Goal: Task Accomplishment & Management: Manage account settings

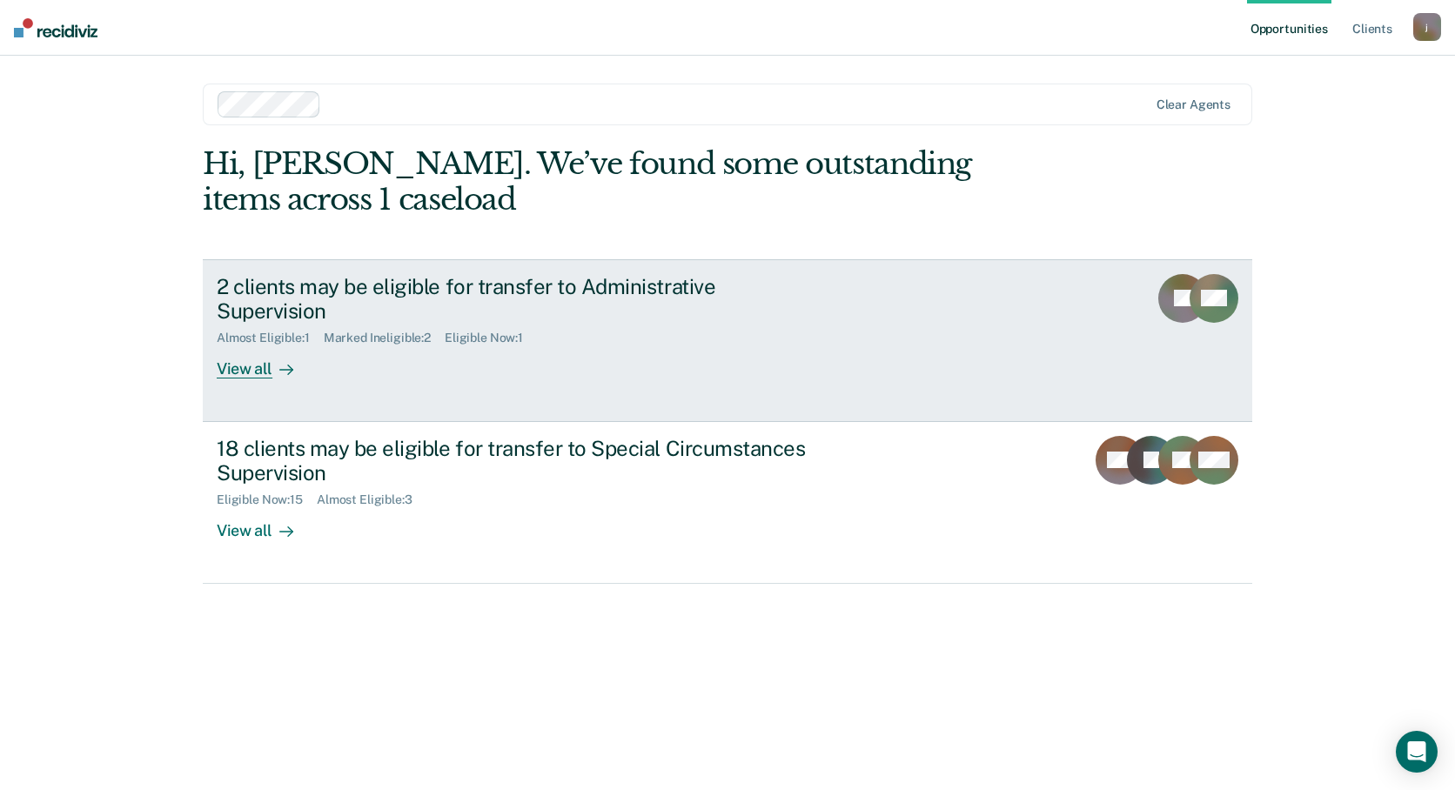
click at [242, 345] on div "View all" at bounding box center [265, 362] width 97 height 34
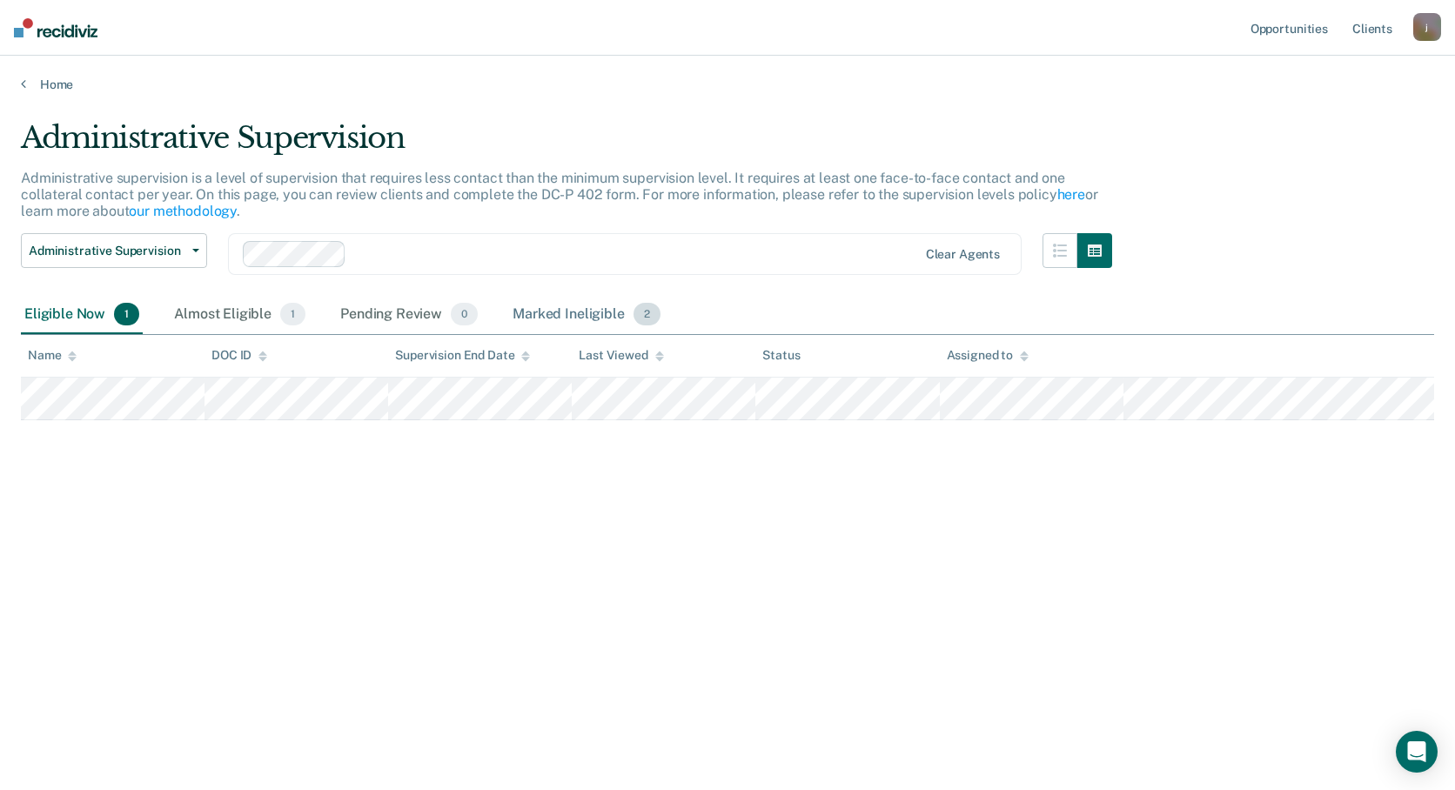
click at [557, 312] on div "Marked Ineligible 2" at bounding box center [586, 315] width 155 height 38
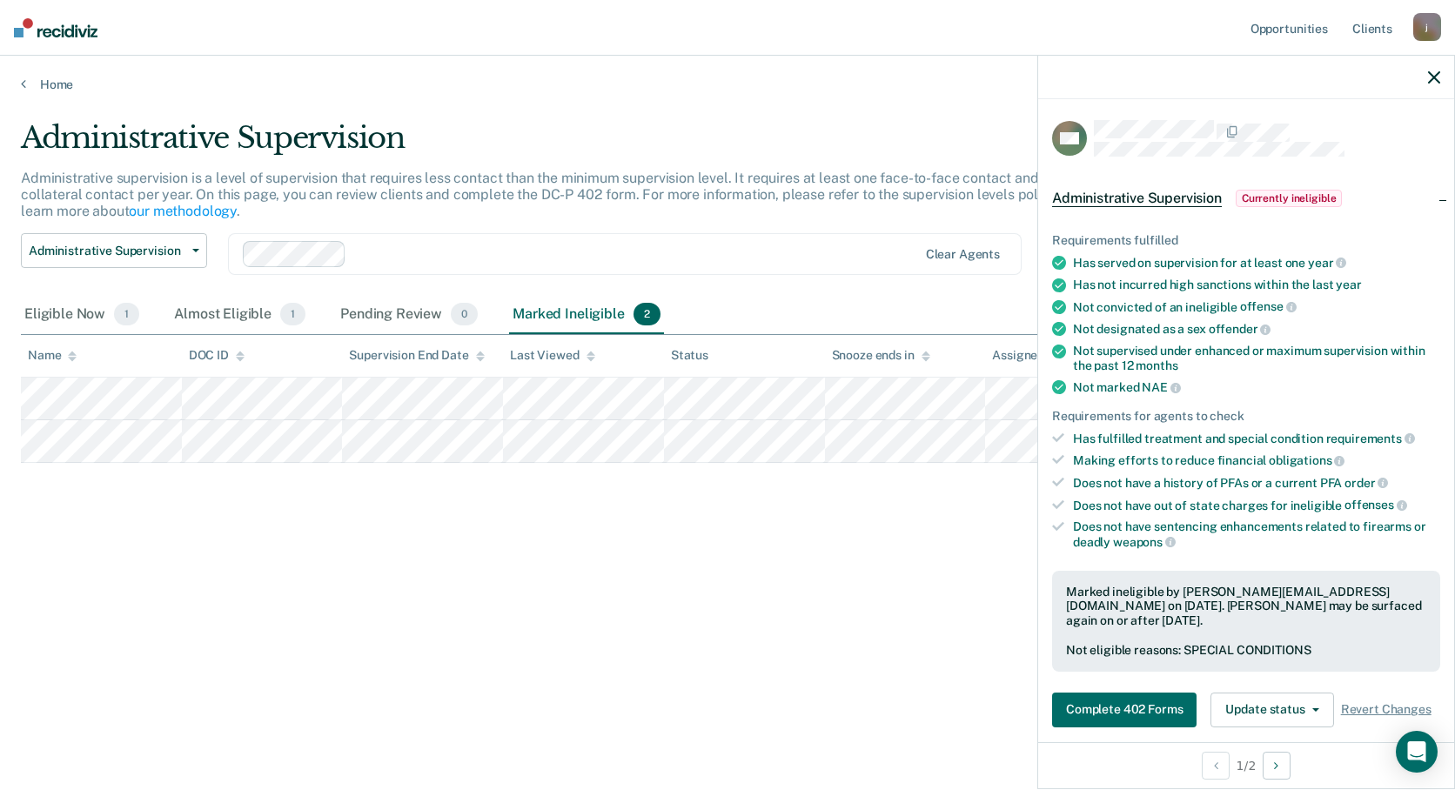
click at [926, 355] on icon at bounding box center [926, 354] width 9 height 4
click at [929, 360] on icon at bounding box center [926, 356] width 9 height 11
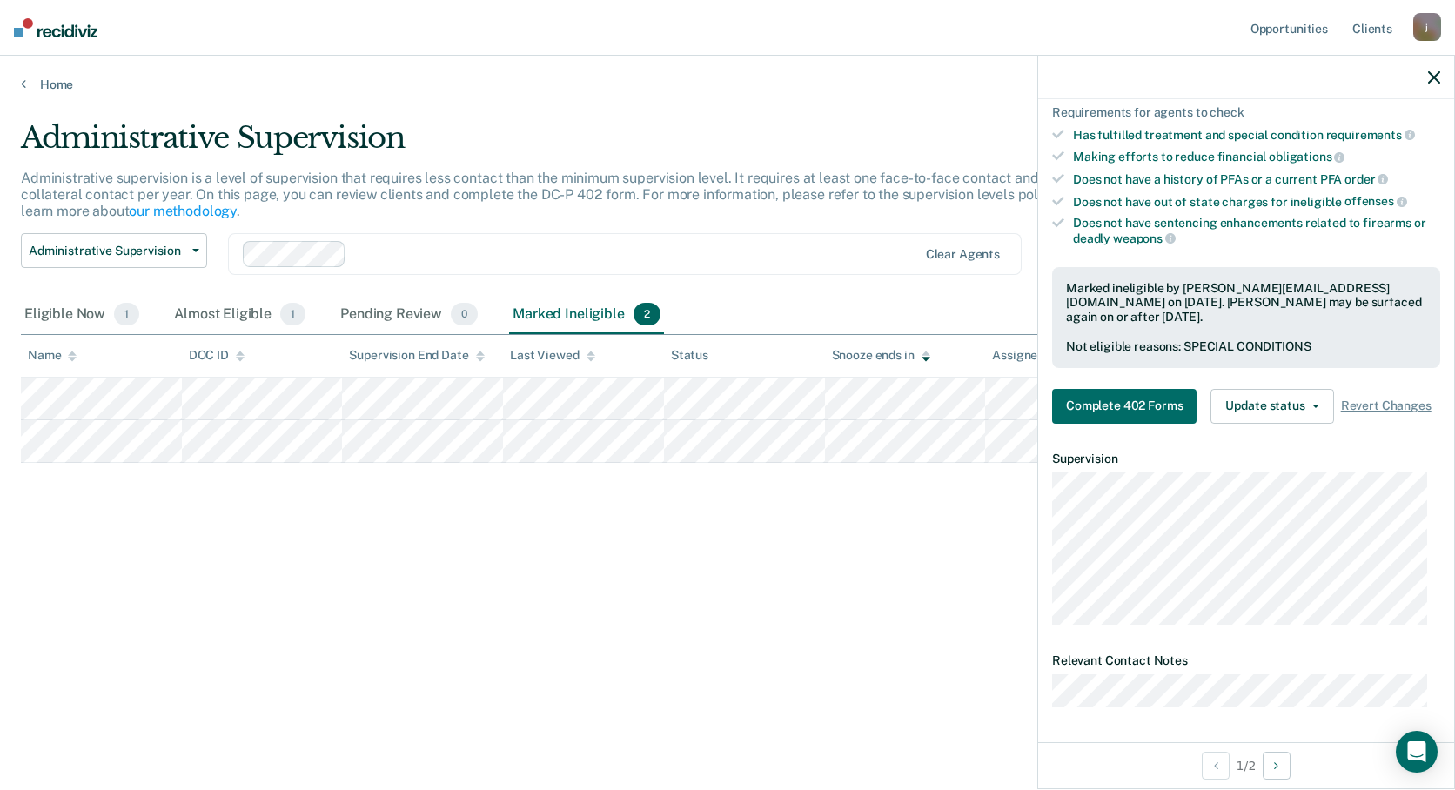
scroll to position [317, 0]
click at [1311, 403] on button "Update status" at bounding box center [1271, 406] width 123 height 35
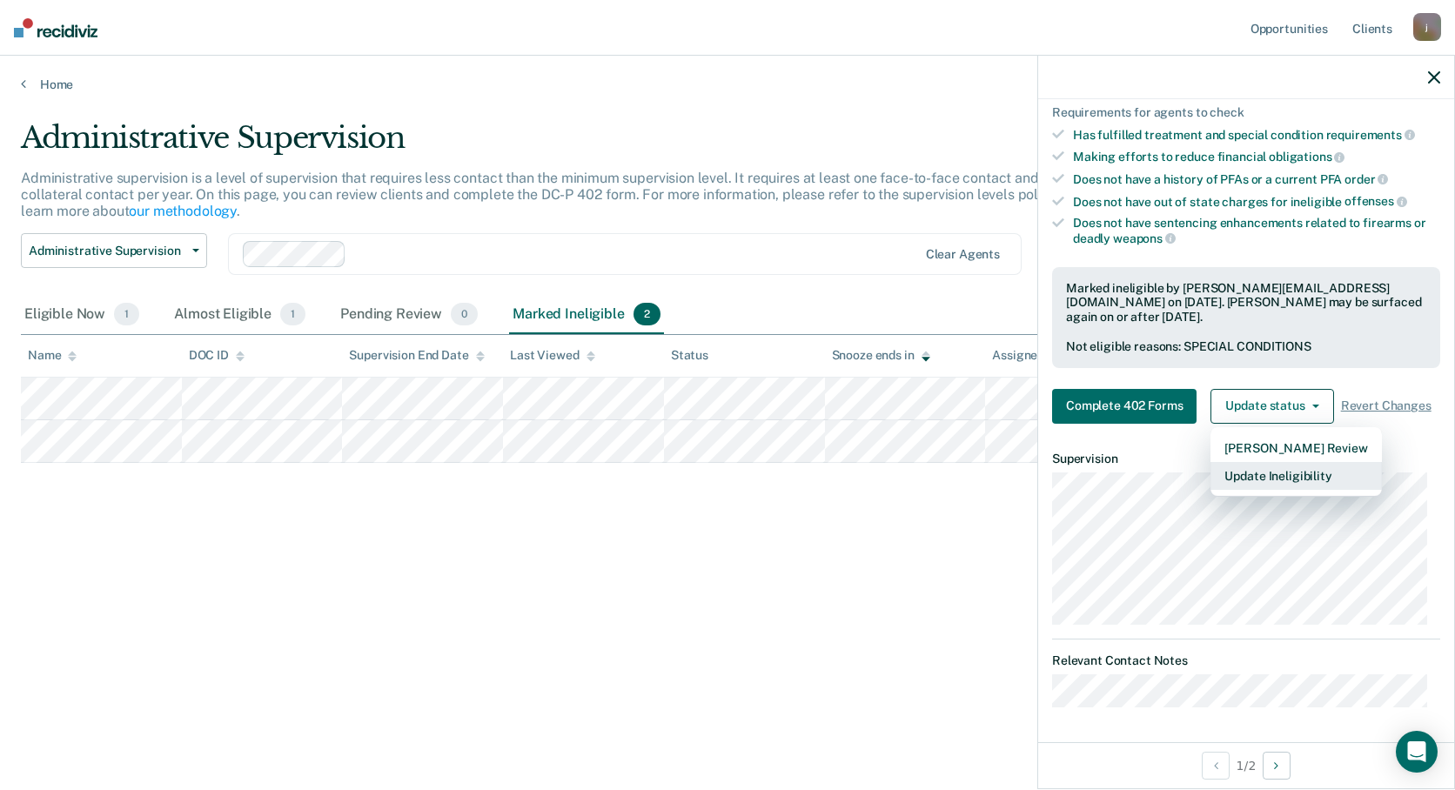
click at [1304, 484] on button "Update Ineligibility" at bounding box center [1295, 476] width 171 height 28
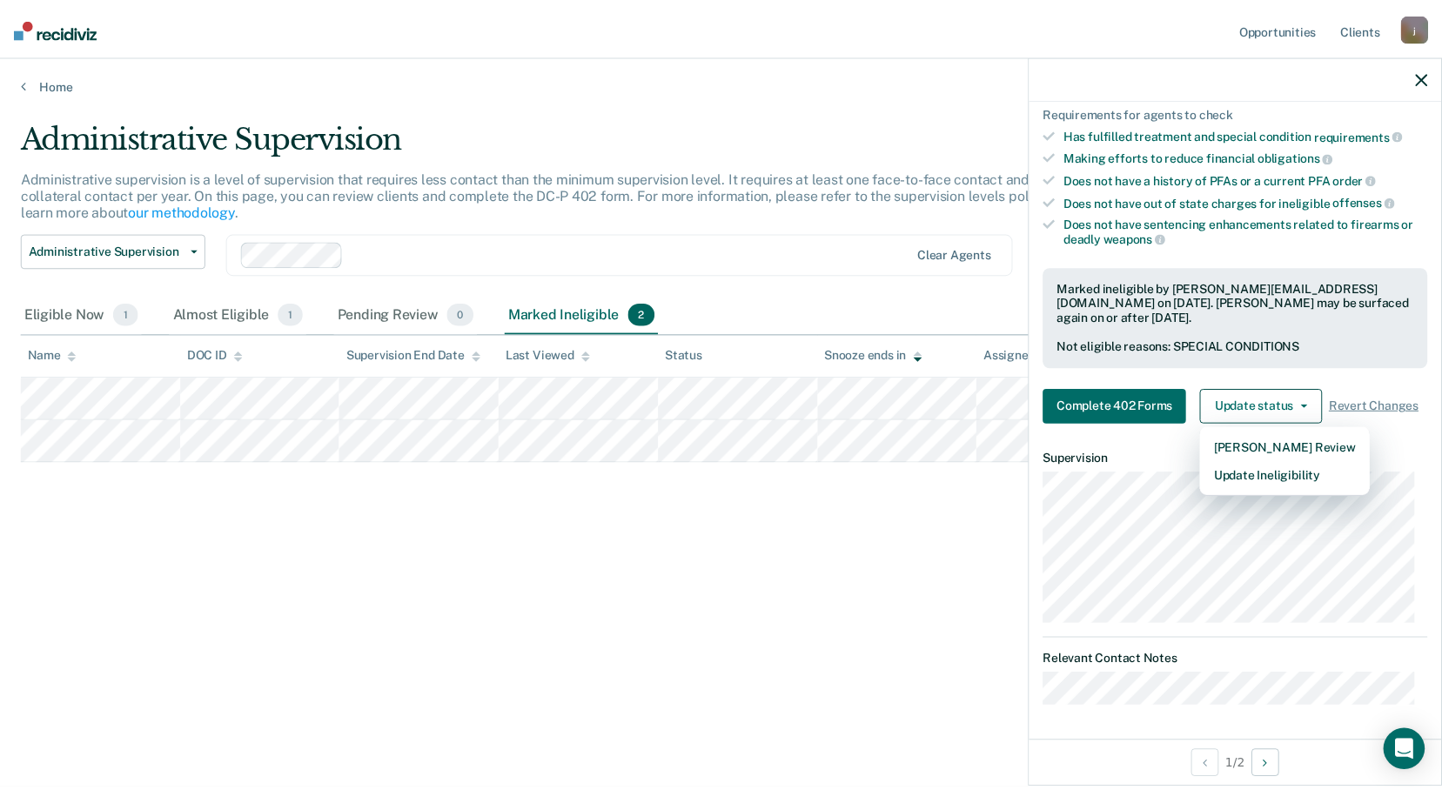
scroll to position [239, 0]
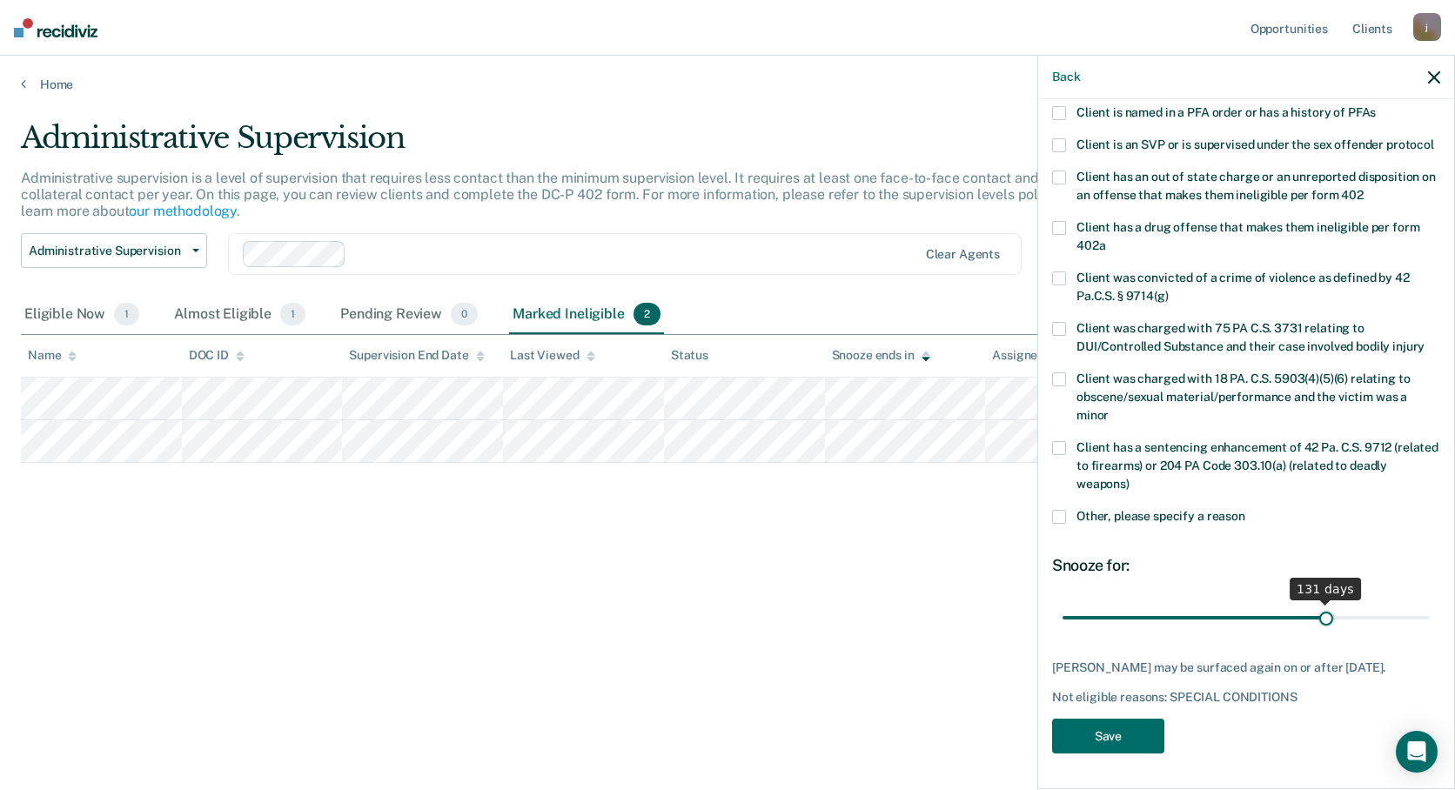
drag, startPoint x: 1129, startPoint y: 604, endPoint x: 1317, endPoint y: 607, distance: 188.9
type input "131"
click at [1317, 607] on input "range" at bounding box center [1246, 617] width 367 height 30
click at [1135, 736] on button "Save" at bounding box center [1108, 737] width 112 height 36
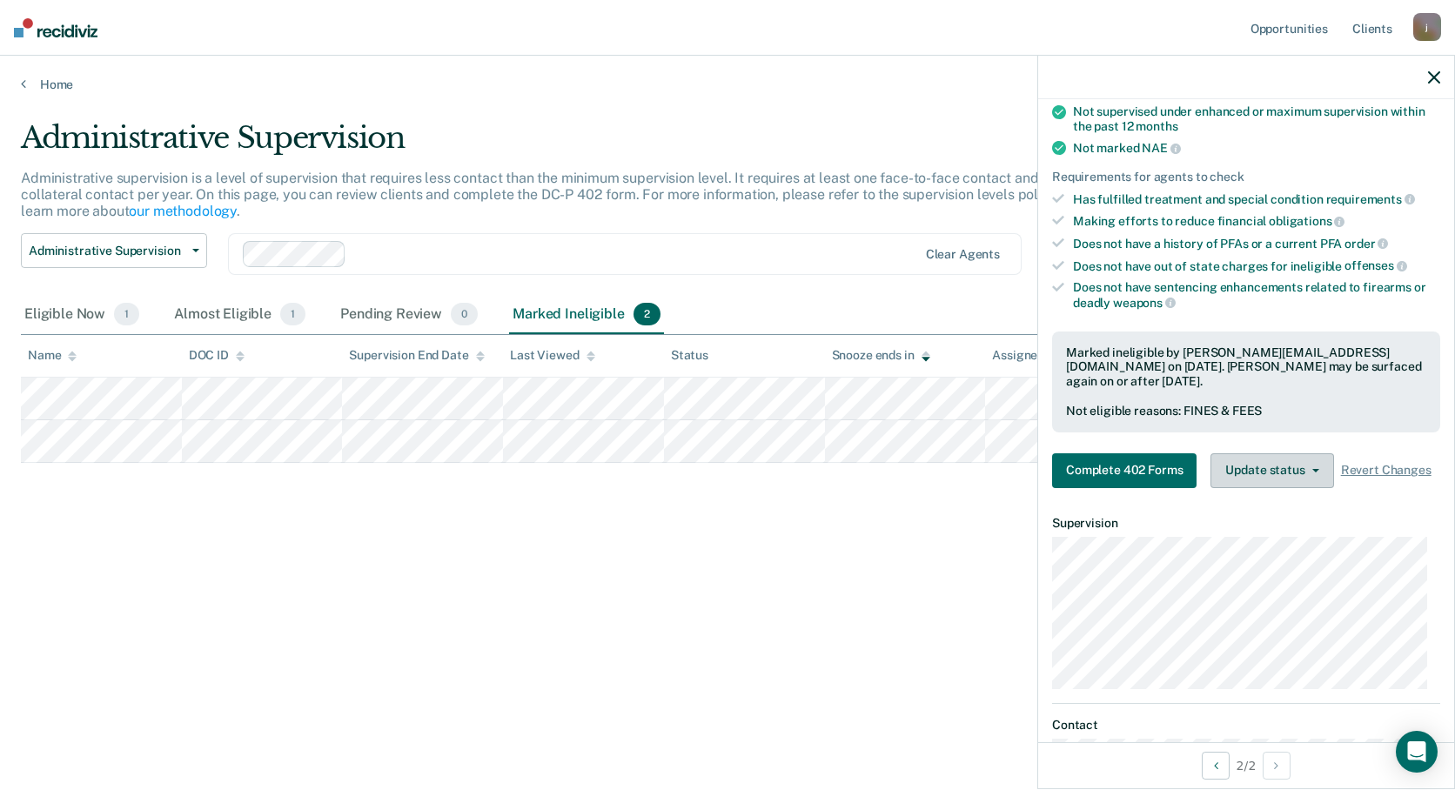
click at [1296, 488] on button "Update status" at bounding box center [1271, 470] width 123 height 35
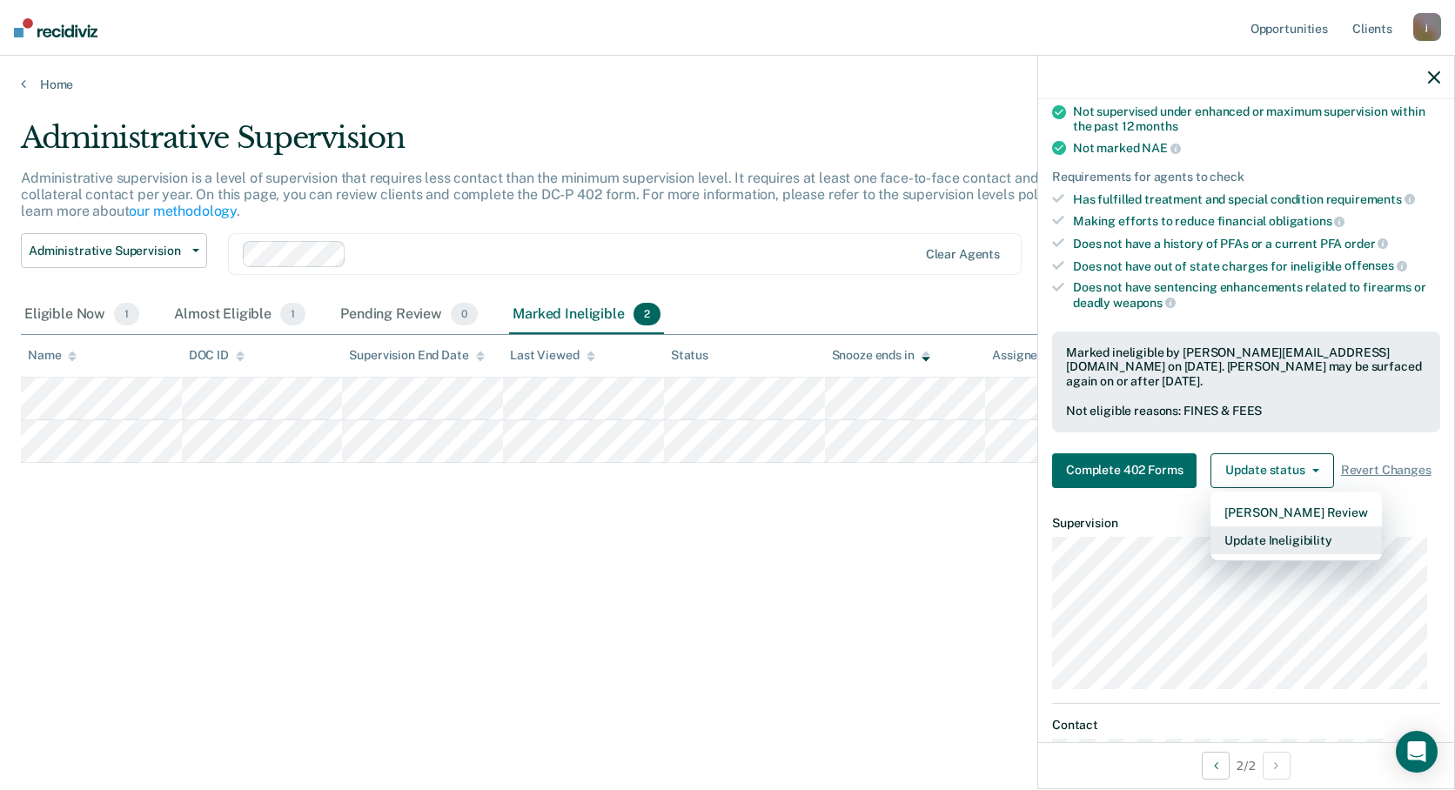
click at [1307, 554] on button "Update Ineligibility" at bounding box center [1295, 540] width 171 height 28
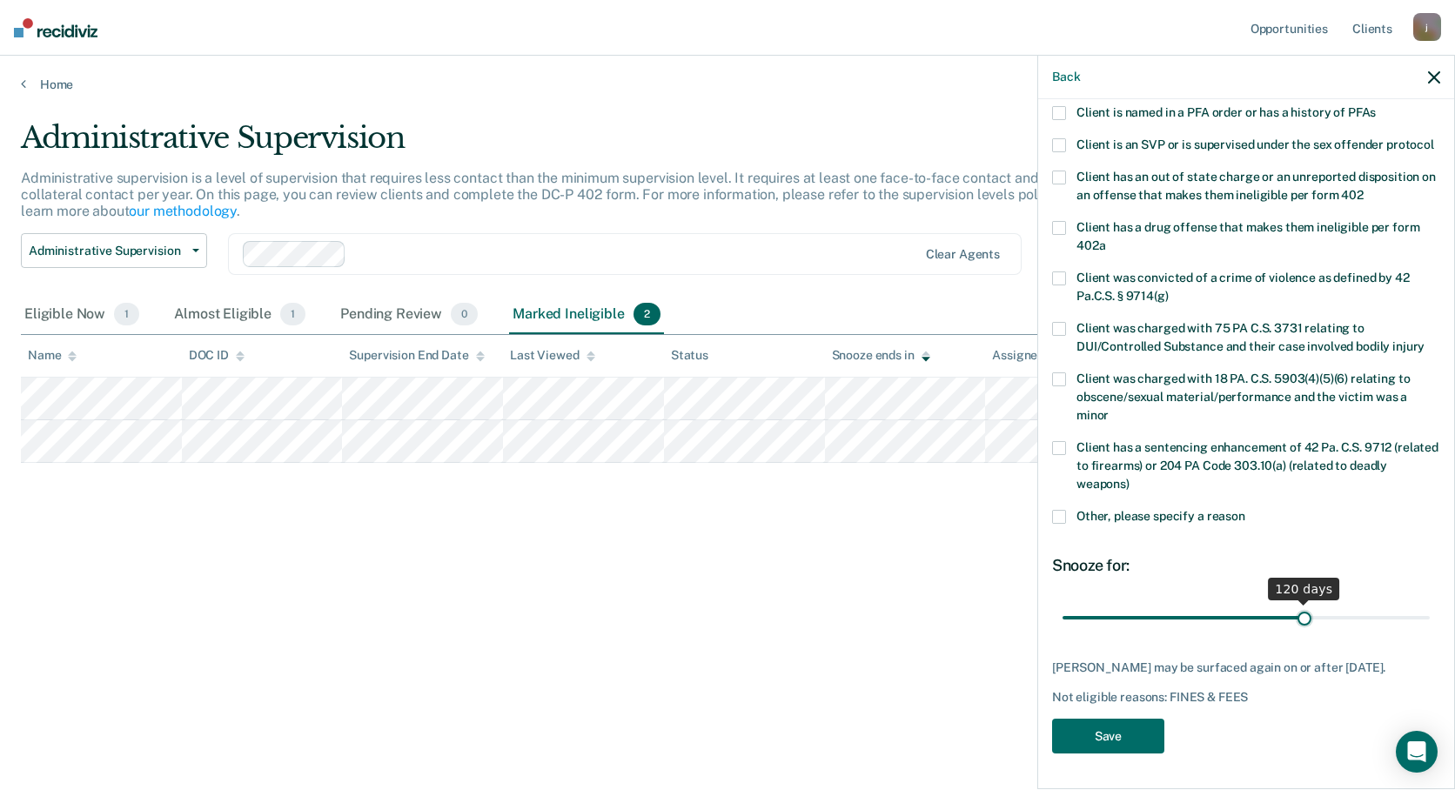
drag, startPoint x: 1125, startPoint y: 605, endPoint x: 1297, endPoint y: 595, distance: 171.7
type input "120"
click at [1297, 602] on input "range" at bounding box center [1246, 617] width 367 height 30
click at [1132, 738] on button "Save" at bounding box center [1108, 737] width 112 height 36
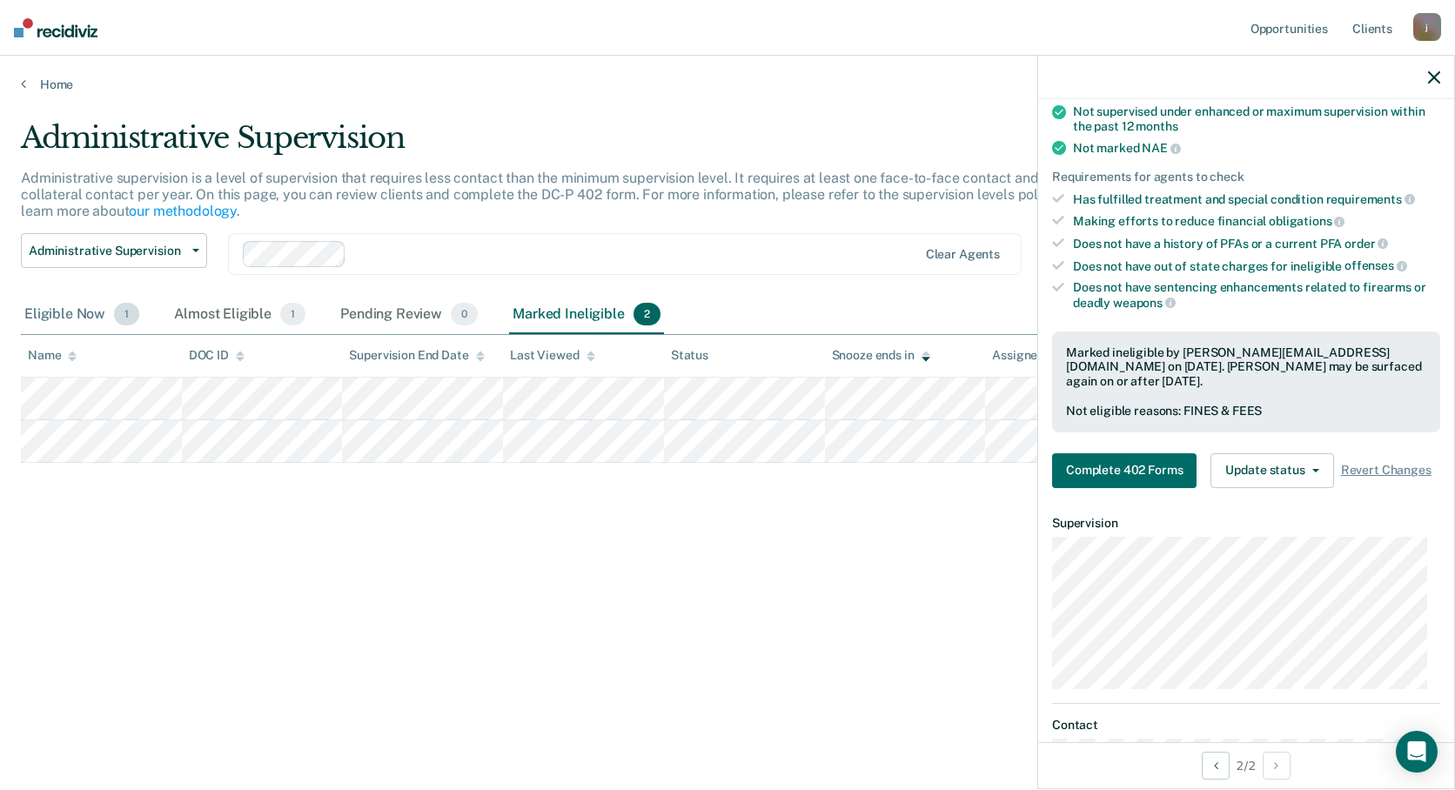
click at [67, 313] on div "Eligible Now 1" at bounding box center [82, 315] width 122 height 38
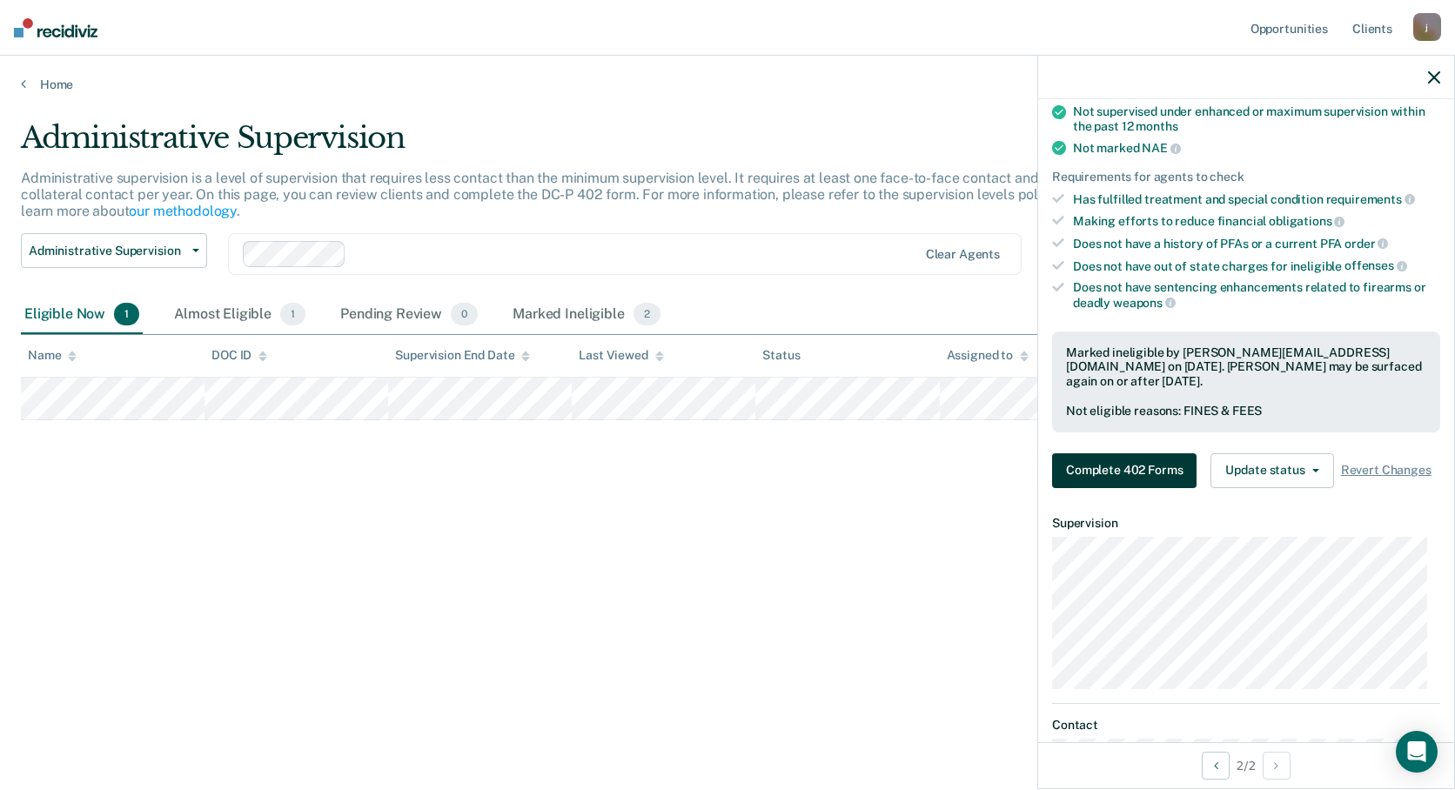
click at [1126, 475] on button "Complete 402 Forms" at bounding box center [1124, 470] width 144 height 35
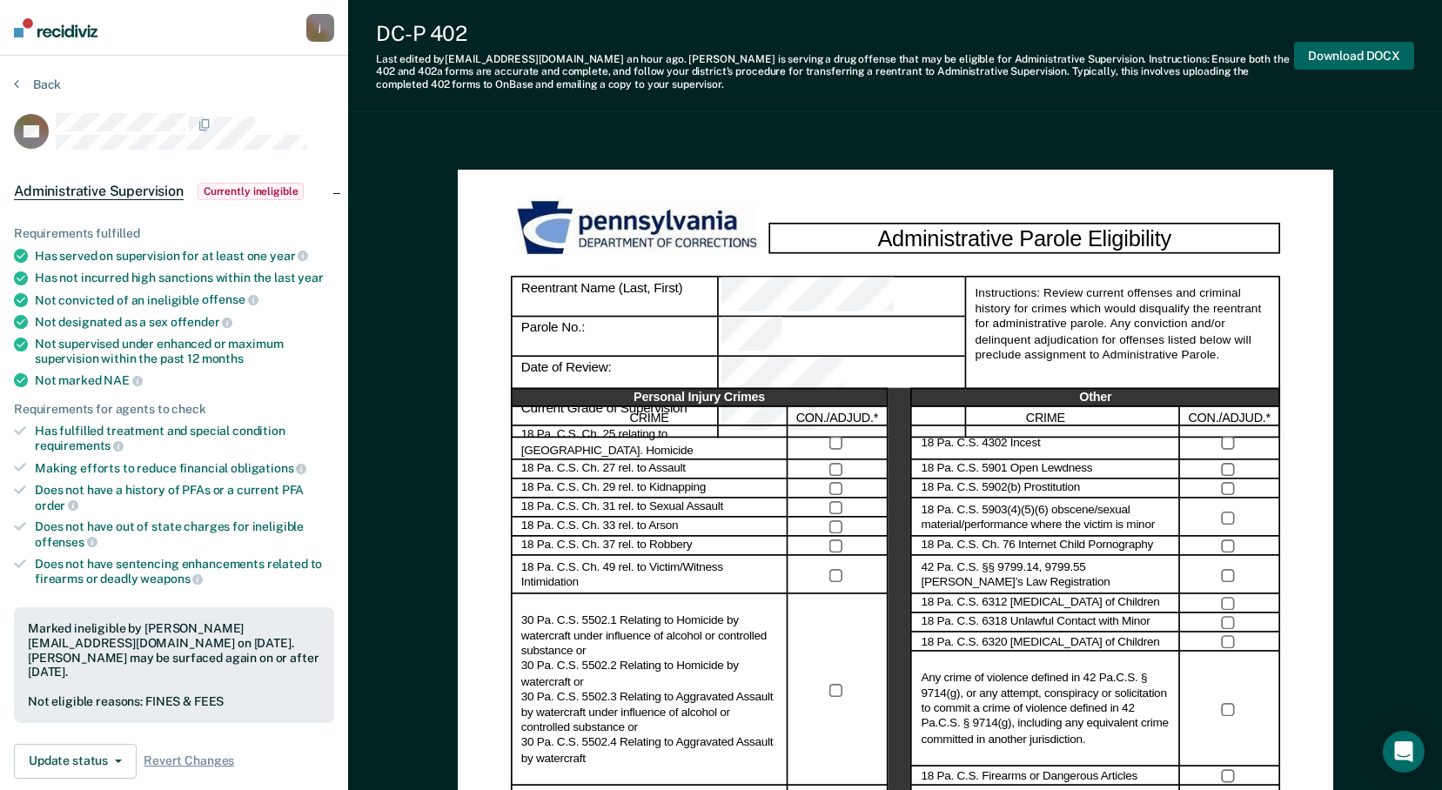
click at [1358, 53] on button "Download DOCX" at bounding box center [1354, 56] width 120 height 29
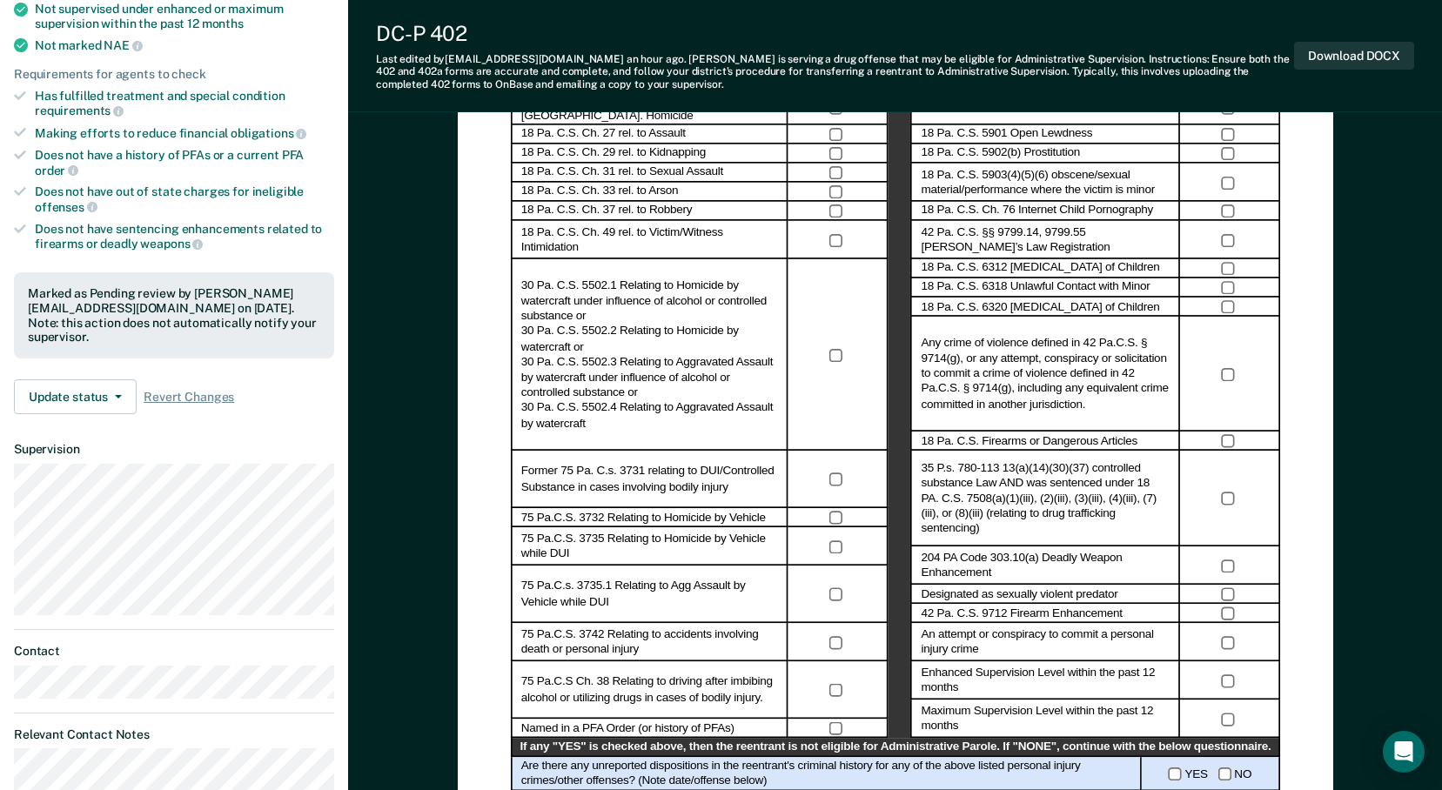
scroll to position [348, 0]
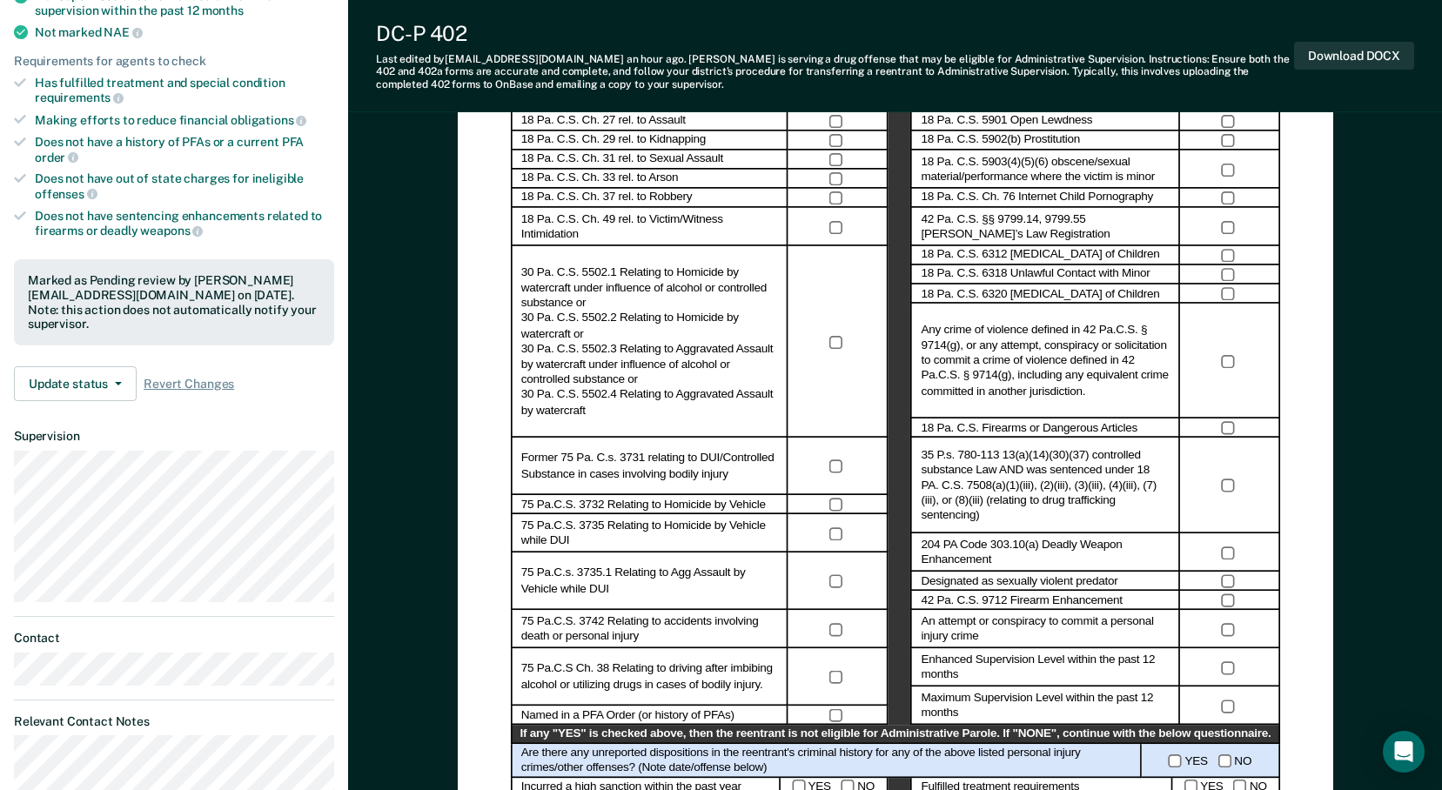
click at [1325, 493] on div "Administrative Parole Eligibility Reentrant Name (Last, First) Parole No.: Date…" at bounding box center [895, 392] width 875 height 1141
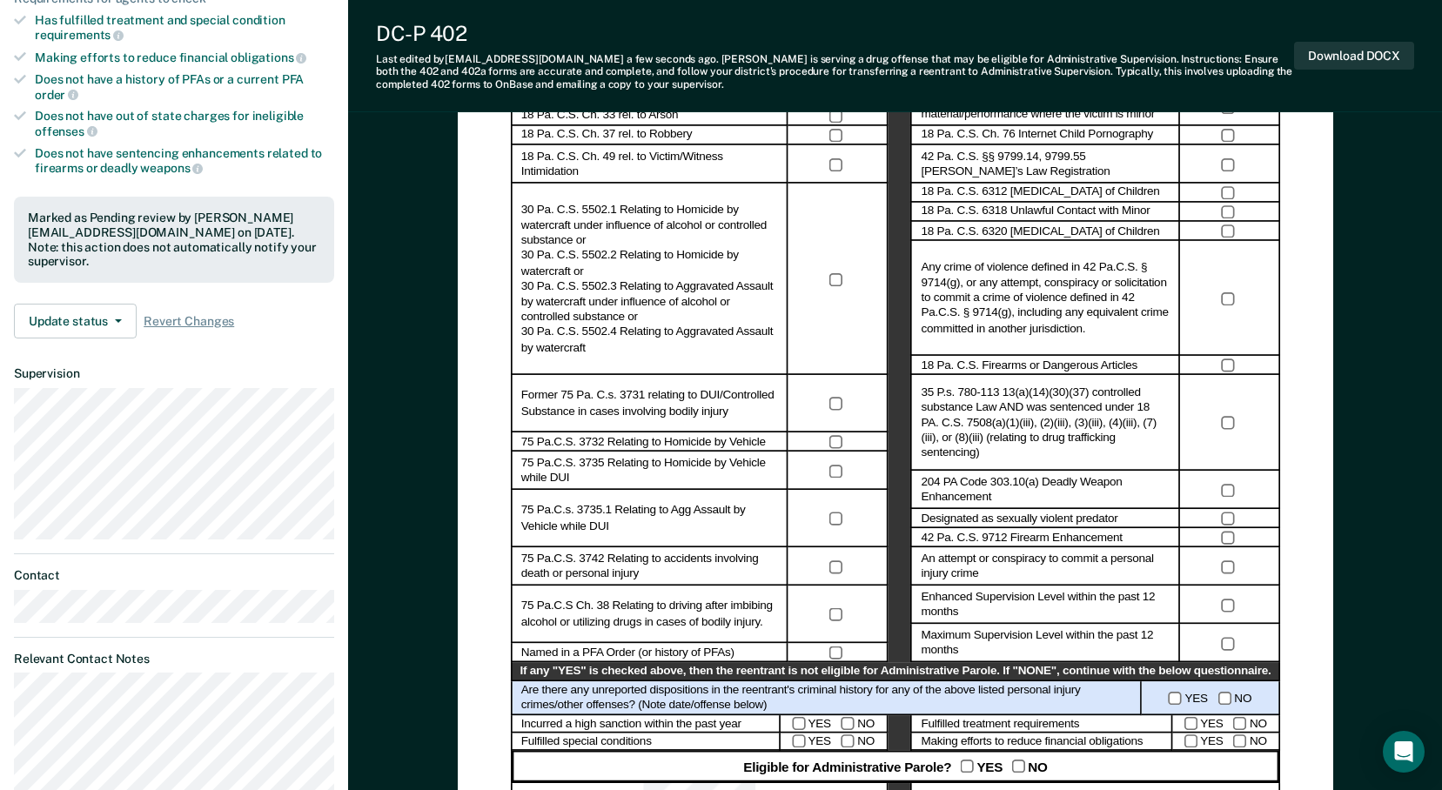
scroll to position [0, 0]
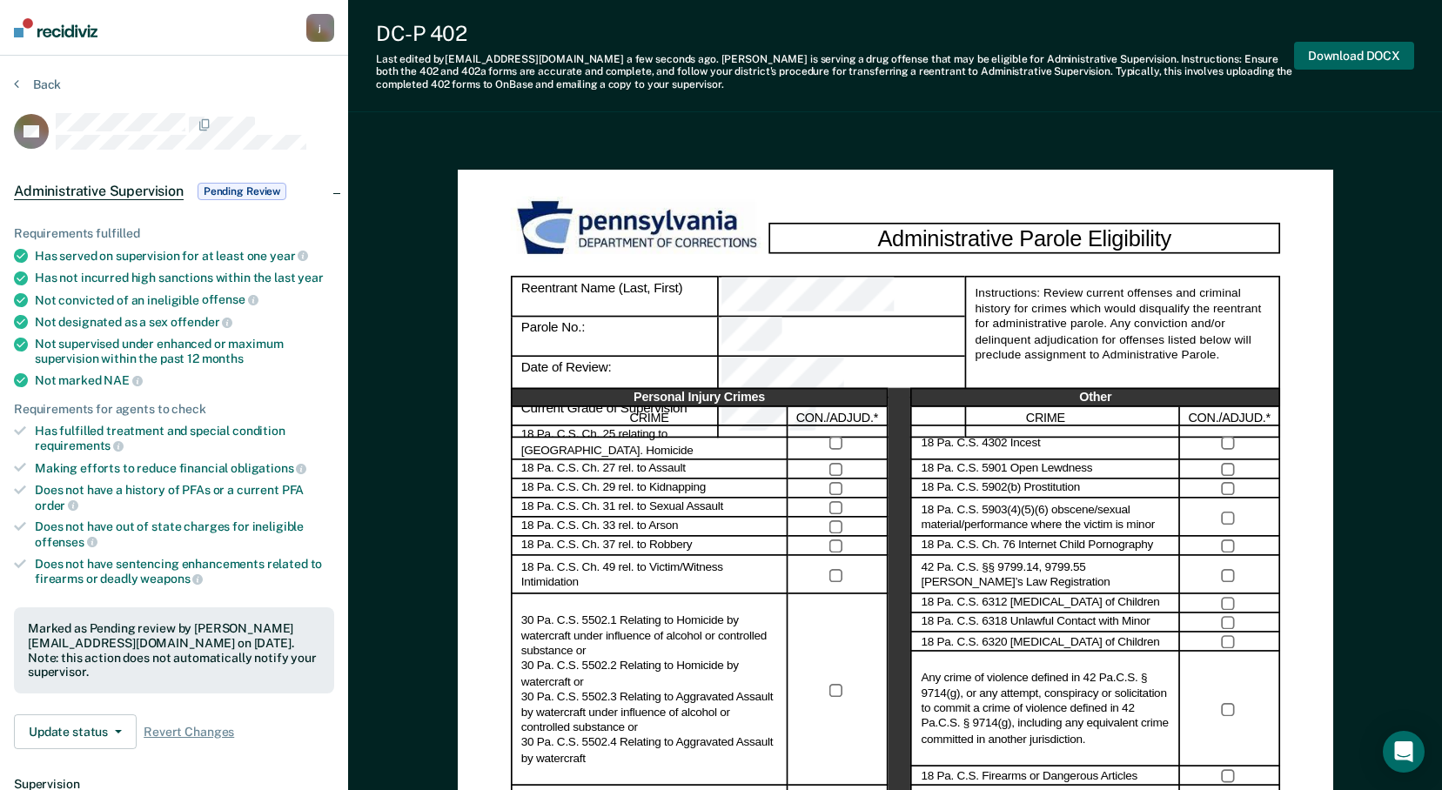
click at [1354, 49] on button "Download DOCX" at bounding box center [1354, 56] width 120 height 29
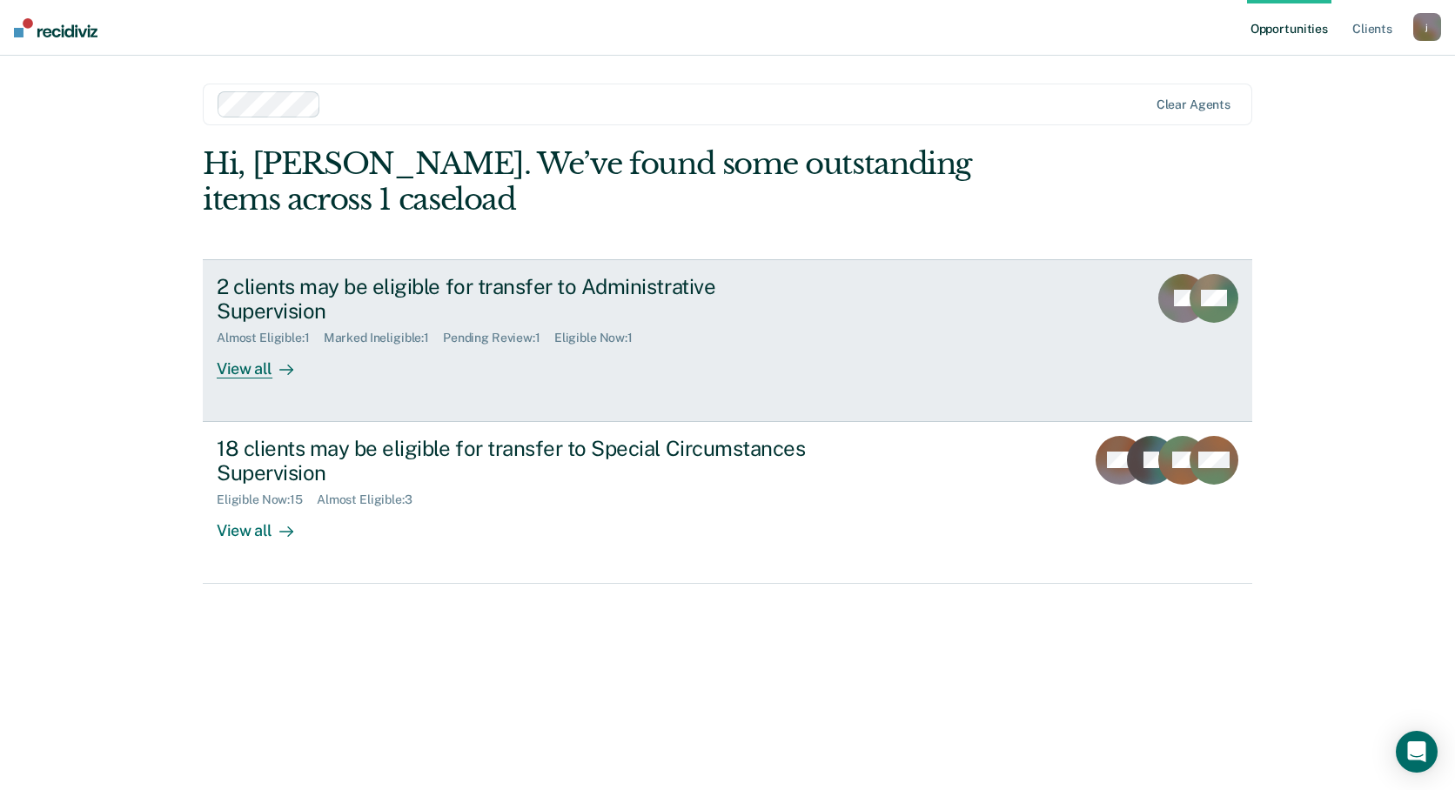
click at [257, 345] on div "View all" at bounding box center [265, 362] width 97 height 34
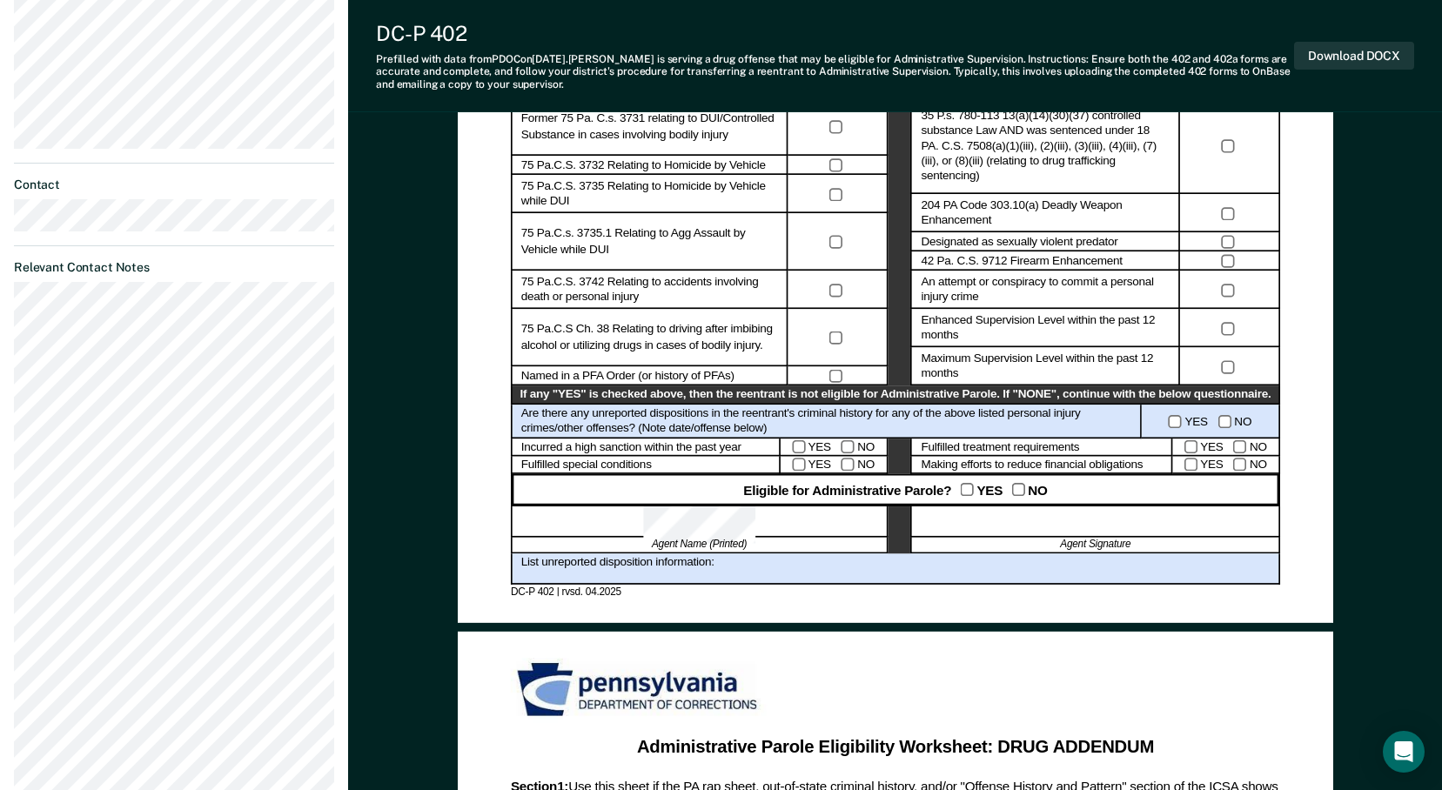
scroll to position [696, 0]
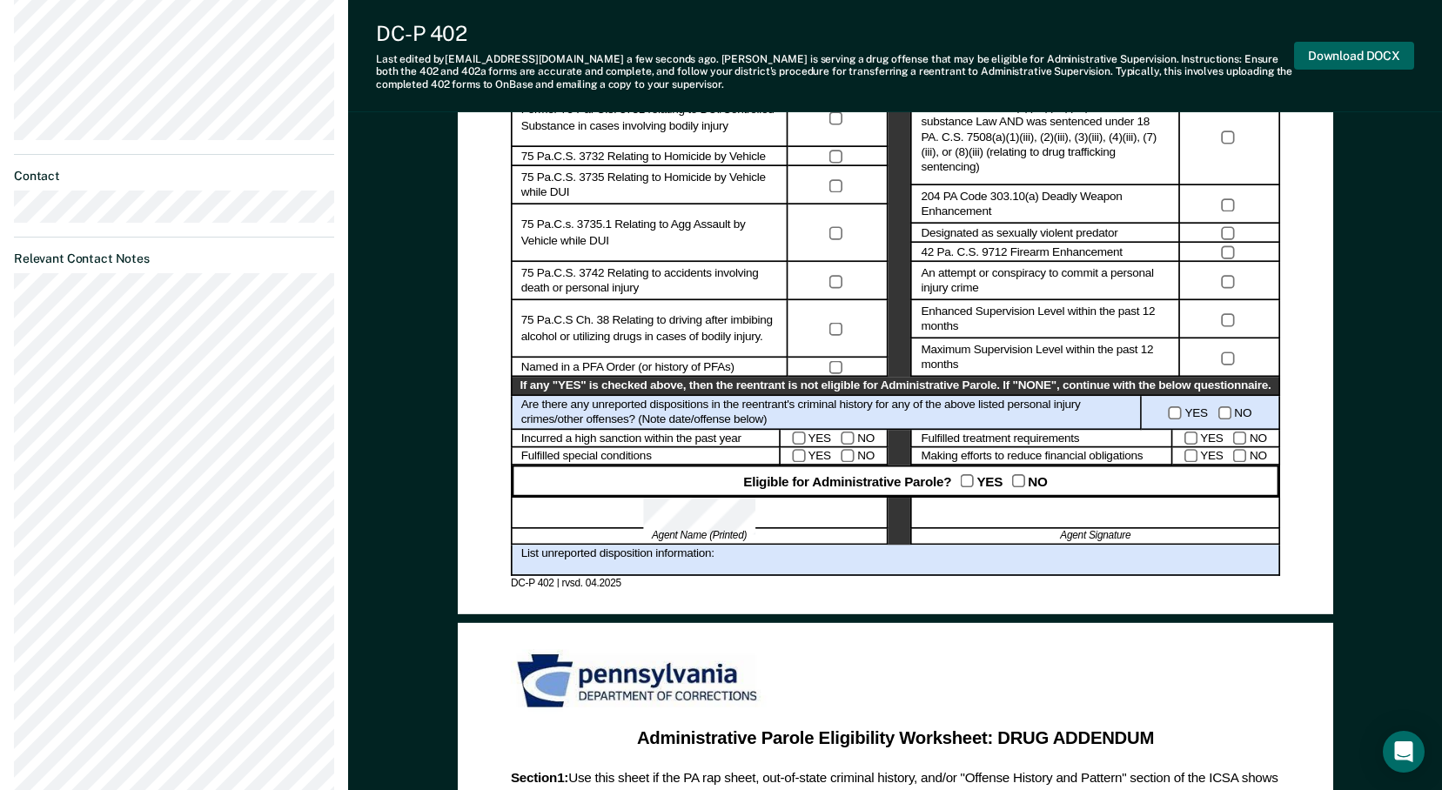
click at [1349, 49] on button "Download DOCX" at bounding box center [1354, 56] width 120 height 29
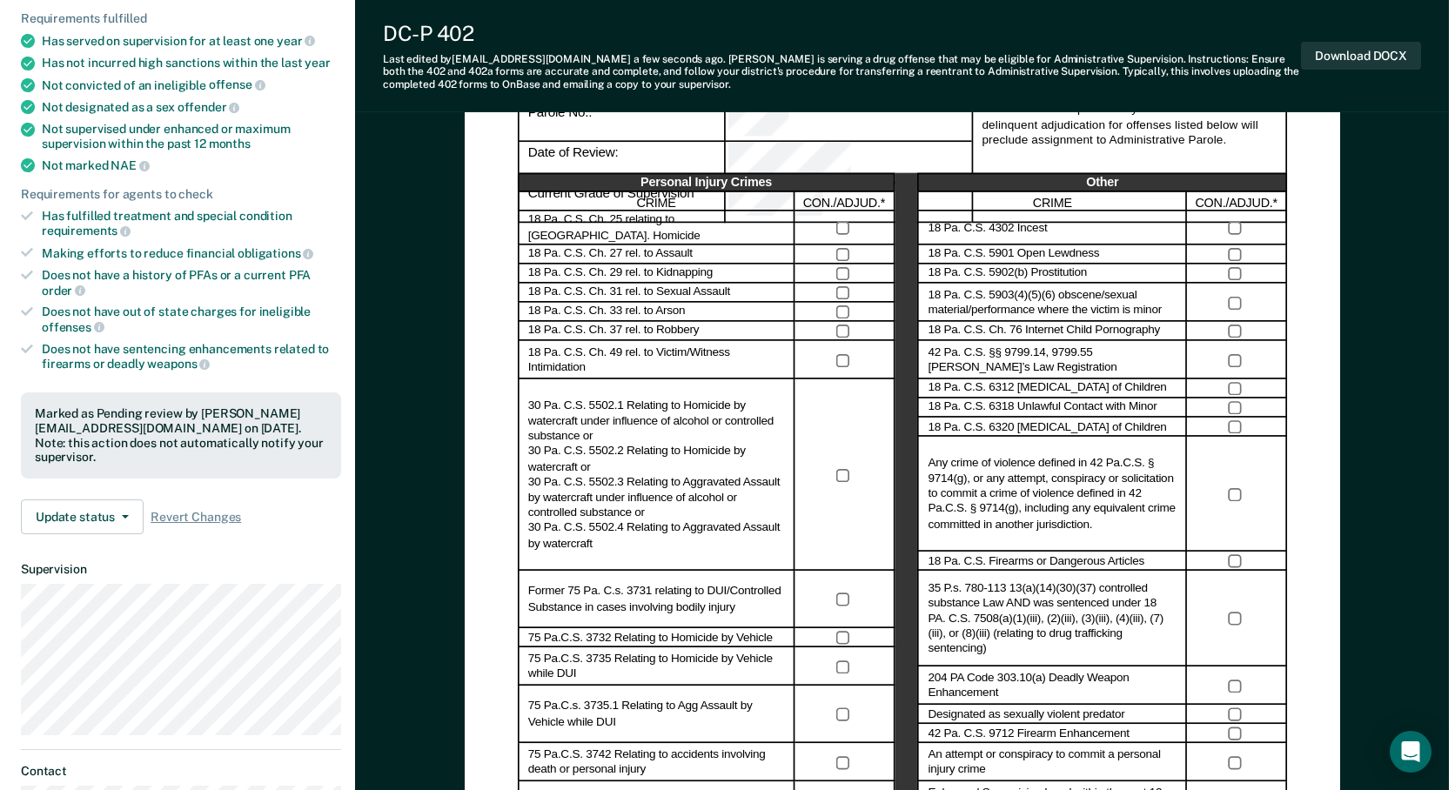
scroll to position [0, 0]
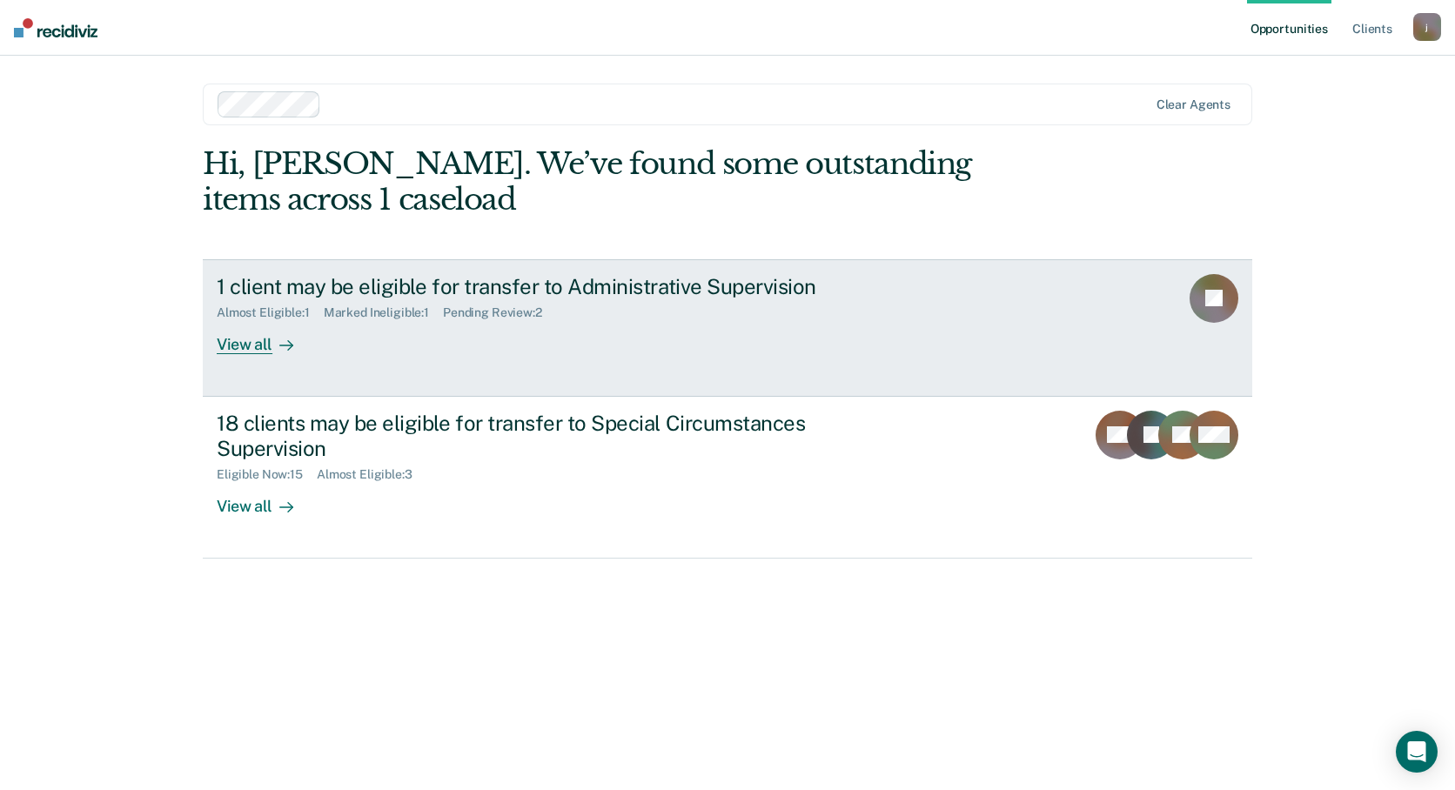
click at [271, 313] on div "Almost Eligible : 1" at bounding box center [270, 312] width 107 height 15
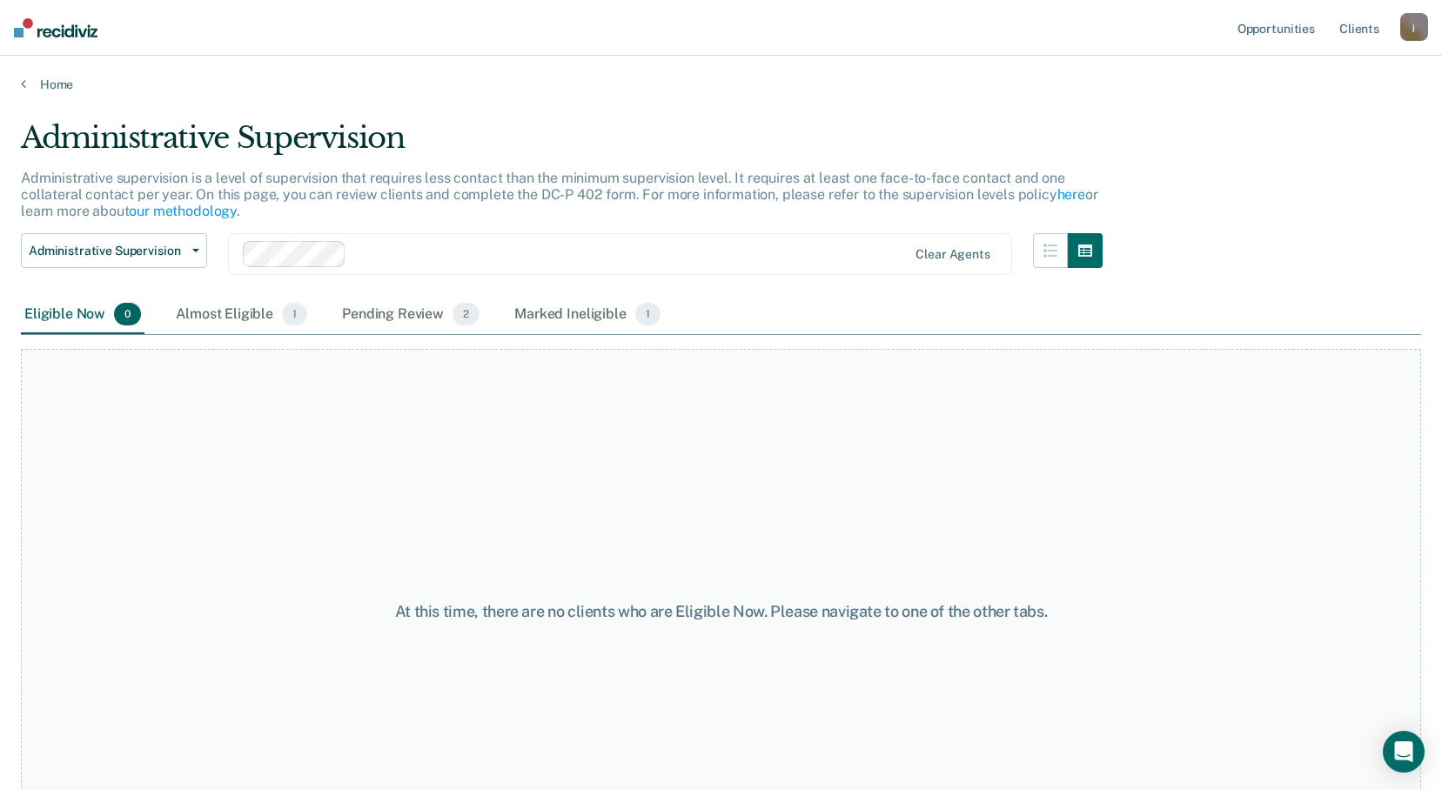
click at [21, 76] on div "Home" at bounding box center [721, 74] width 1442 height 37
click at [429, 313] on div "Pending Review 2" at bounding box center [411, 315] width 144 height 38
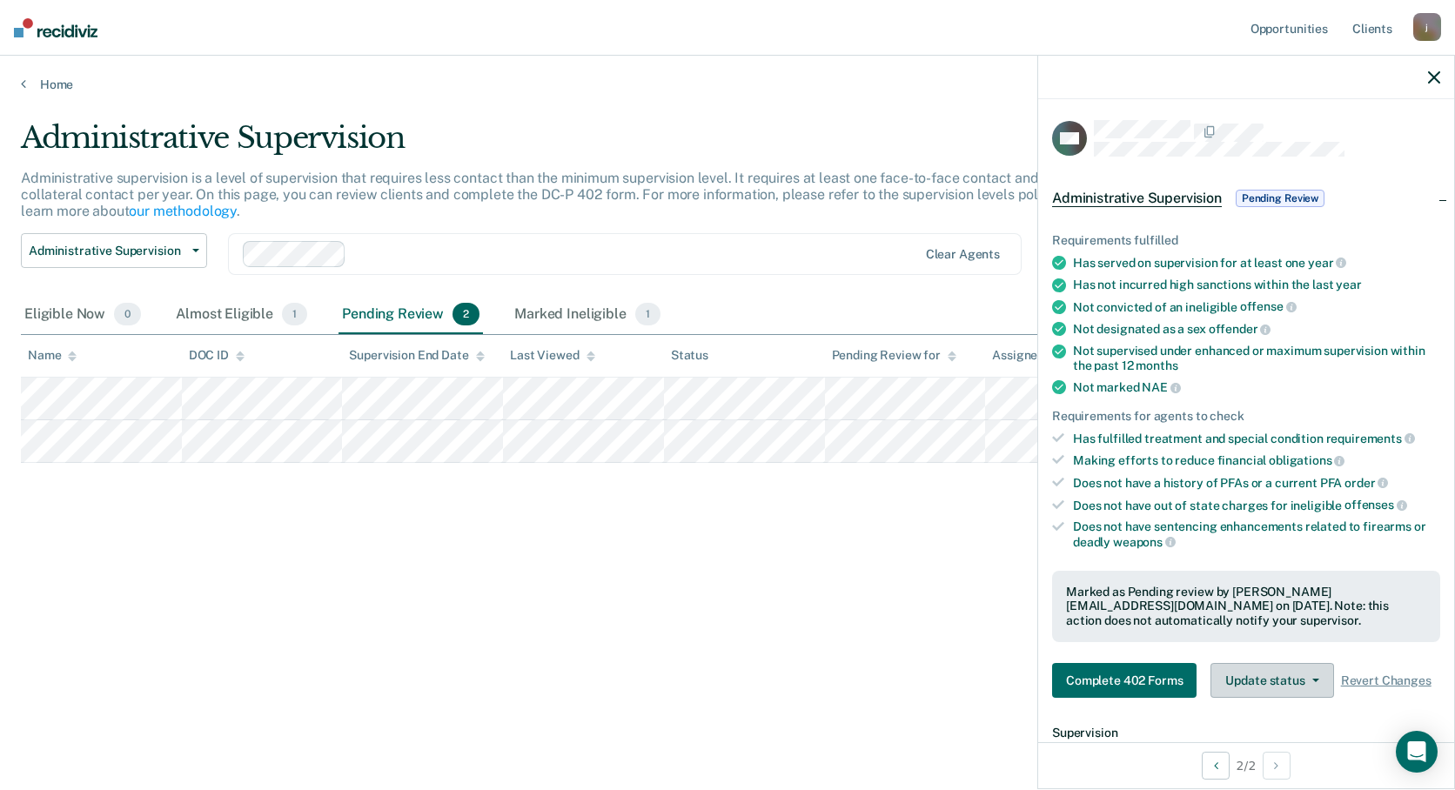
click at [1294, 697] on button "Update status" at bounding box center [1271, 680] width 123 height 35
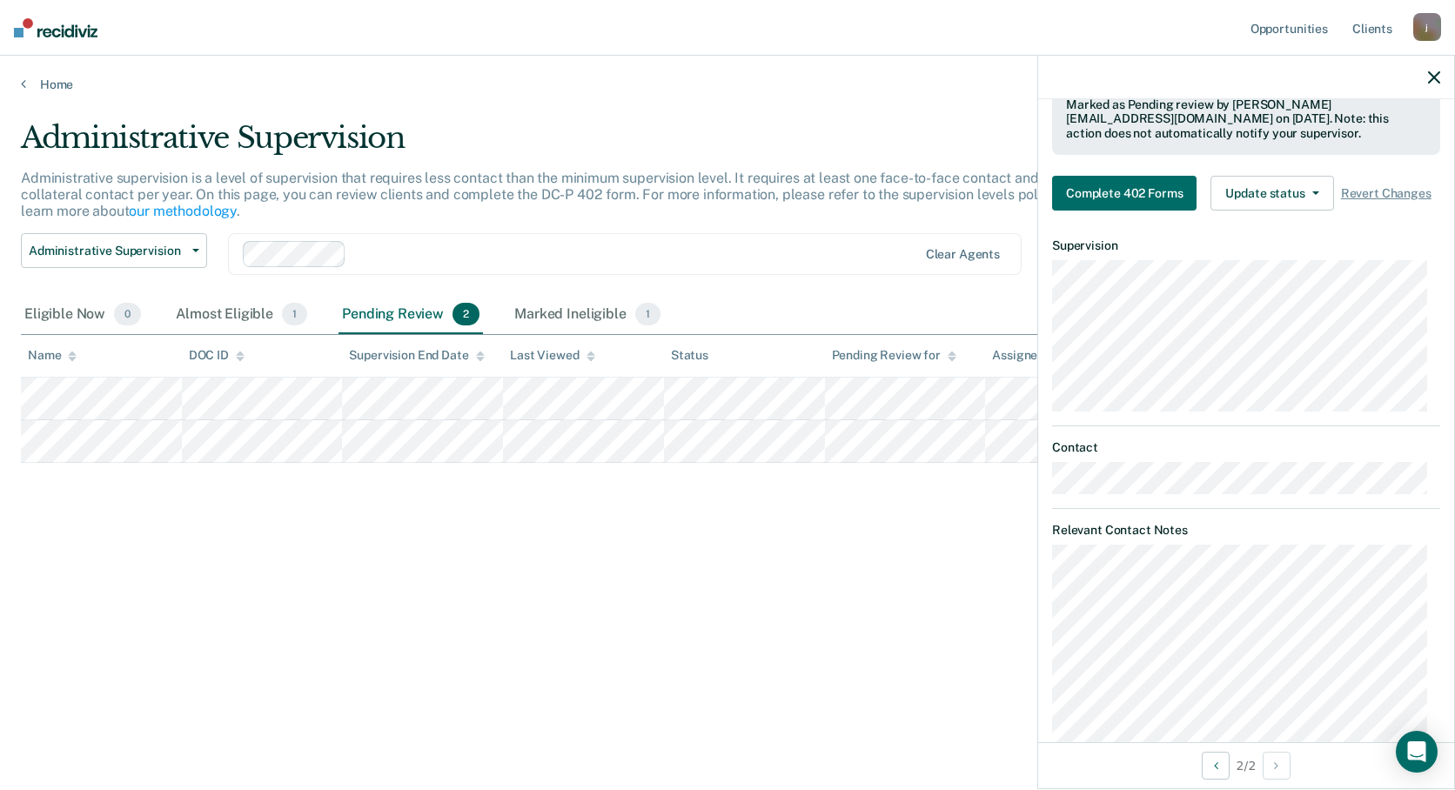
scroll to position [495, 0]
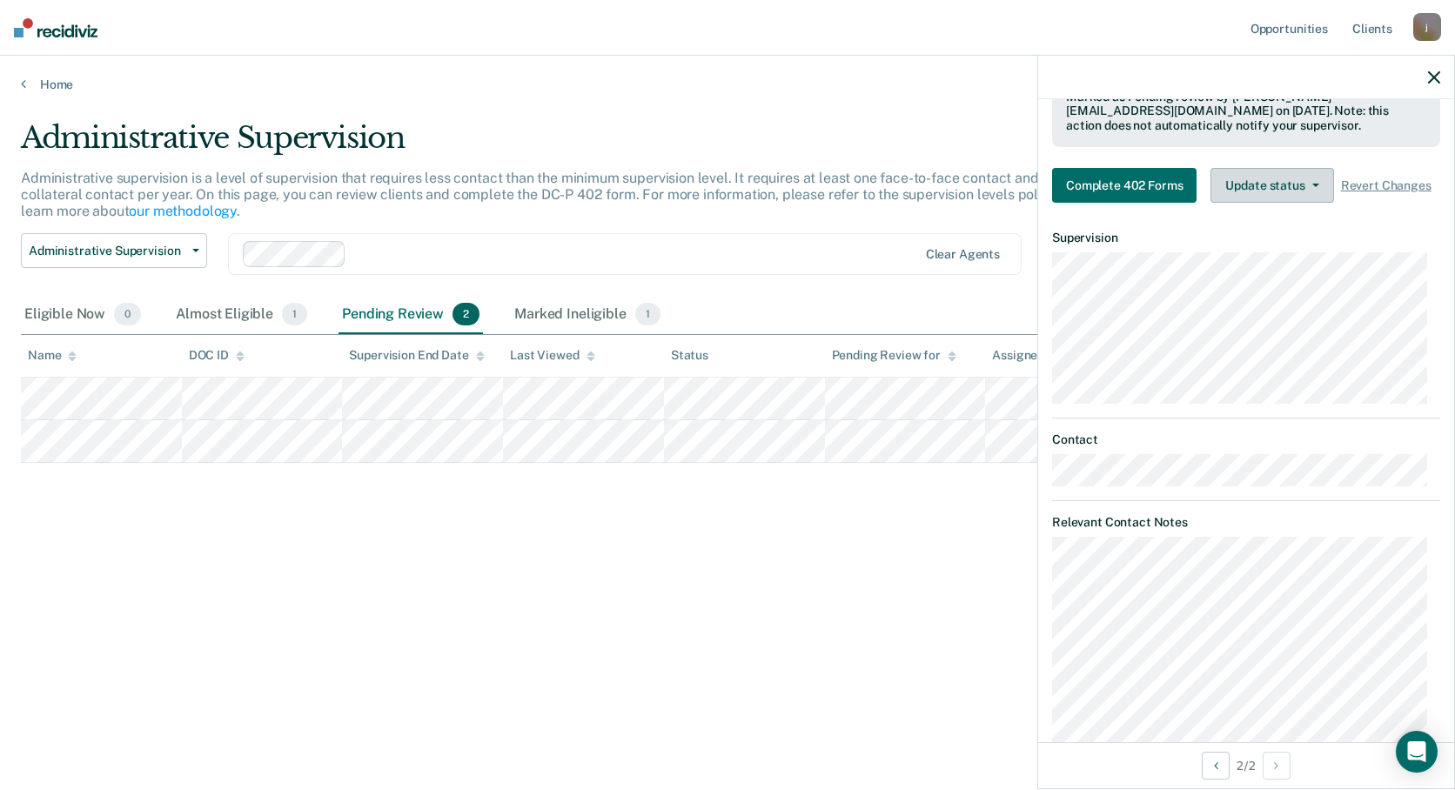
click at [1309, 195] on button "Update status" at bounding box center [1271, 185] width 123 height 35
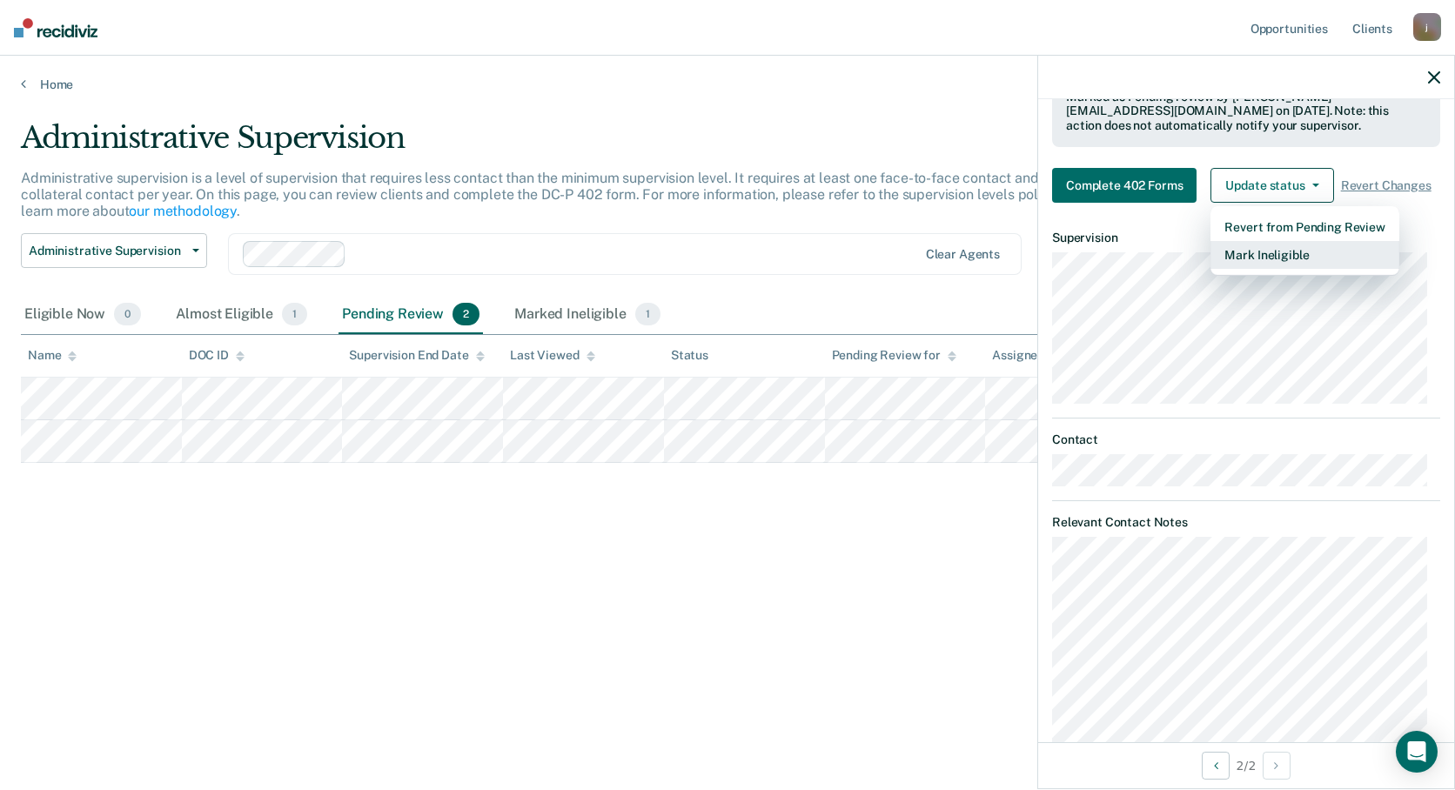
click at [1244, 269] on button "Mark Ineligible" at bounding box center [1304, 255] width 188 height 28
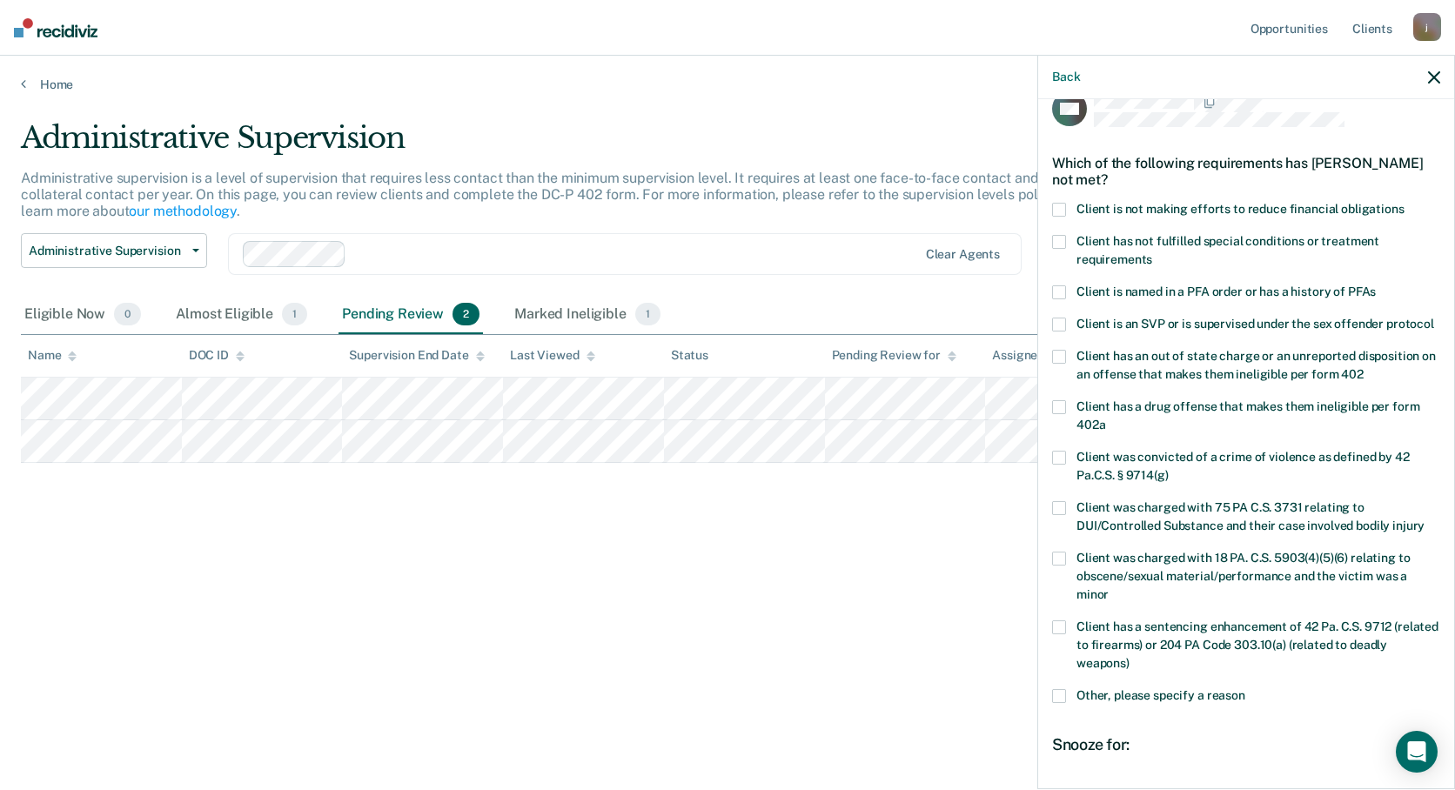
scroll to position [0, 0]
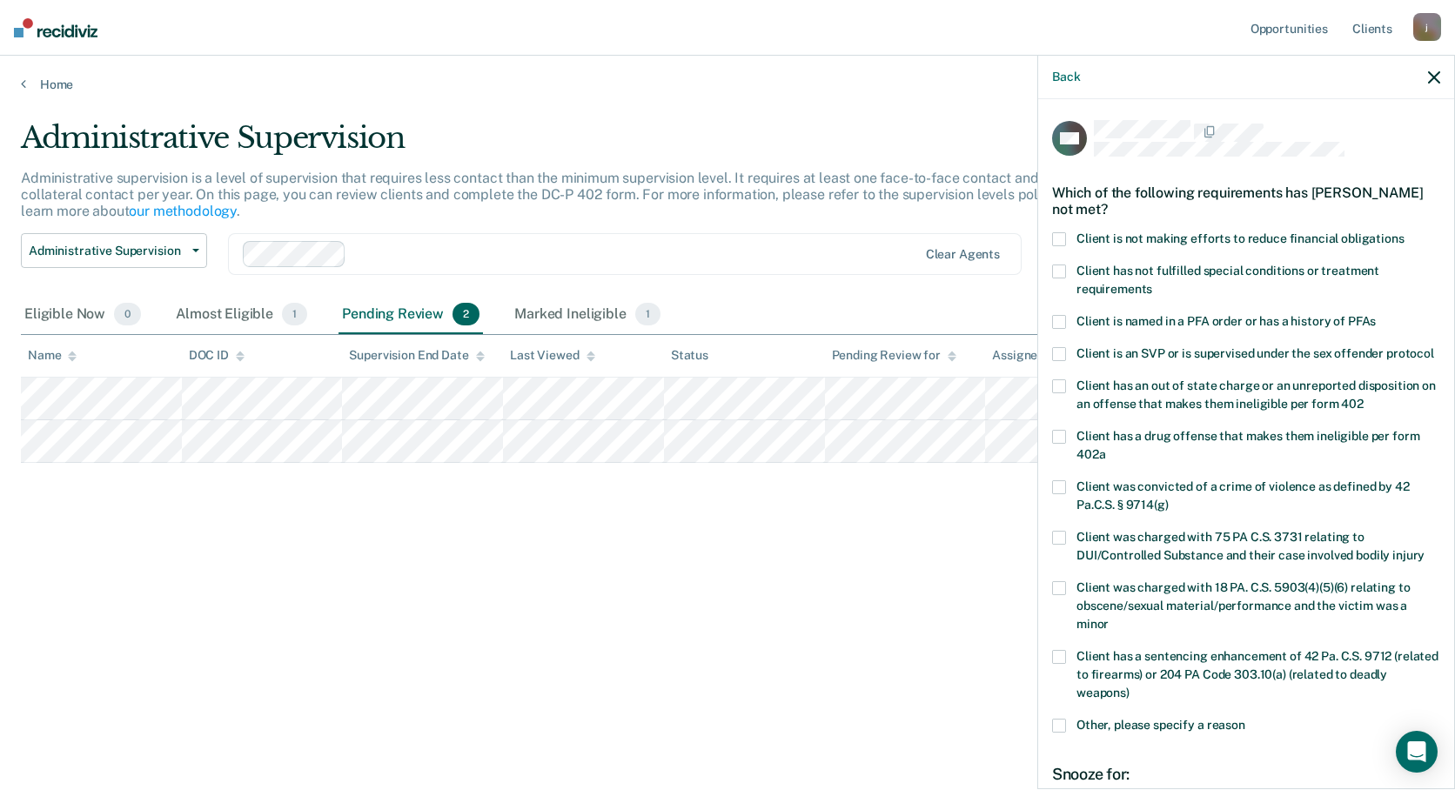
click at [1062, 239] on span at bounding box center [1059, 239] width 14 height 14
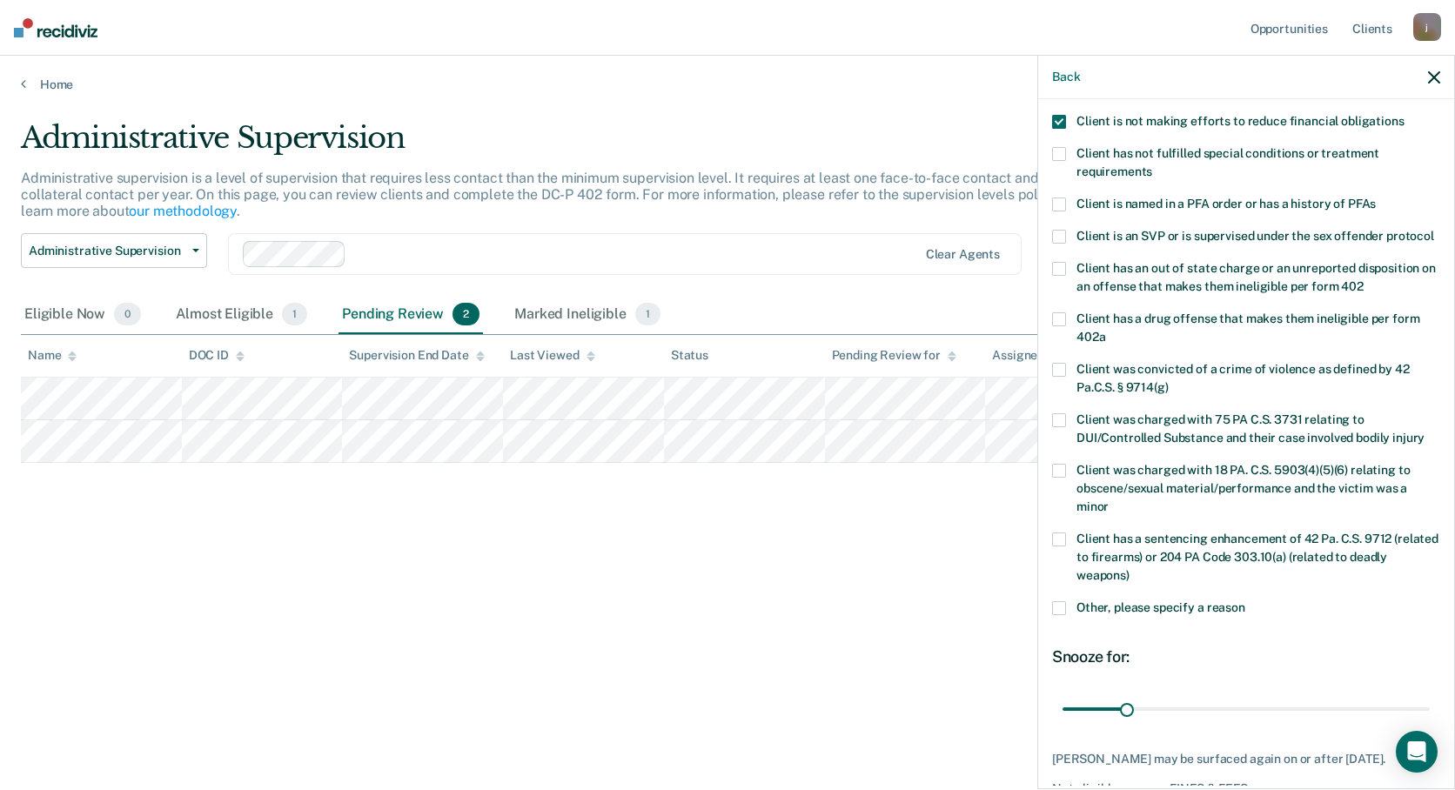
scroll to position [239, 0]
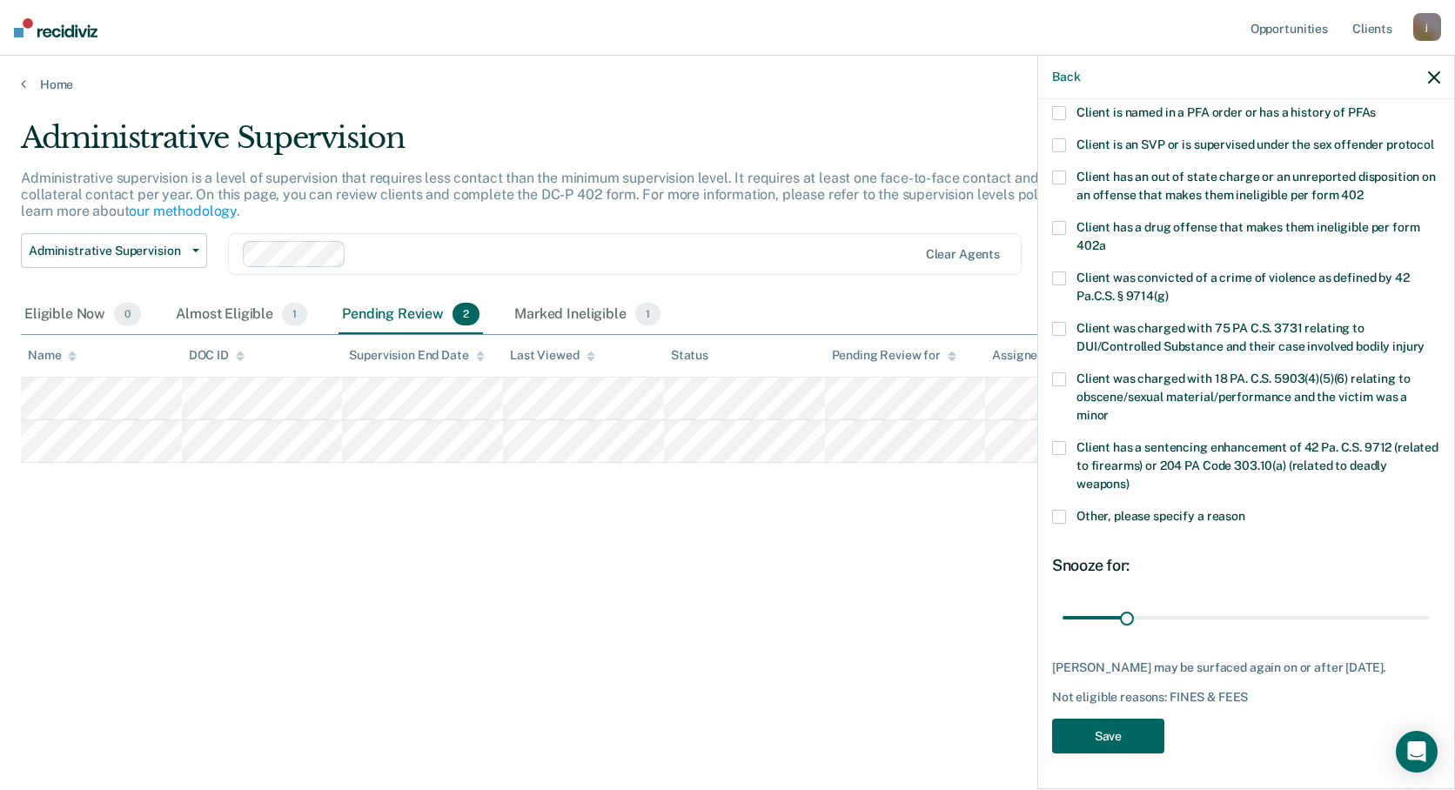
click at [1105, 738] on button "Save" at bounding box center [1108, 737] width 112 height 36
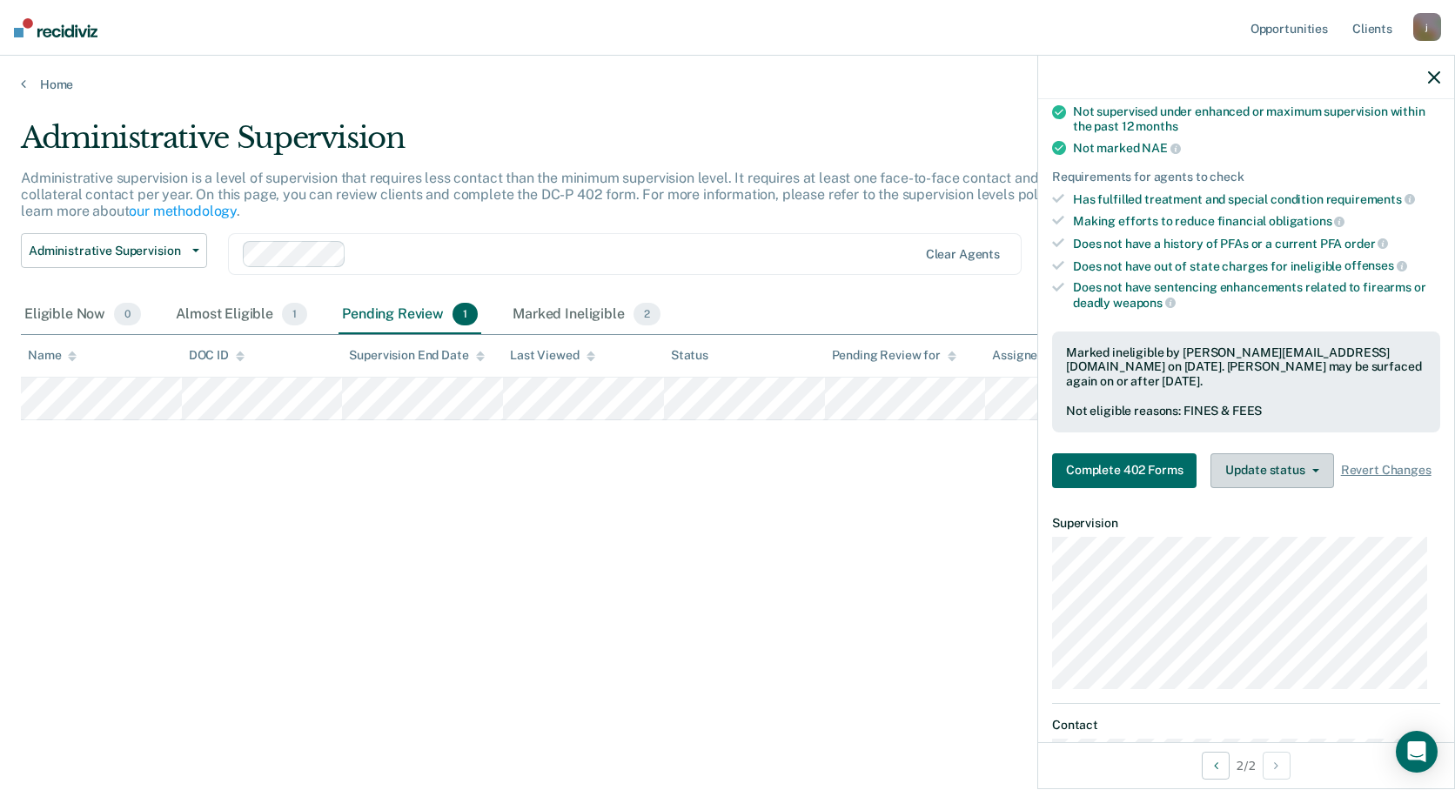
click at [1313, 473] on icon "button" at bounding box center [1315, 470] width 7 height 3
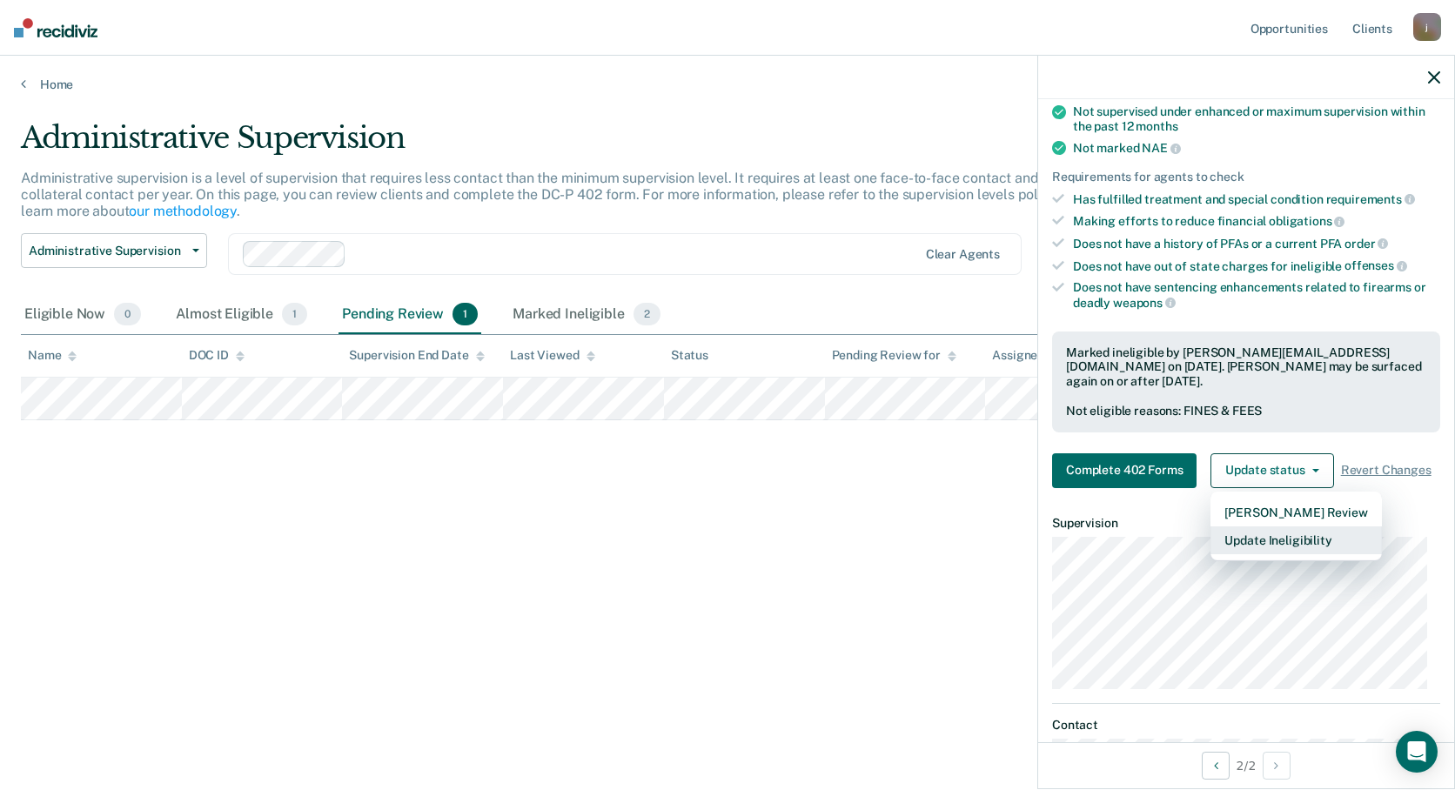
click at [1284, 554] on button "Update Ineligibility" at bounding box center [1295, 540] width 171 height 28
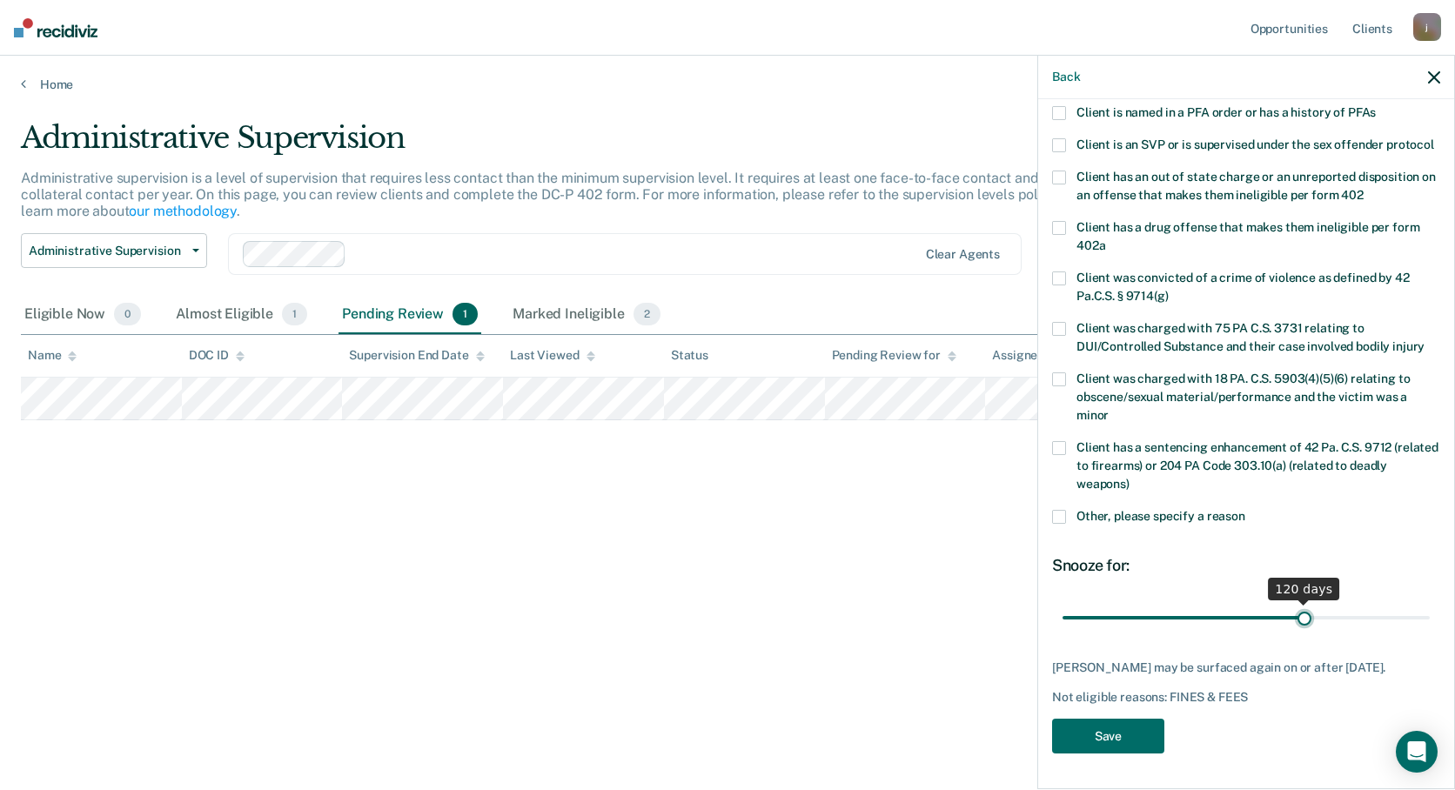
drag, startPoint x: 1128, startPoint y: 605, endPoint x: 1297, endPoint y: 627, distance: 170.2
type input "120"
click at [1297, 627] on input "range" at bounding box center [1246, 617] width 367 height 30
click at [1126, 746] on button "Save" at bounding box center [1108, 737] width 112 height 36
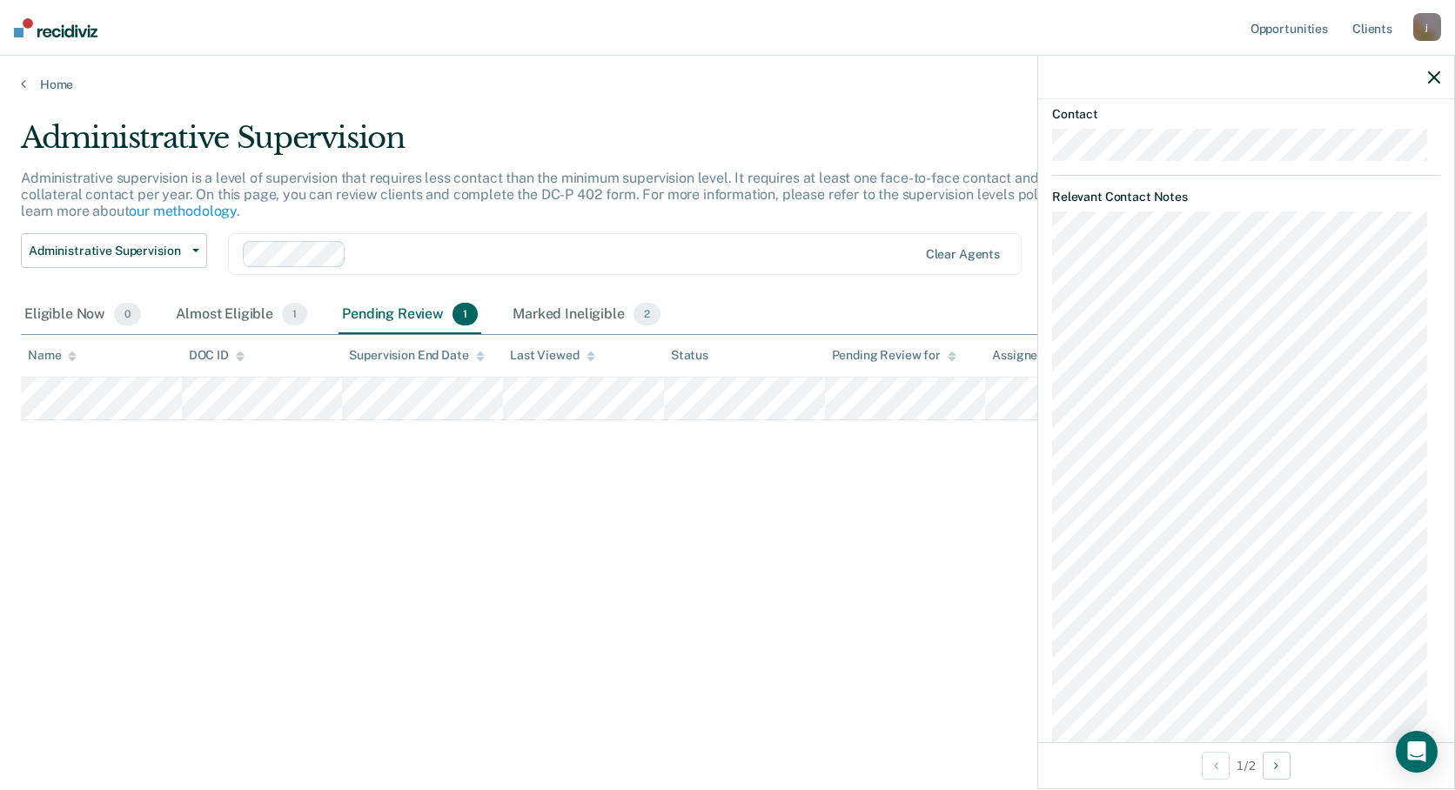
scroll to position [348, 0]
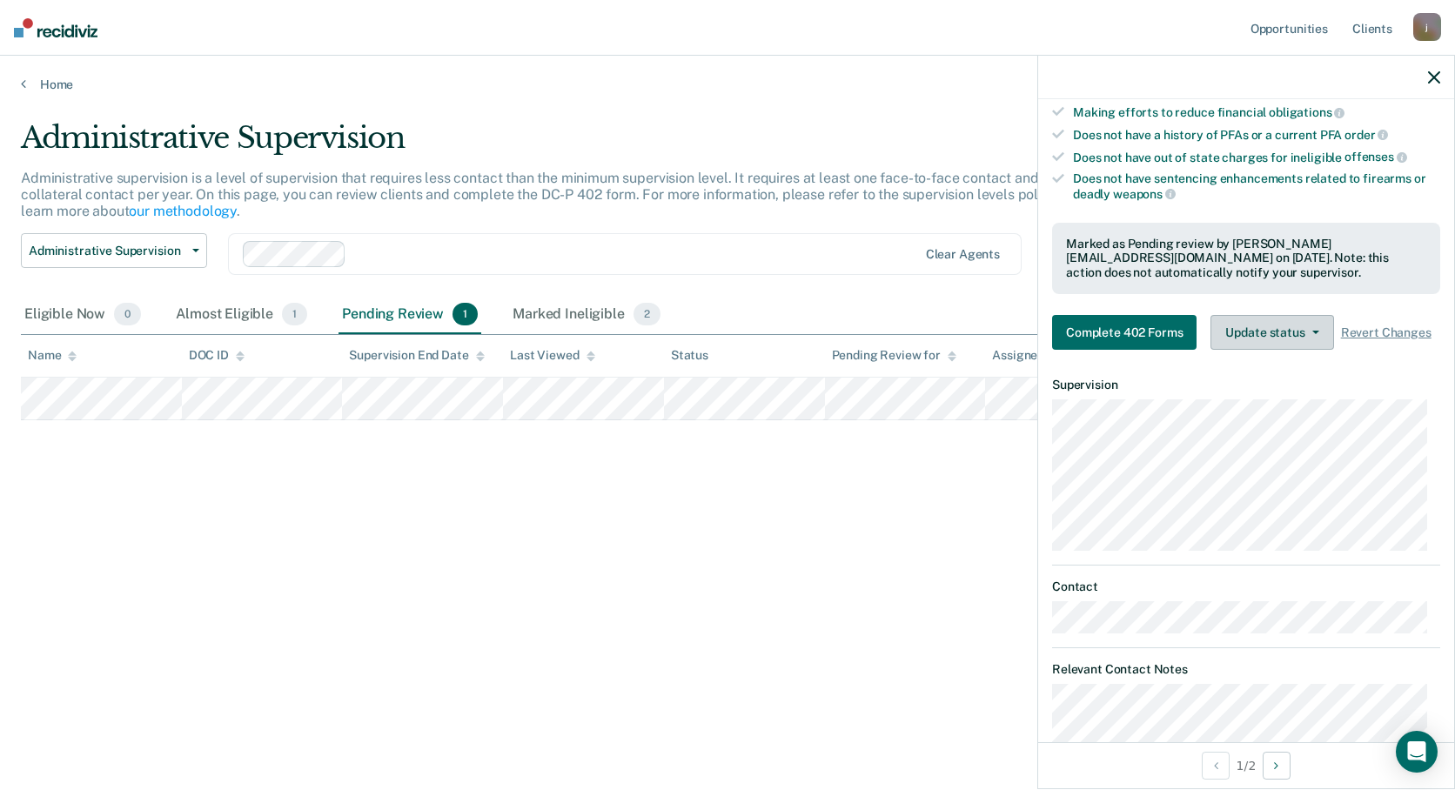
click at [1317, 340] on button "Update status" at bounding box center [1271, 332] width 123 height 35
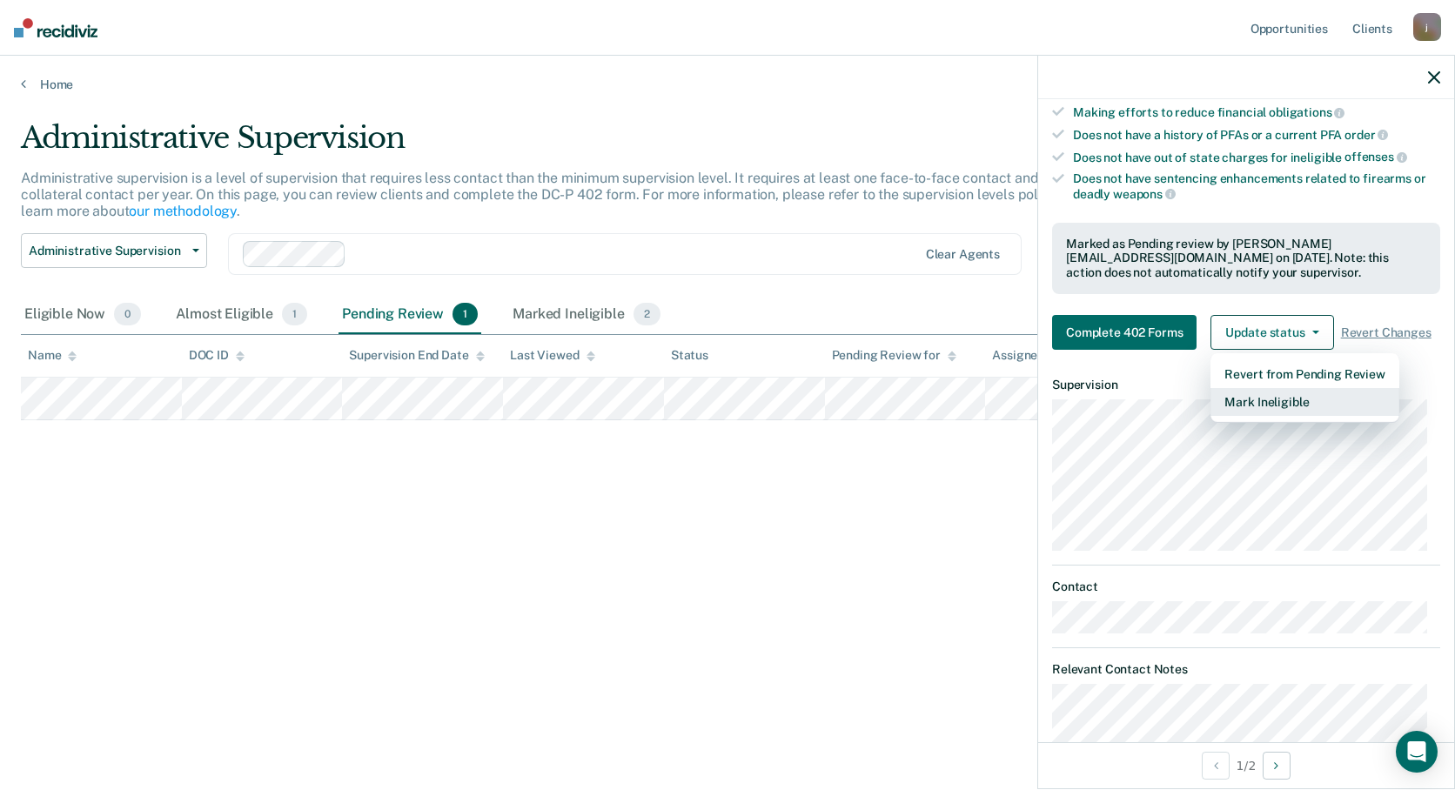
click at [1286, 410] on button "Mark Ineligible" at bounding box center [1304, 402] width 188 height 28
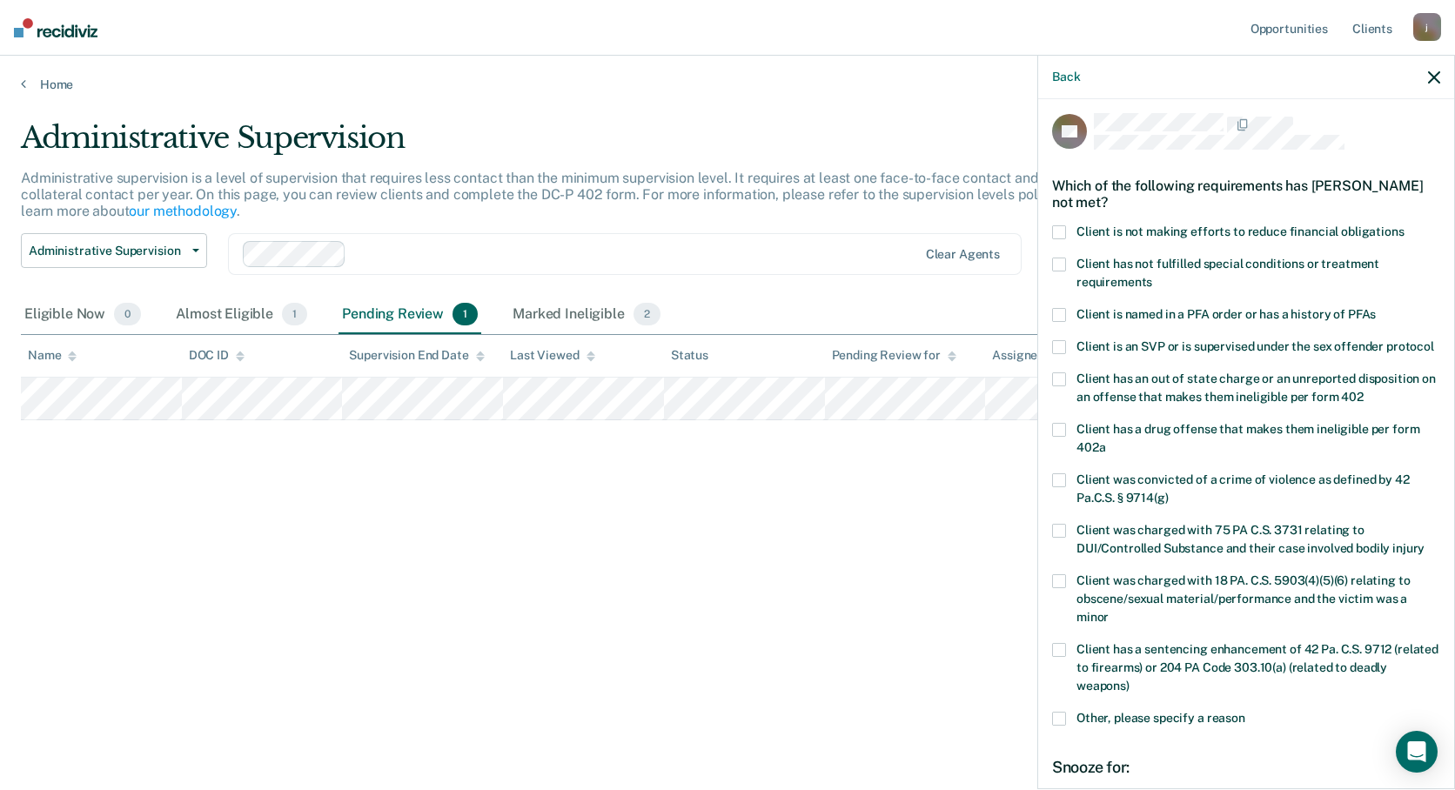
scroll to position [0, 0]
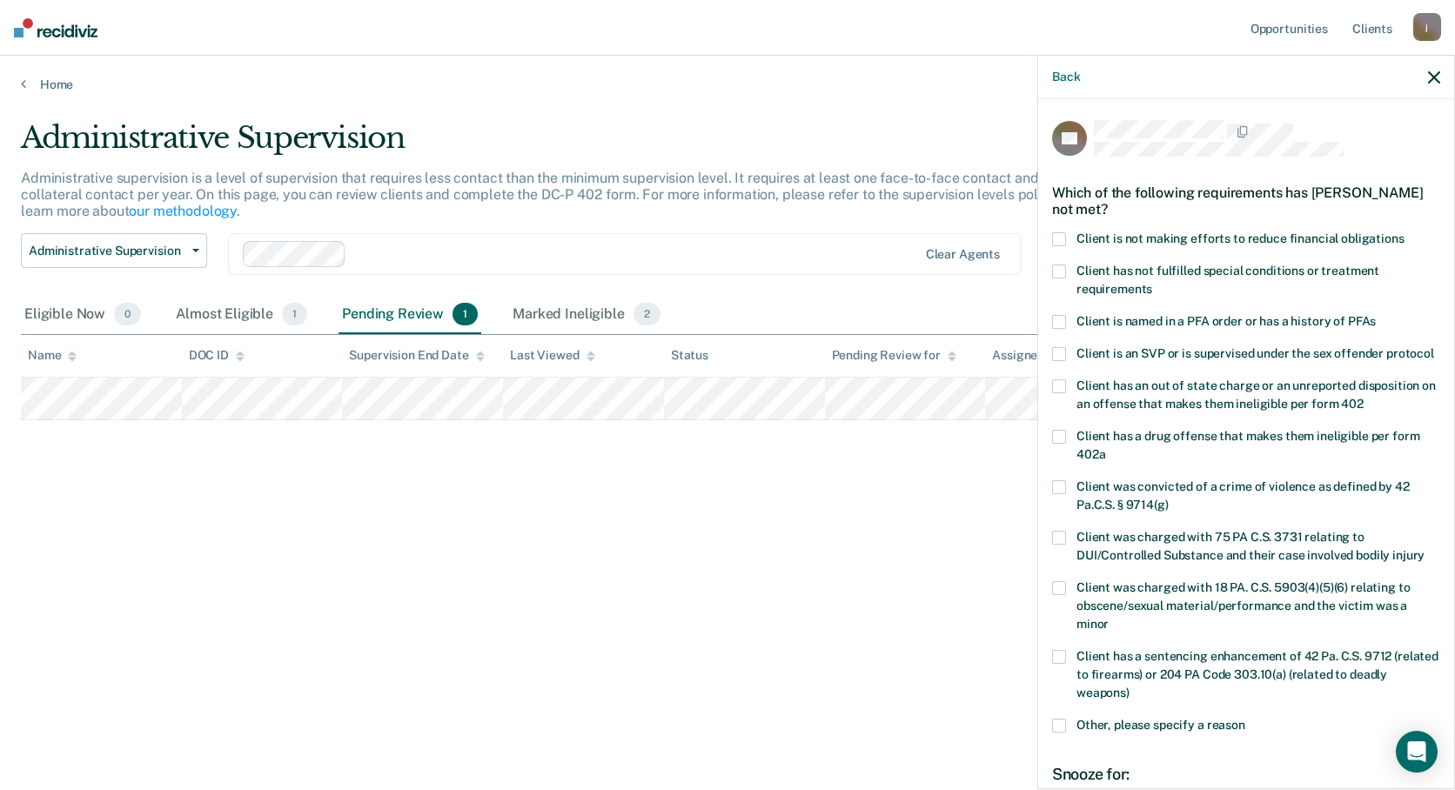
click at [1062, 240] on span at bounding box center [1059, 239] width 14 height 14
click at [1056, 265] on span at bounding box center [1059, 272] width 14 height 14
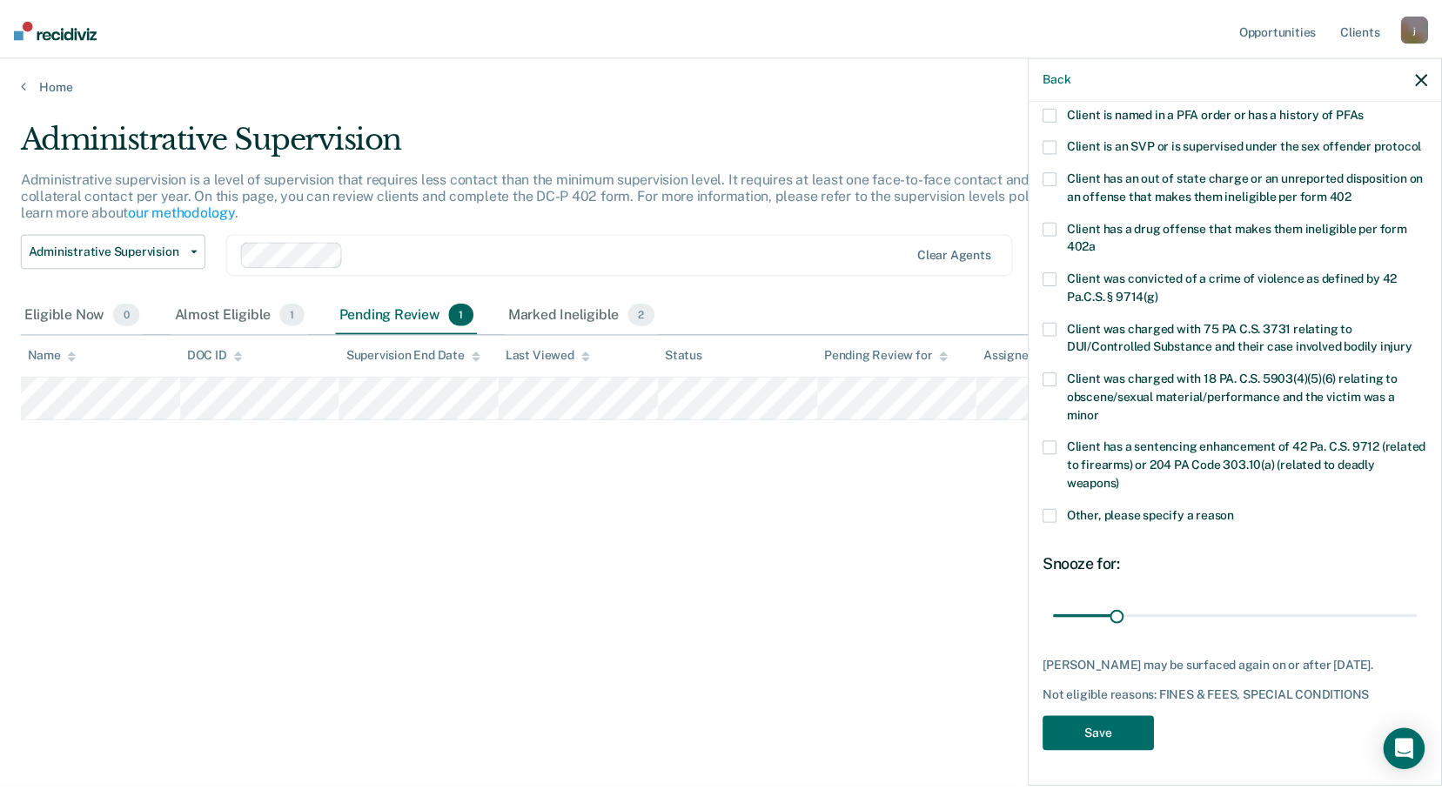
scroll to position [239, 0]
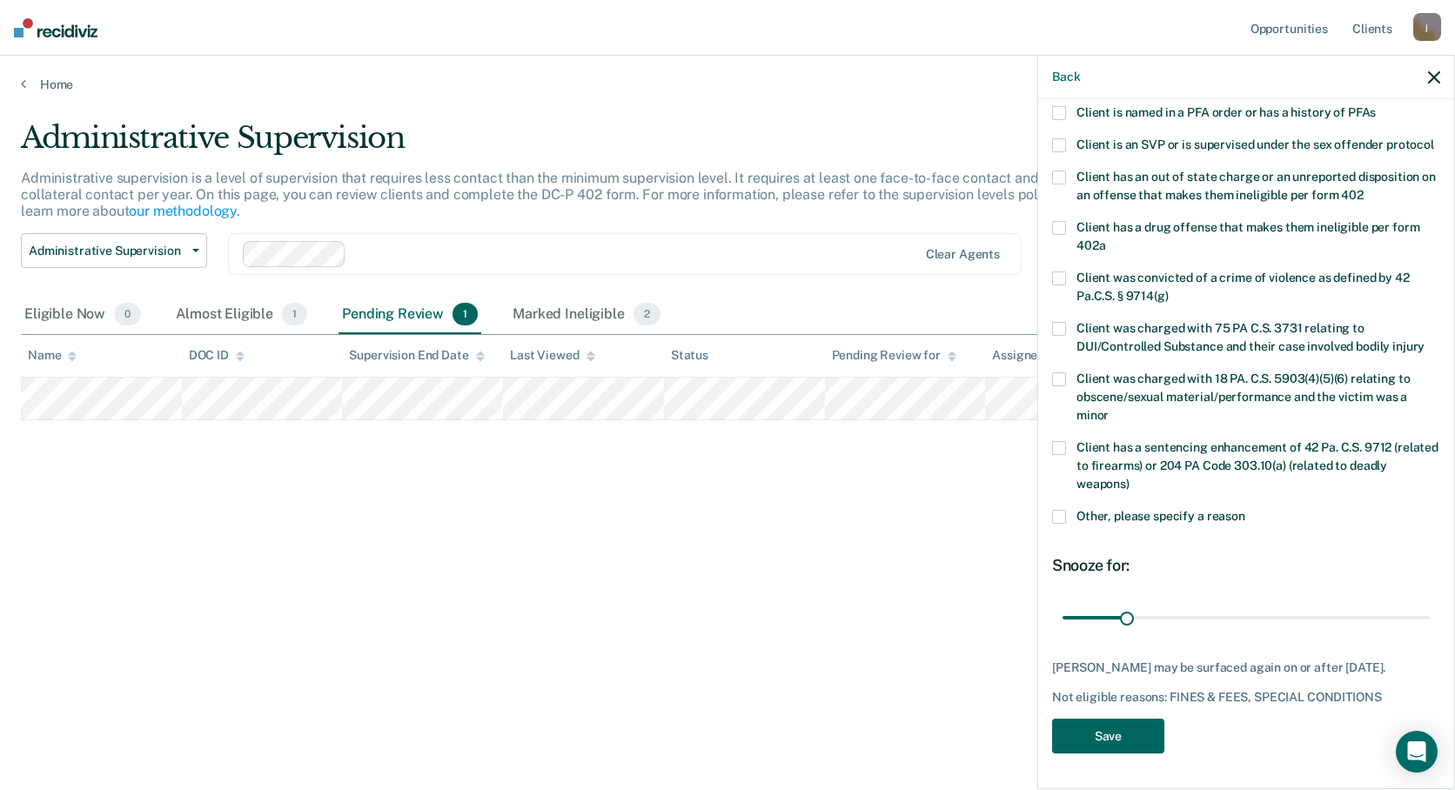
click at [1110, 740] on button "Save" at bounding box center [1108, 737] width 112 height 36
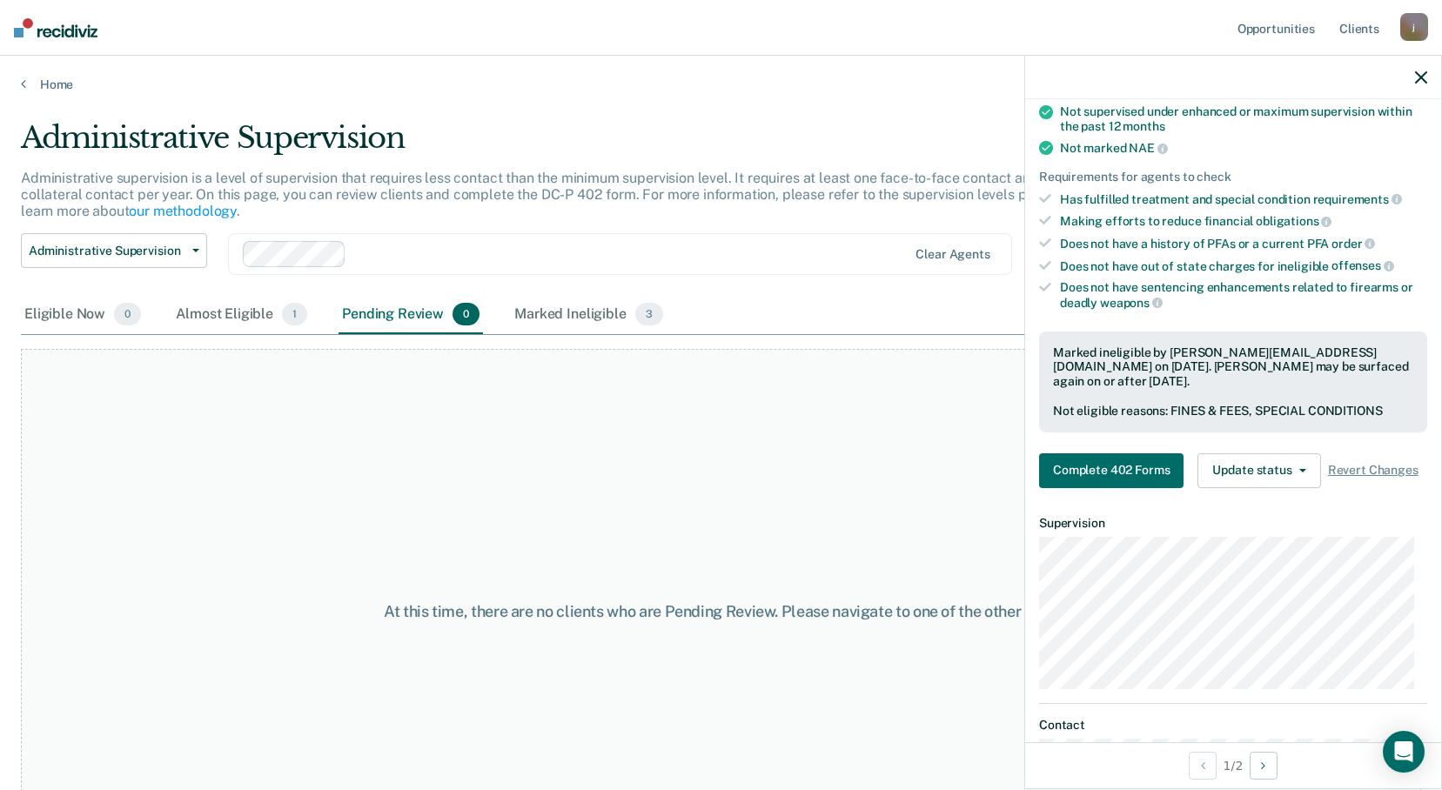
scroll to position [152, 0]
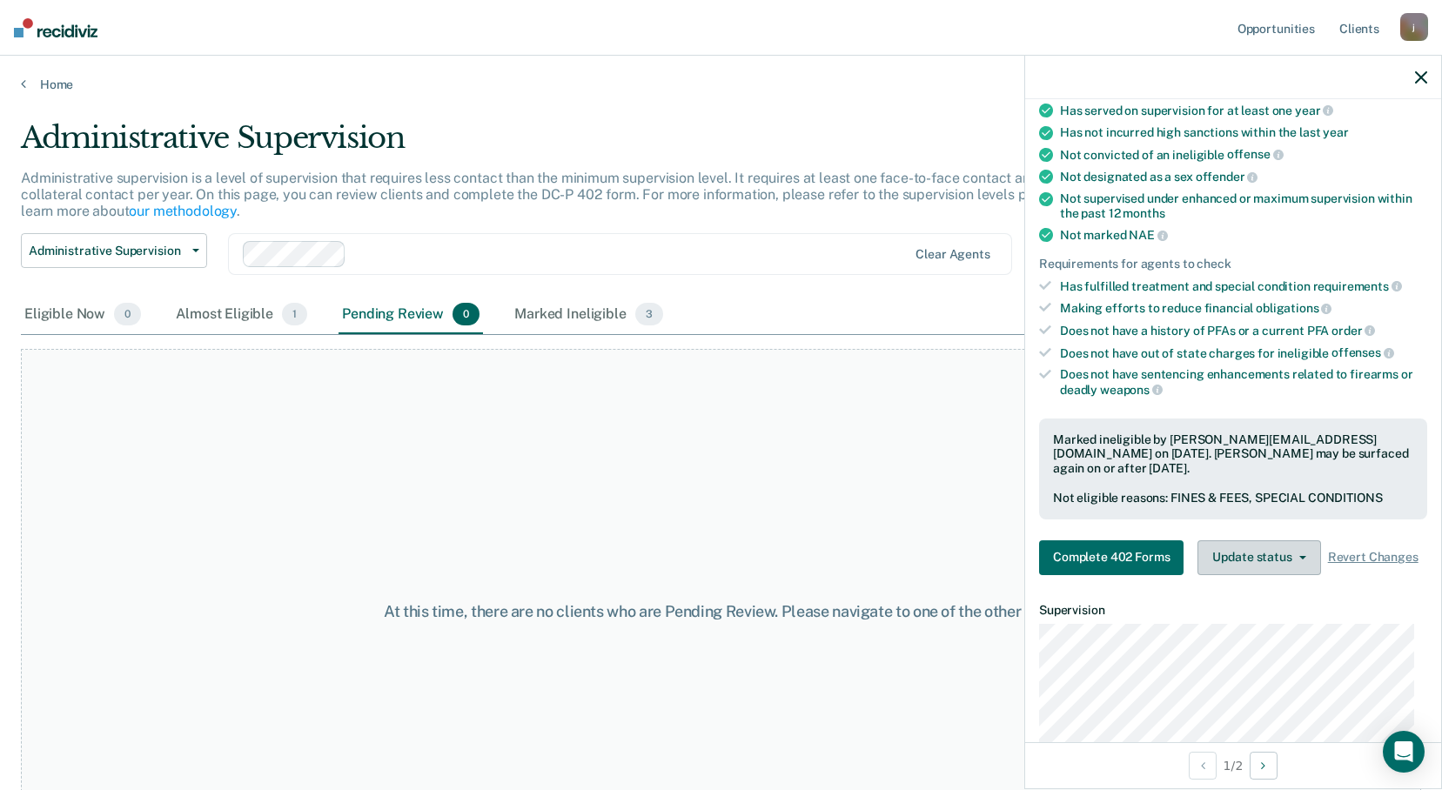
click at [1256, 572] on button "Update status" at bounding box center [1258, 557] width 123 height 35
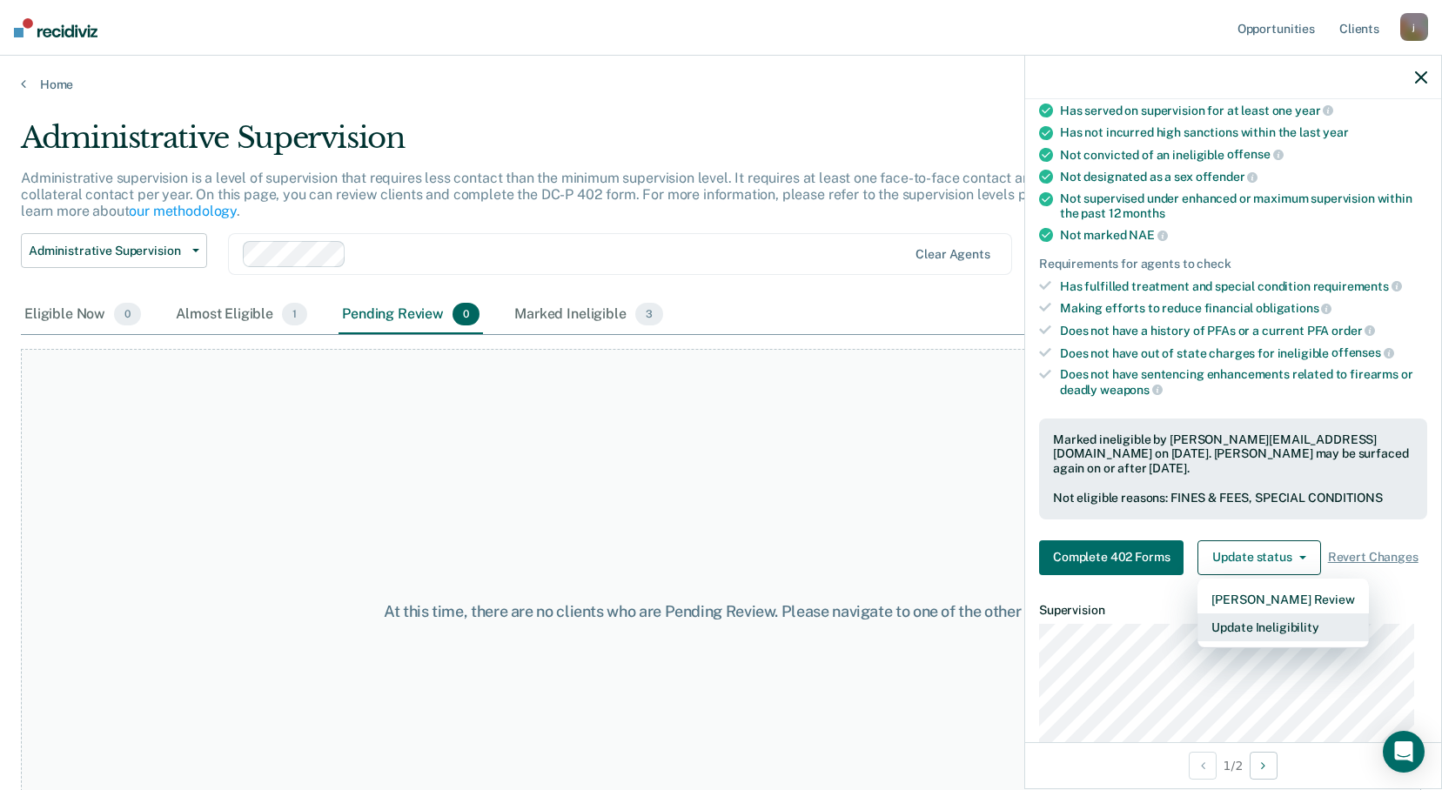
click at [1245, 641] on button "Update Ineligibility" at bounding box center [1282, 627] width 171 height 28
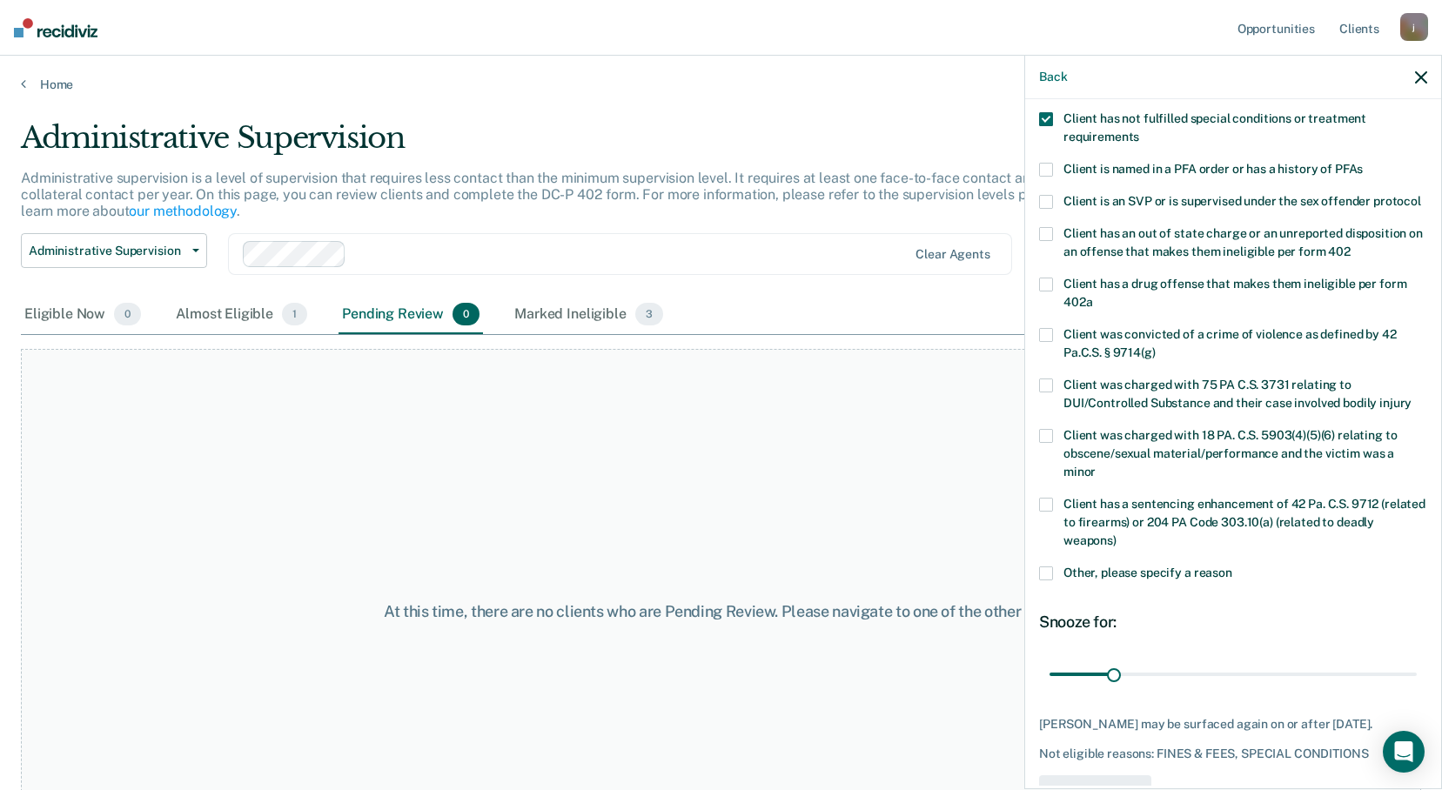
scroll to position [239, 0]
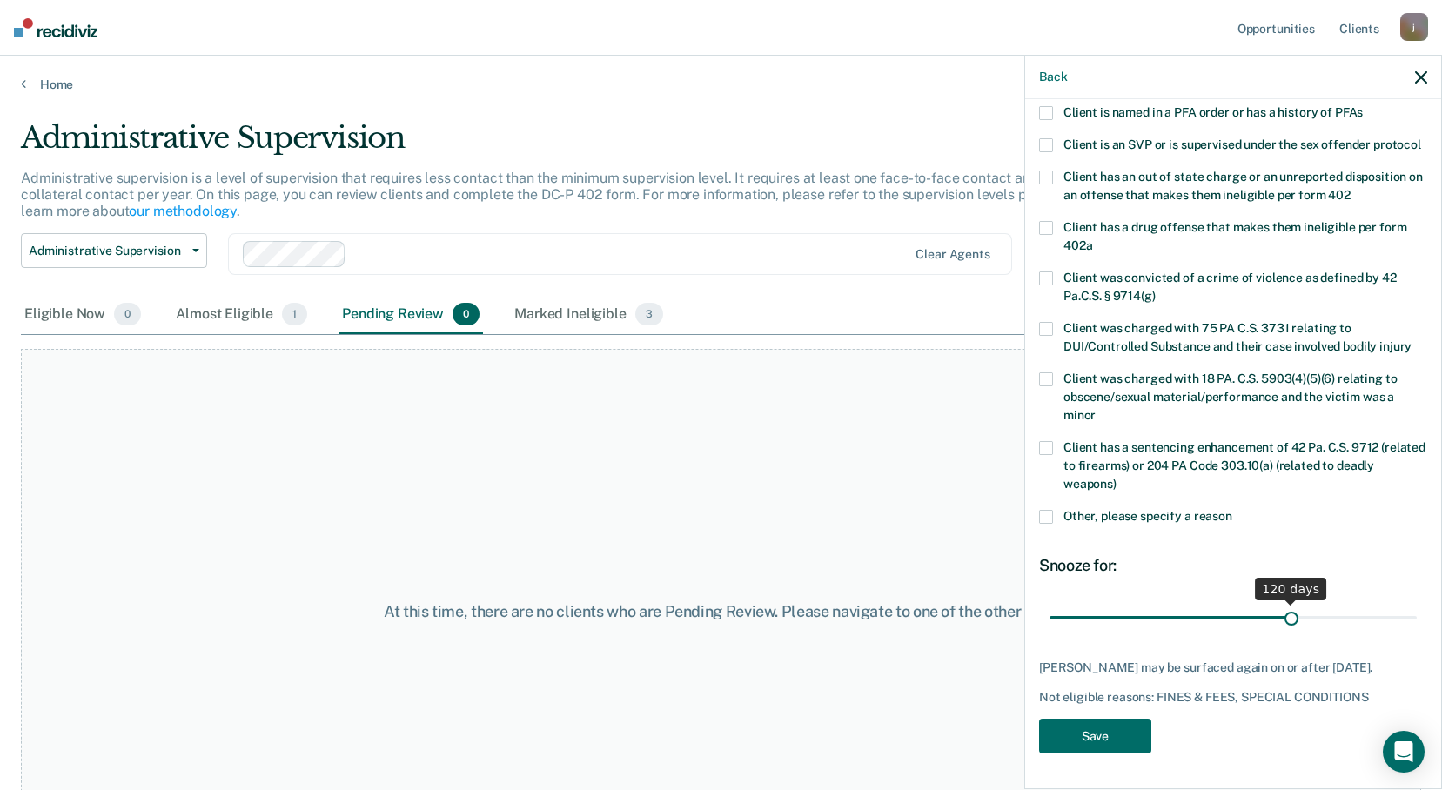
drag, startPoint x: 1114, startPoint y: 603, endPoint x: 1284, endPoint y: 601, distance: 169.7
type input "120"
click at [1284, 602] on input "range" at bounding box center [1232, 617] width 367 height 30
click at [1109, 729] on button "Save" at bounding box center [1095, 737] width 112 height 36
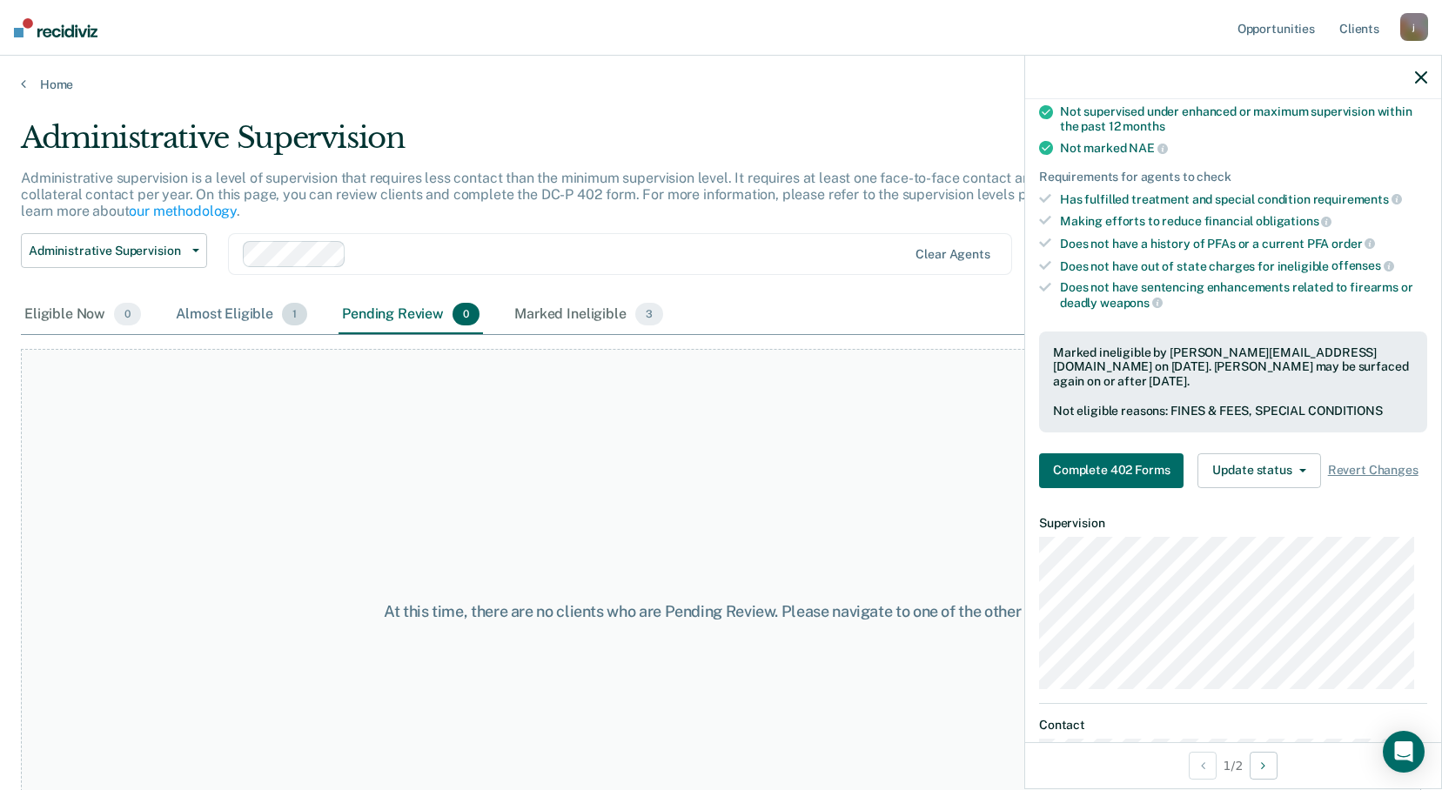
click at [212, 314] on div "Almost Eligible 1" at bounding box center [241, 315] width 138 height 38
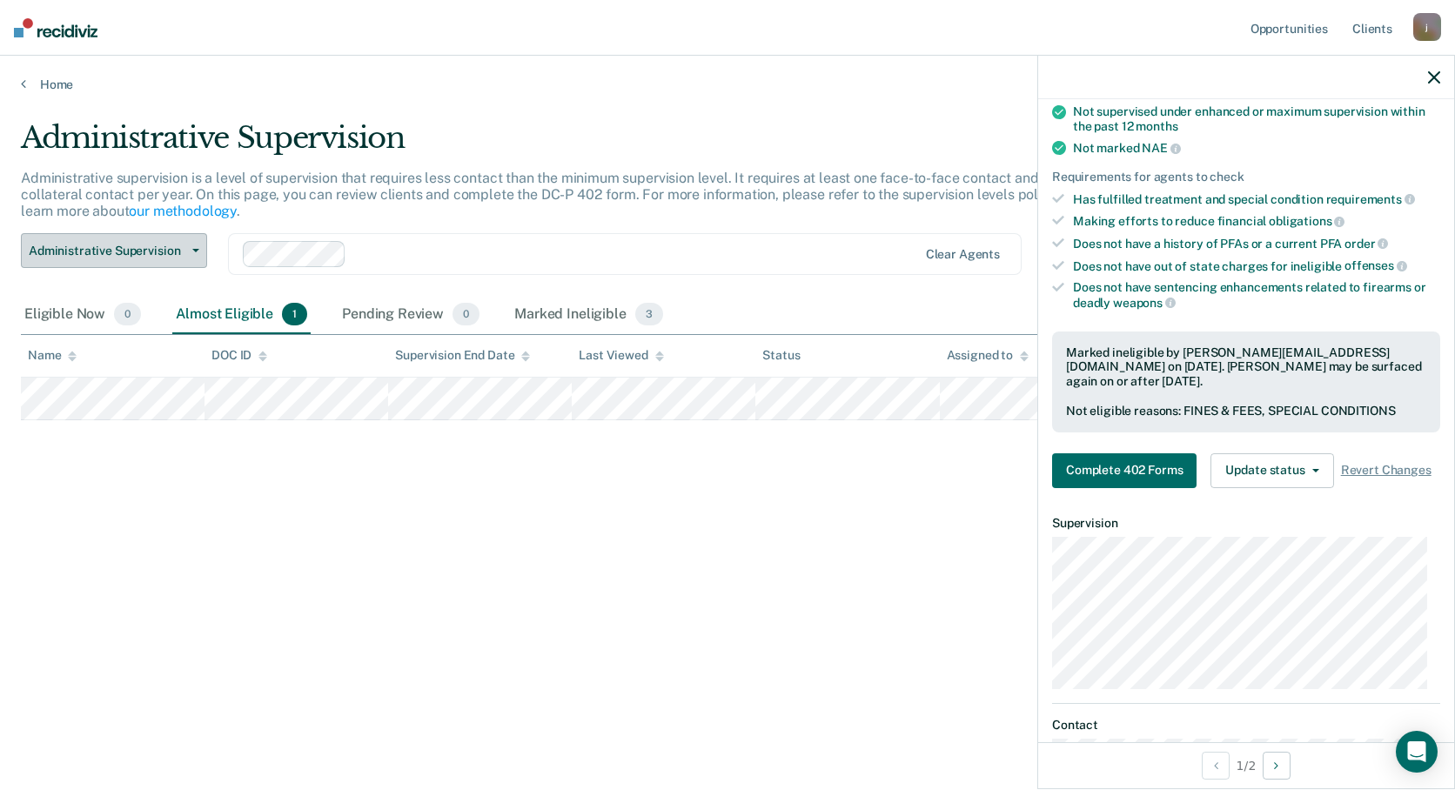
click at [197, 245] on button "Administrative Supervision" at bounding box center [114, 250] width 186 height 35
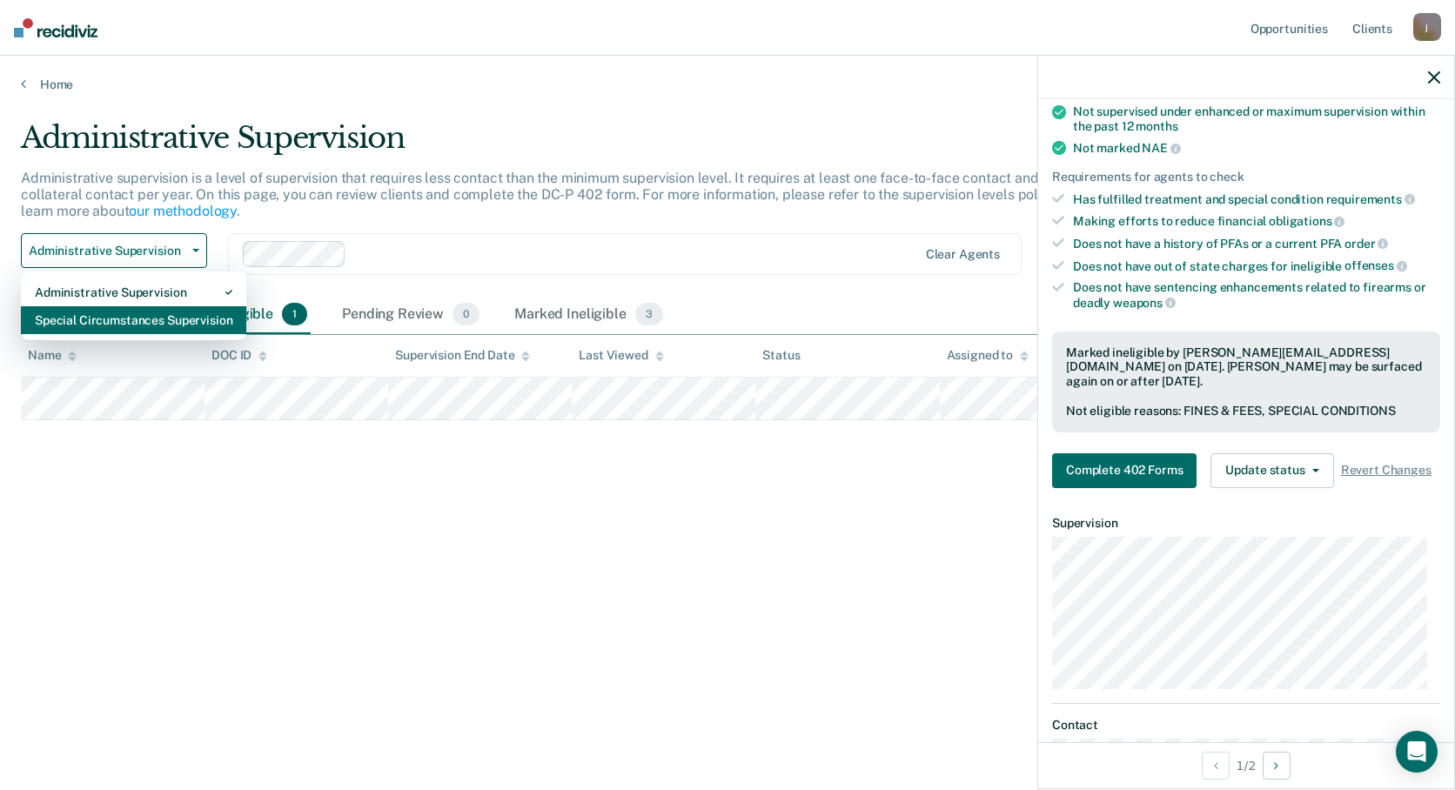
click at [161, 320] on div "Special Circumstances Supervision" at bounding box center [134, 320] width 198 height 28
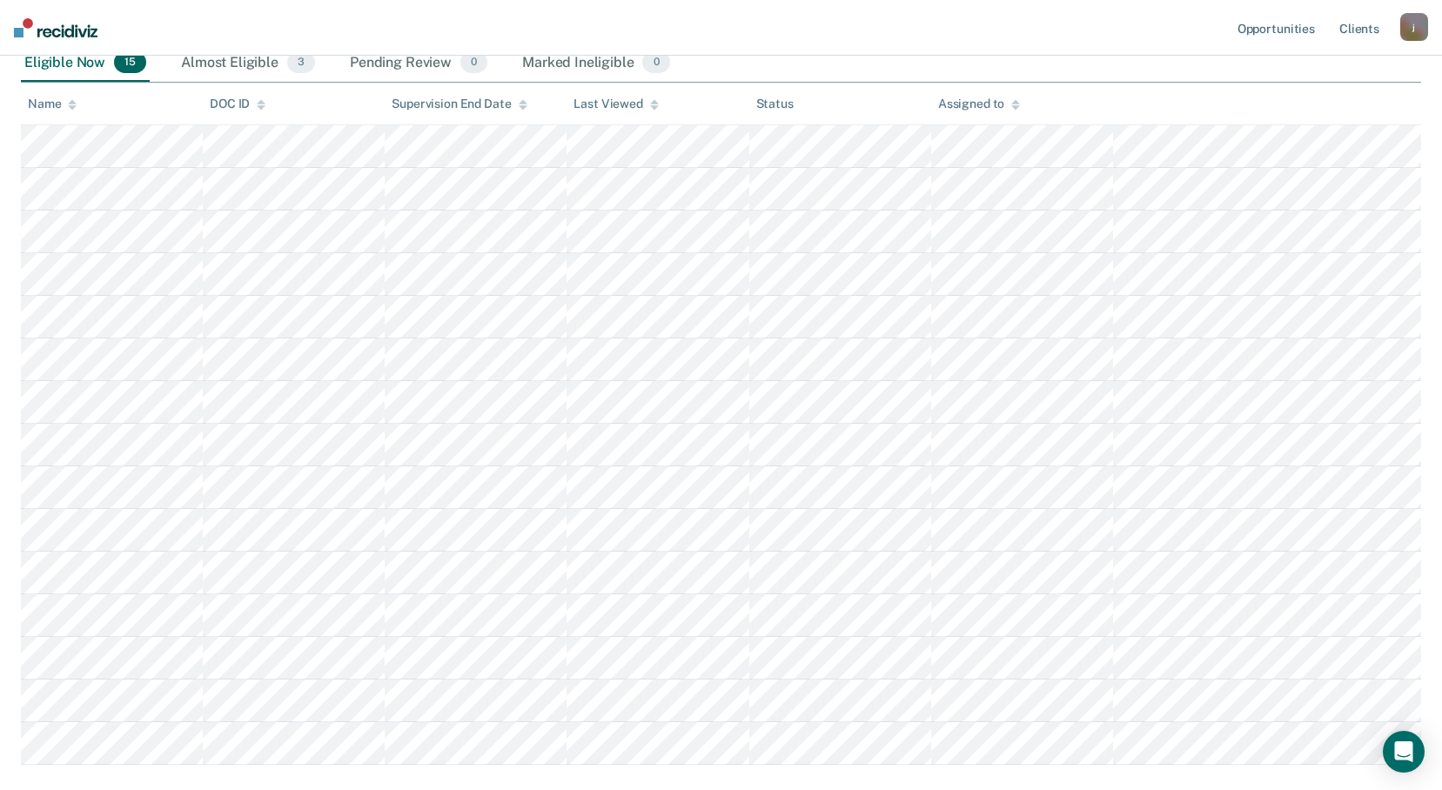
scroll to position [348, 0]
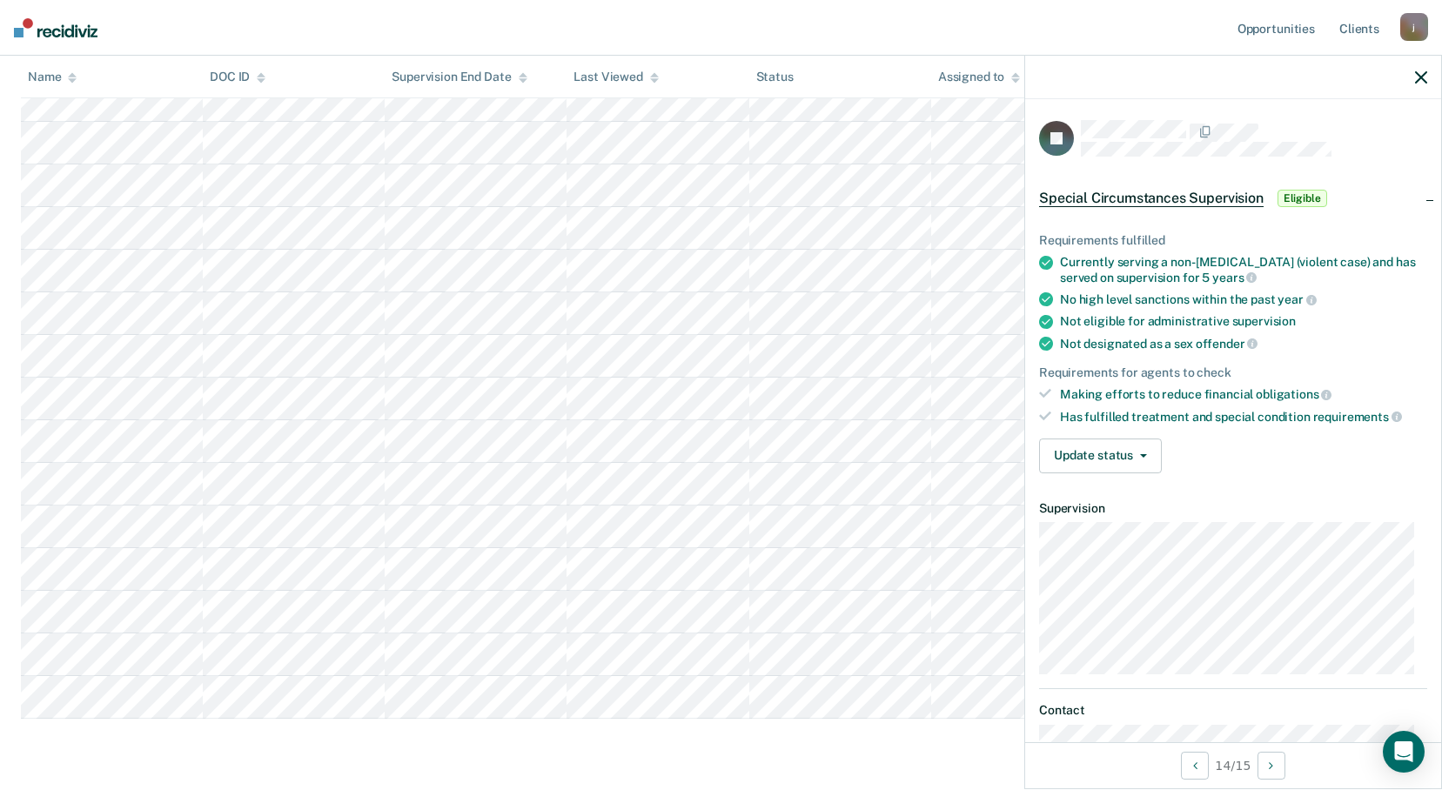
click at [613, 748] on div "Special Circumstances Supervision Special circumstances supervision allows reen…" at bounding box center [721, 270] width 1400 height 997
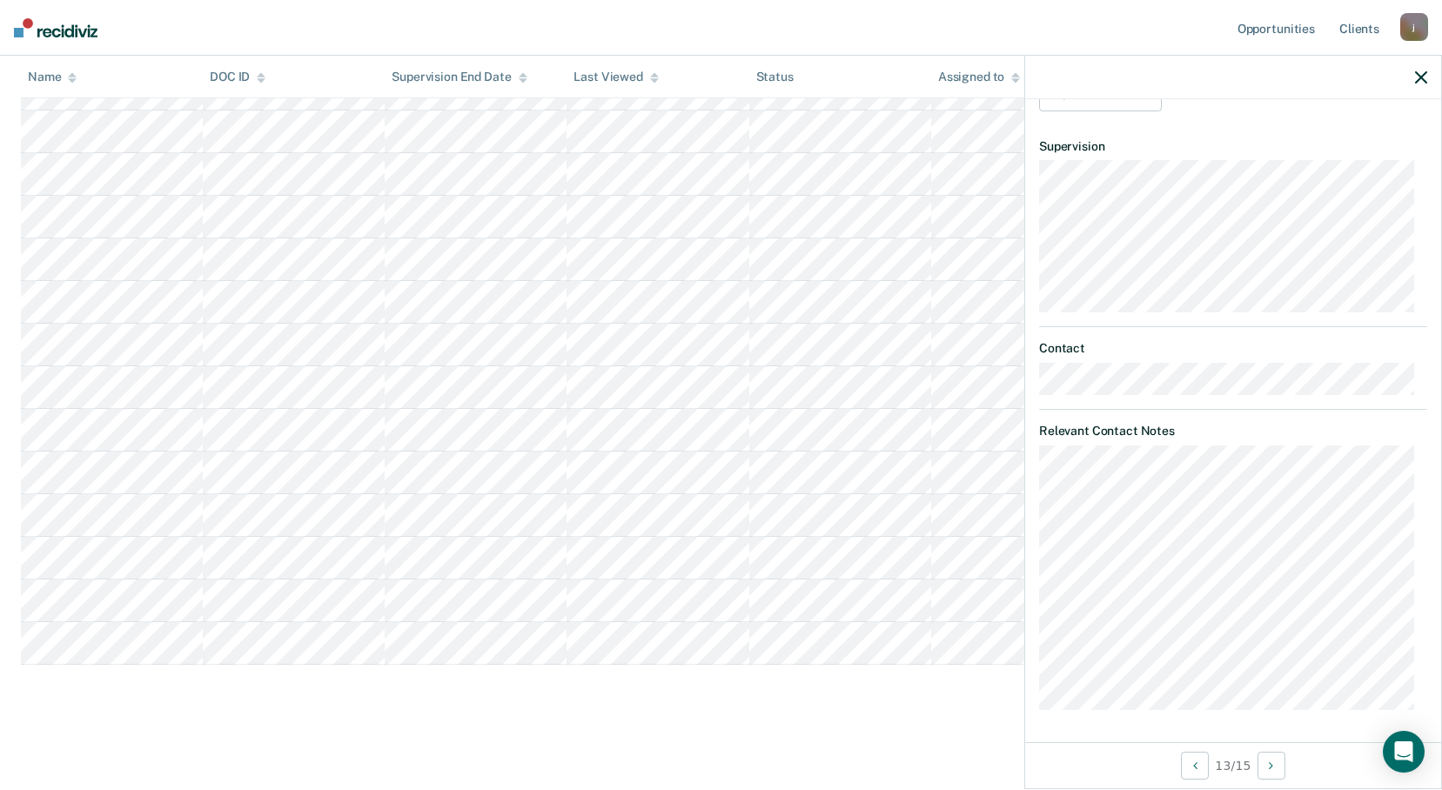
scroll to position [0, 0]
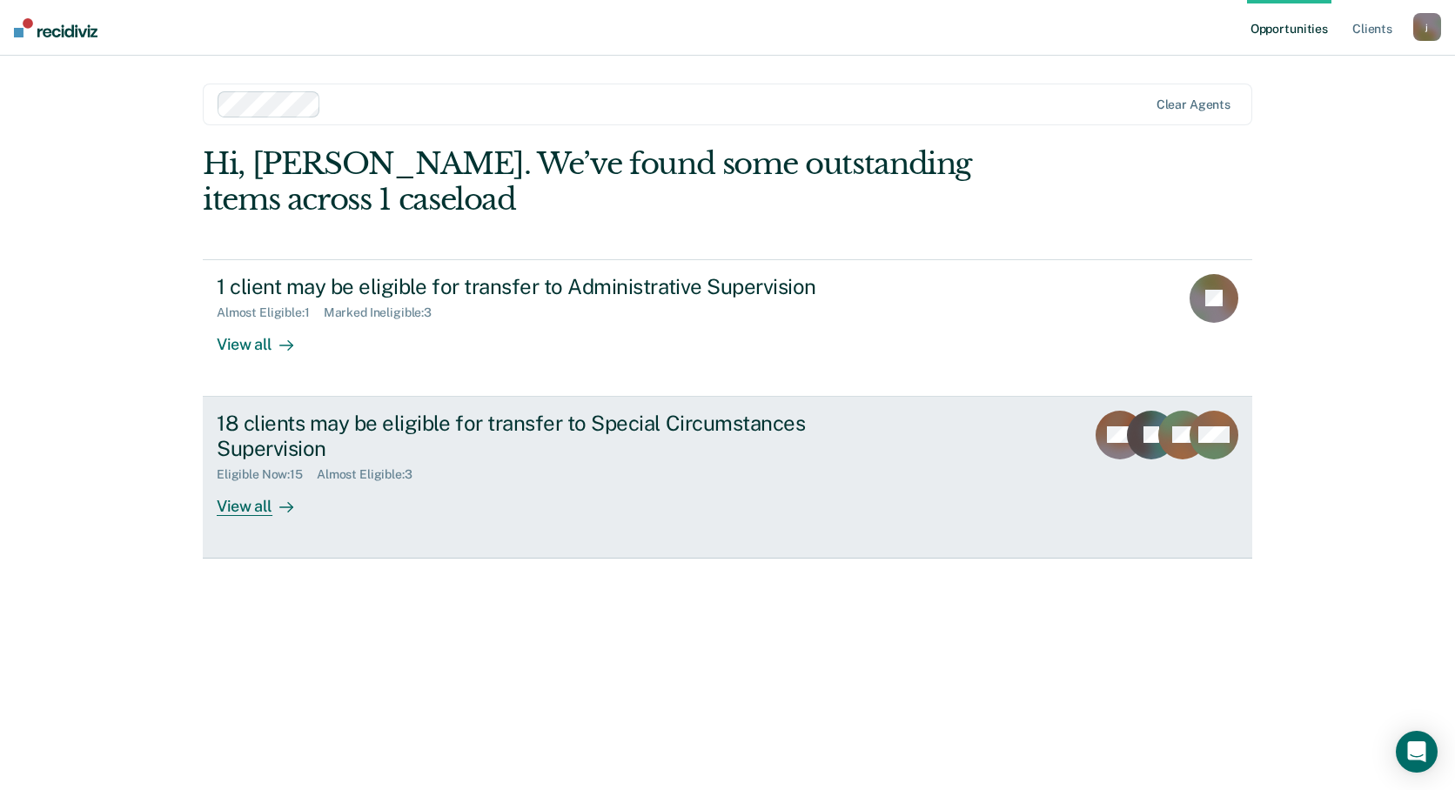
click at [254, 503] on div "View all" at bounding box center [265, 499] width 97 height 34
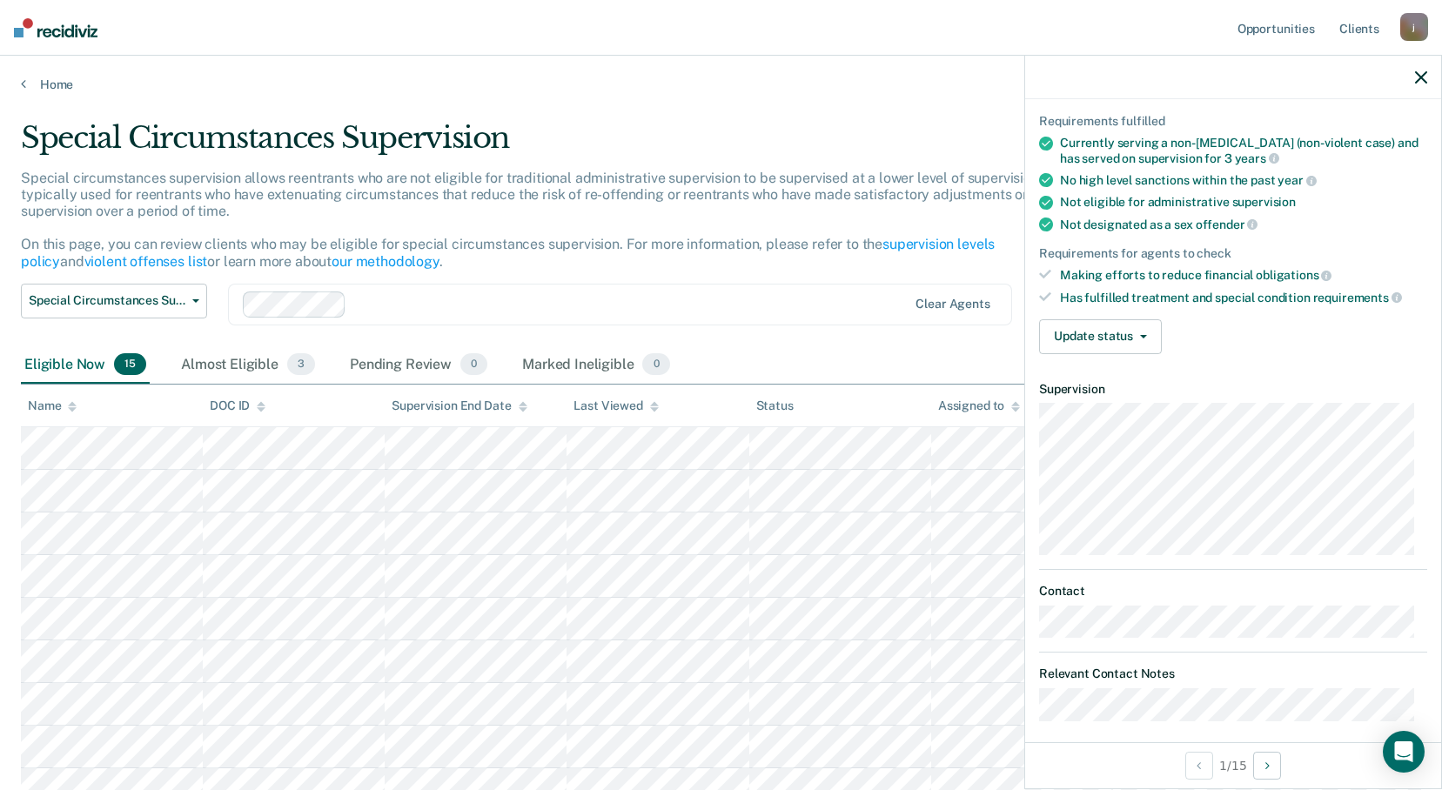
scroll to position [131, 0]
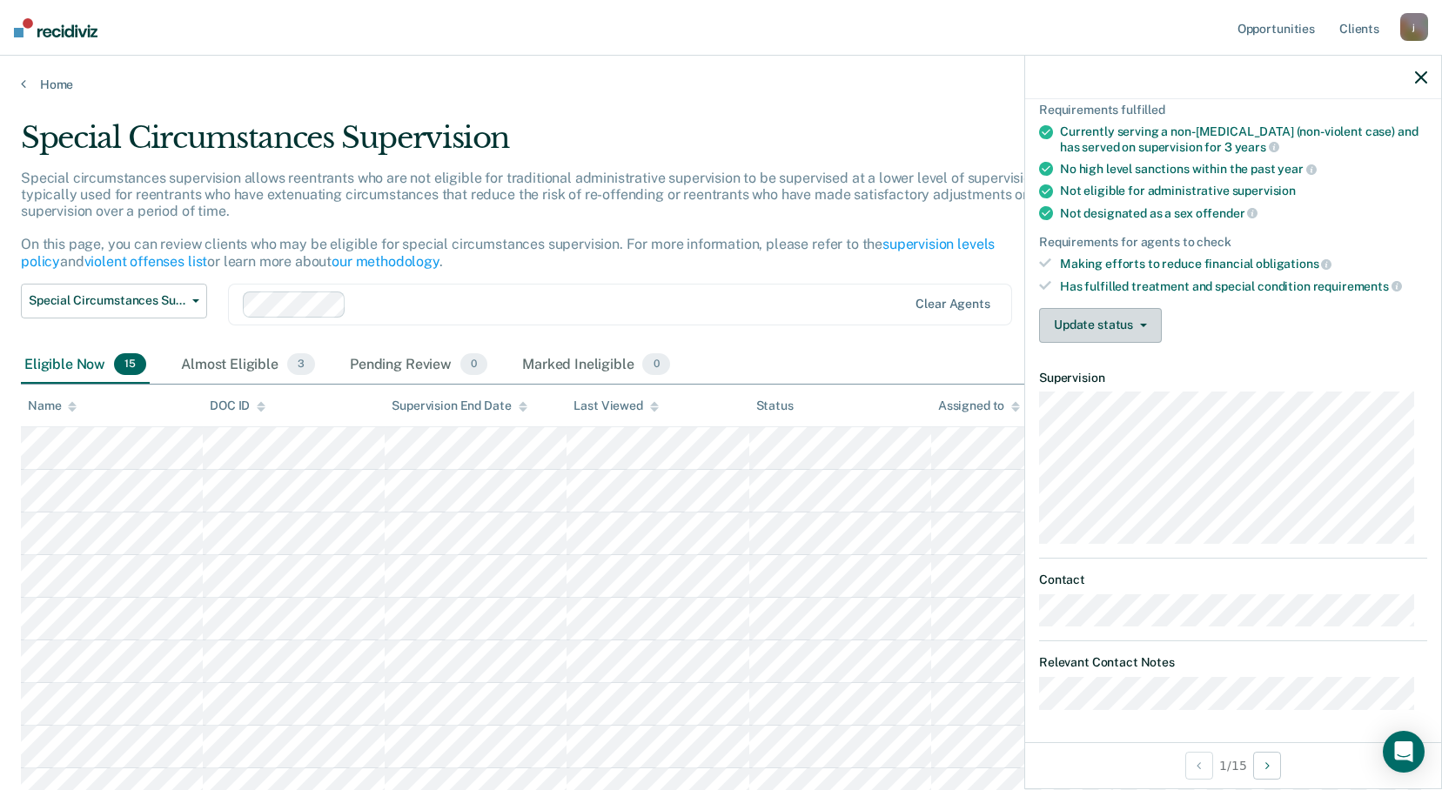
click at [1130, 318] on button "Update status" at bounding box center [1100, 325] width 123 height 35
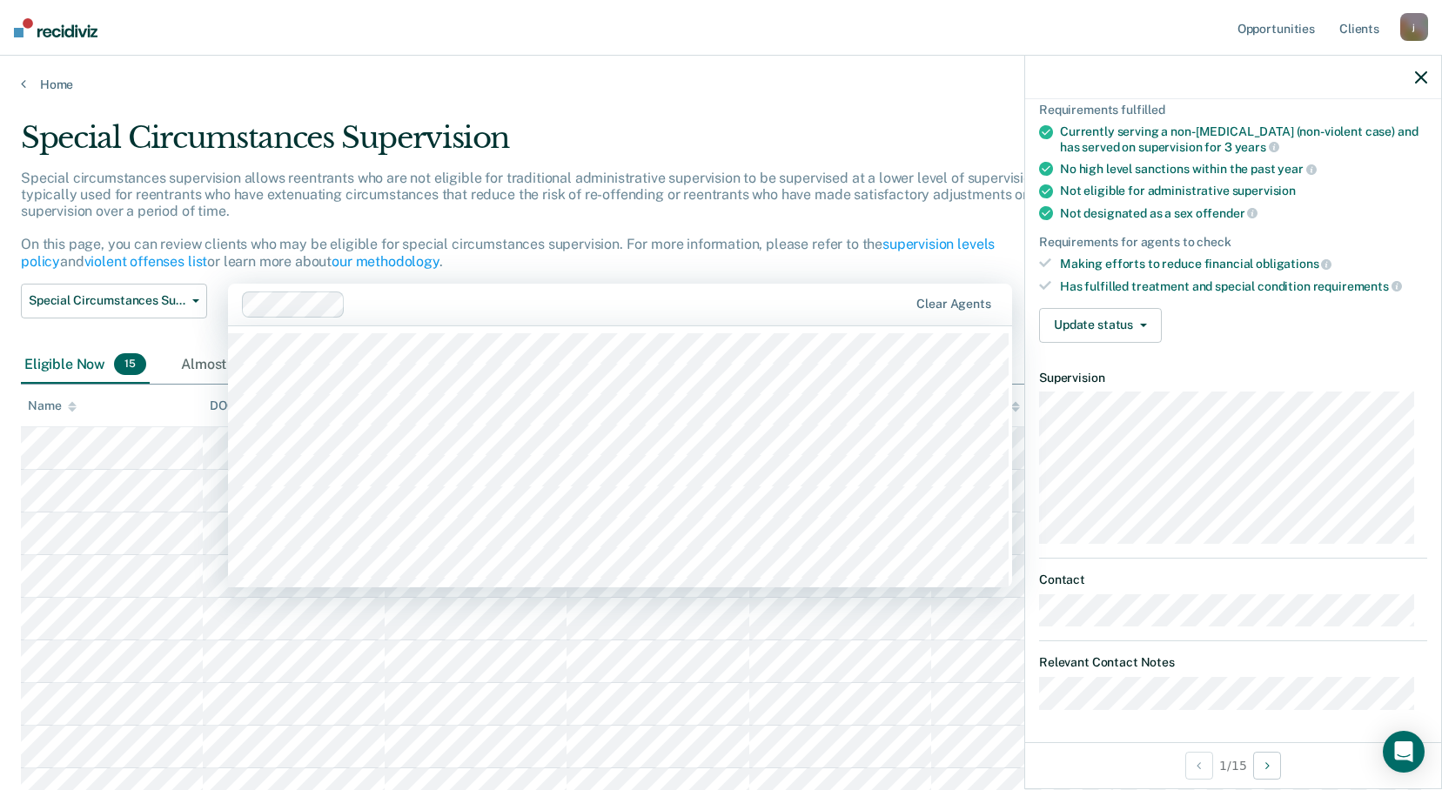
click at [833, 323] on div "Clear agents" at bounding box center [620, 305] width 784 height 42
click at [1113, 773] on div "1 / 15" at bounding box center [1233, 765] width 416 height 46
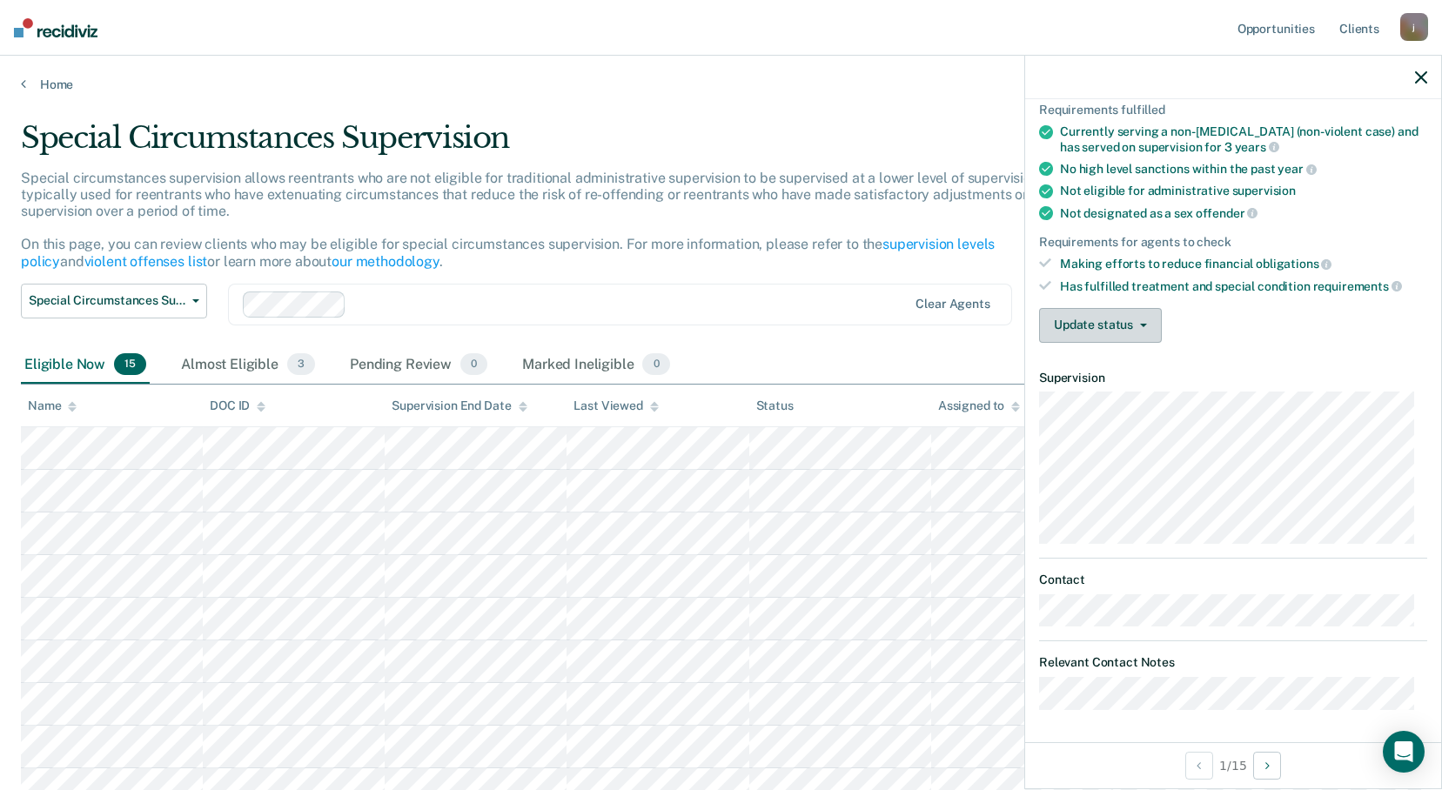
click at [1138, 319] on button "Update status" at bounding box center [1100, 325] width 123 height 35
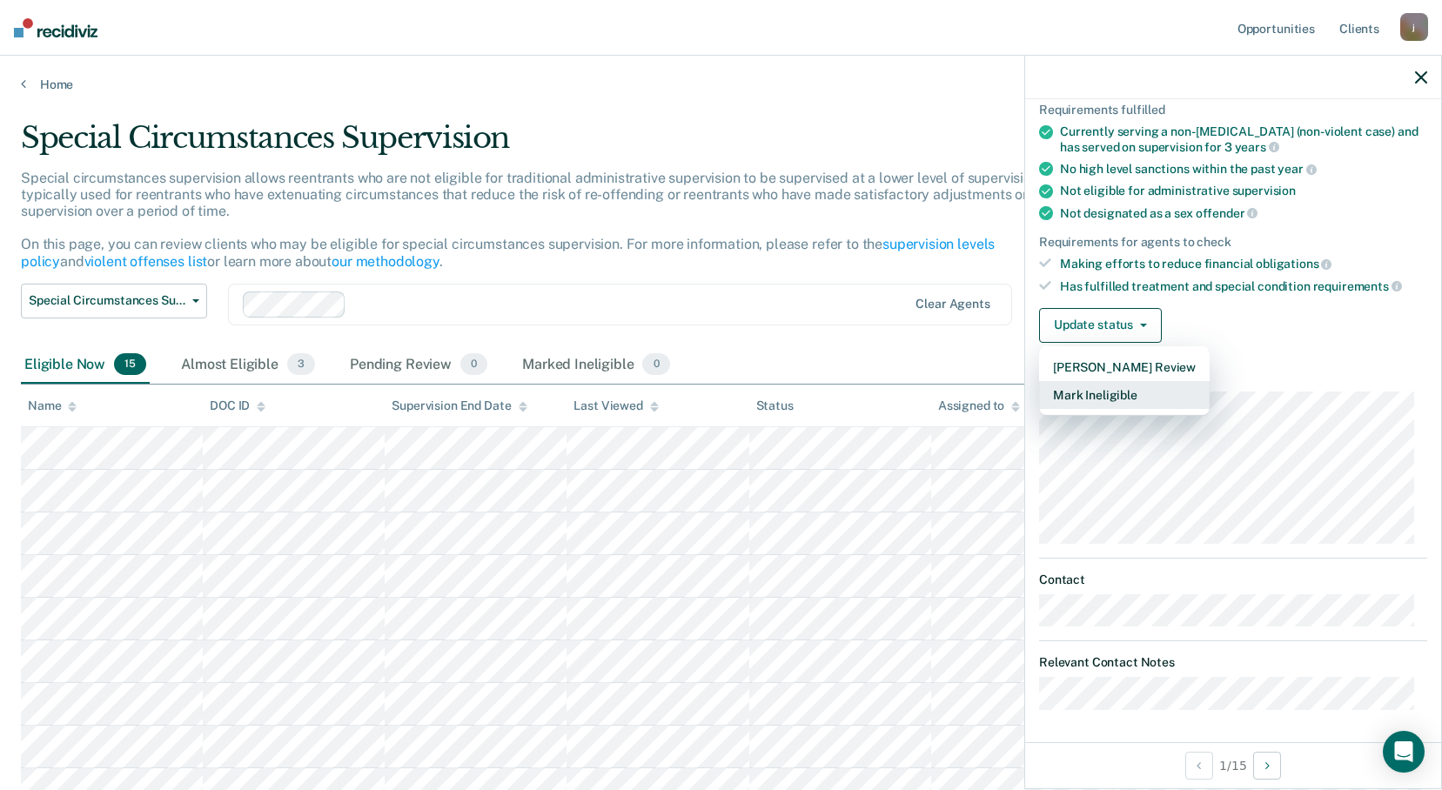
click at [1106, 399] on button "Mark Ineligible" at bounding box center [1124, 395] width 171 height 28
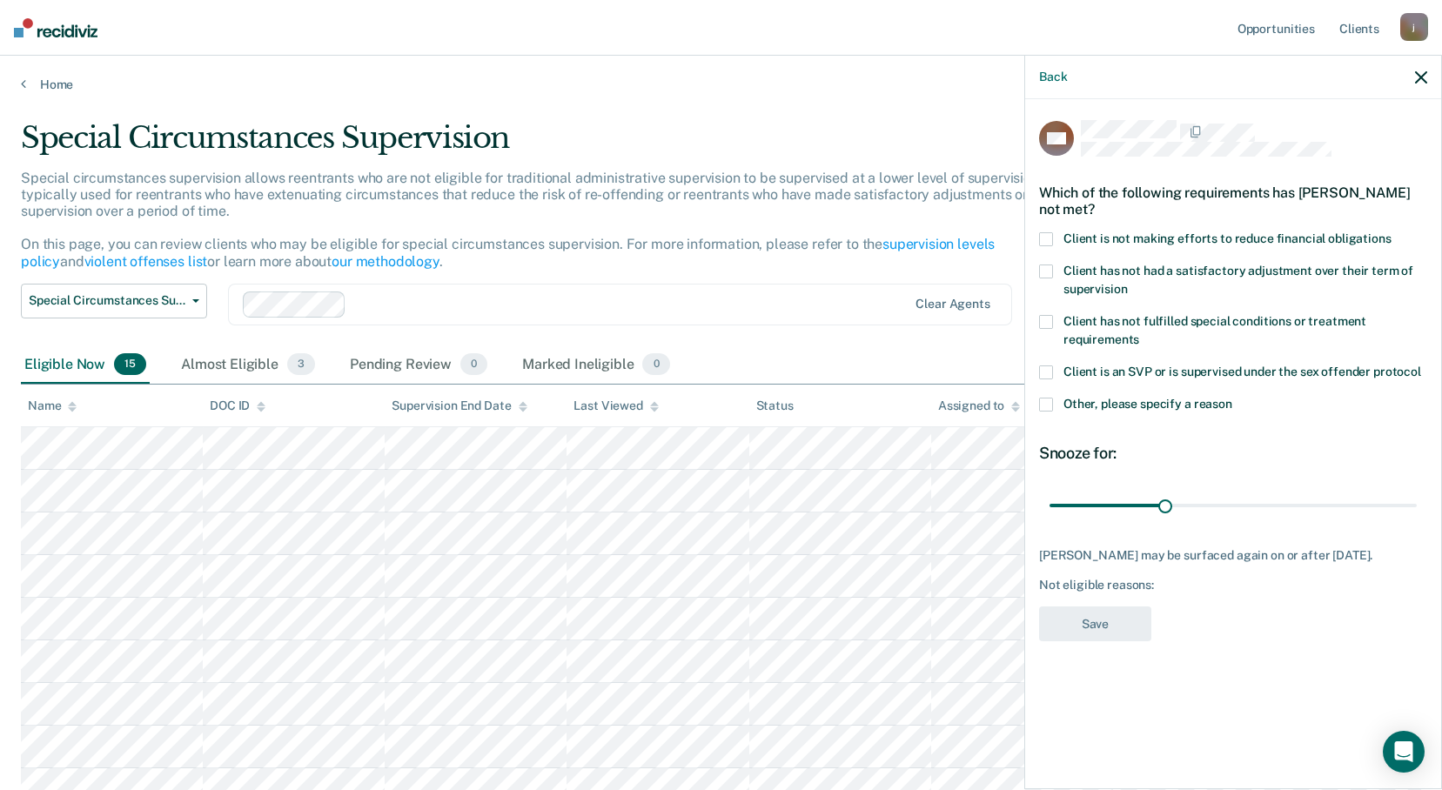
click at [1044, 235] on span at bounding box center [1046, 239] width 14 height 14
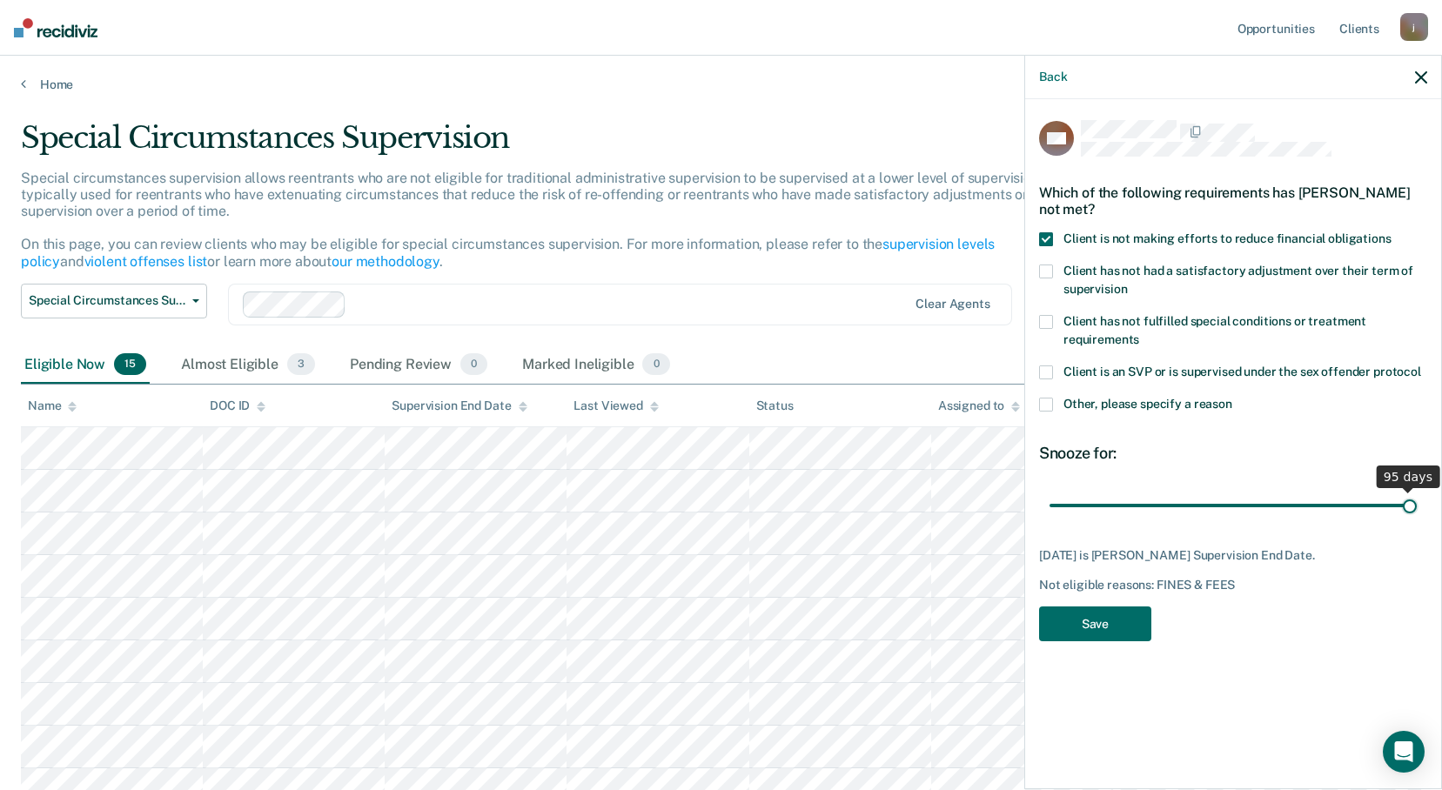
drag, startPoint x: 1168, startPoint y: 505, endPoint x: 1410, endPoint y: 500, distance: 242.0
type input "95"
click at [1410, 500] on input "range" at bounding box center [1232, 505] width 367 height 30
click at [1108, 622] on button "Save" at bounding box center [1095, 625] width 112 height 36
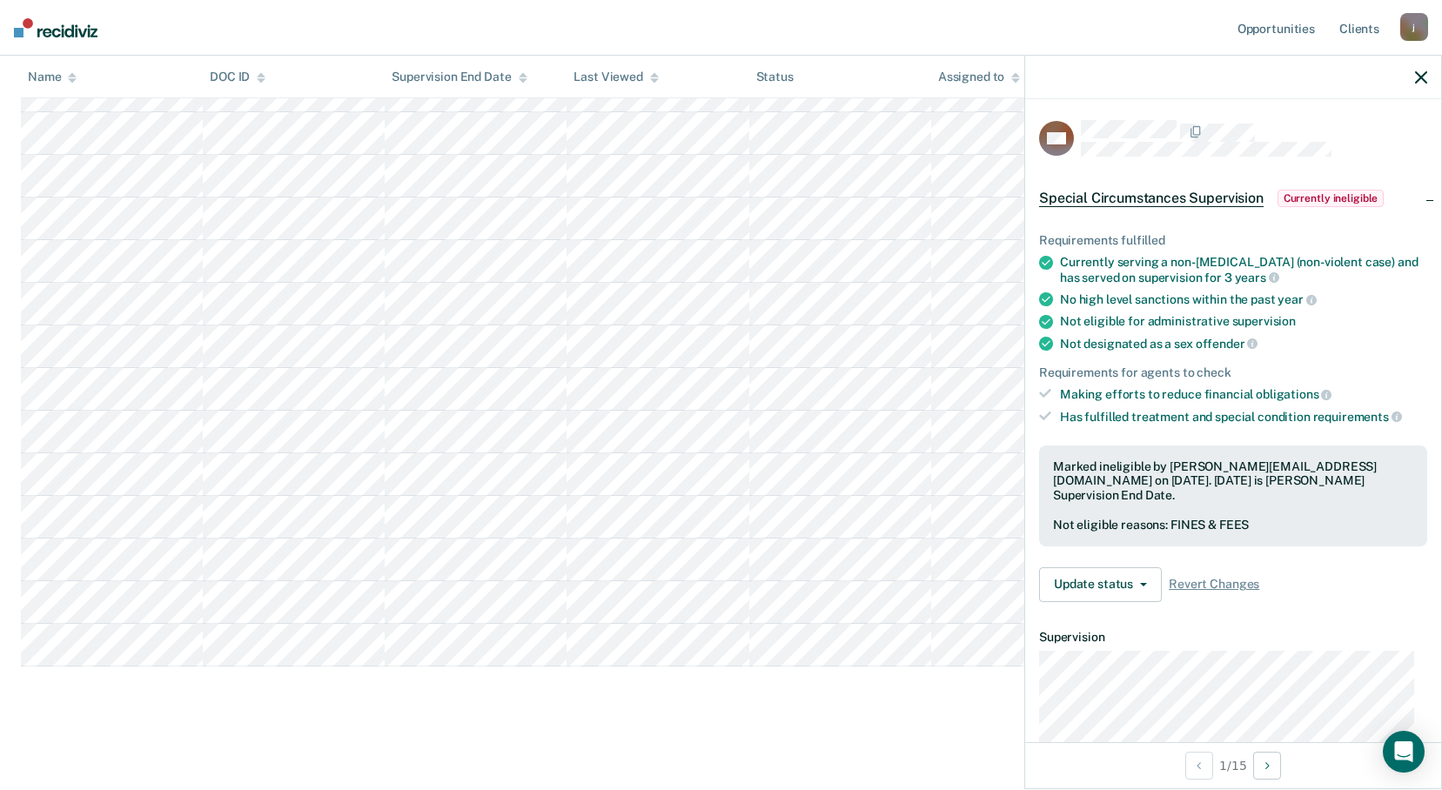
scroll to position [359, 0]
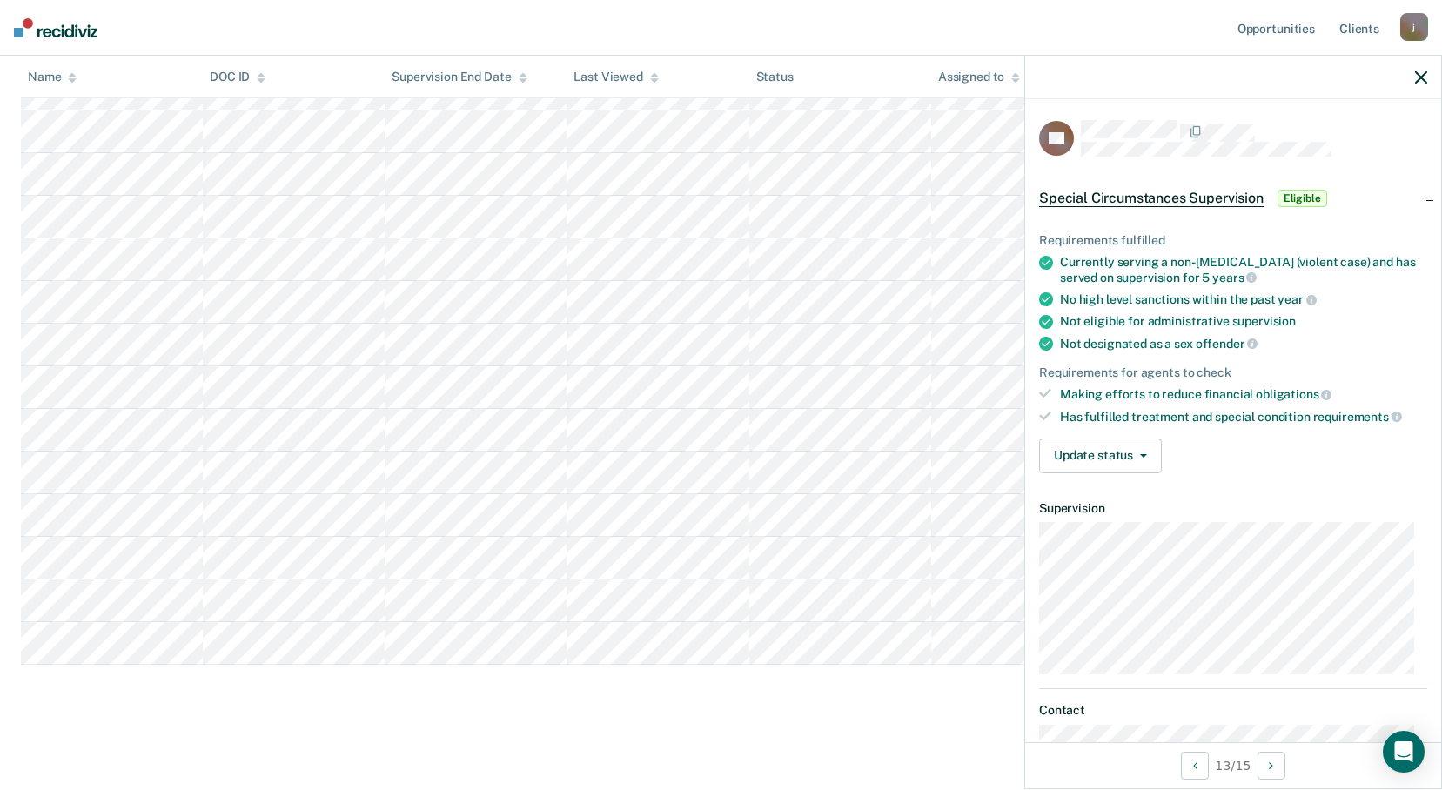
click at [319, 752] on main "Special Circumstances Supervision Special circumstances supervision allows reen…" at bounding box center [721, 259] width 1442 height 1052
click at [1137, 454] on span "button" at bounding box center [1140, 455] width 14 height 3
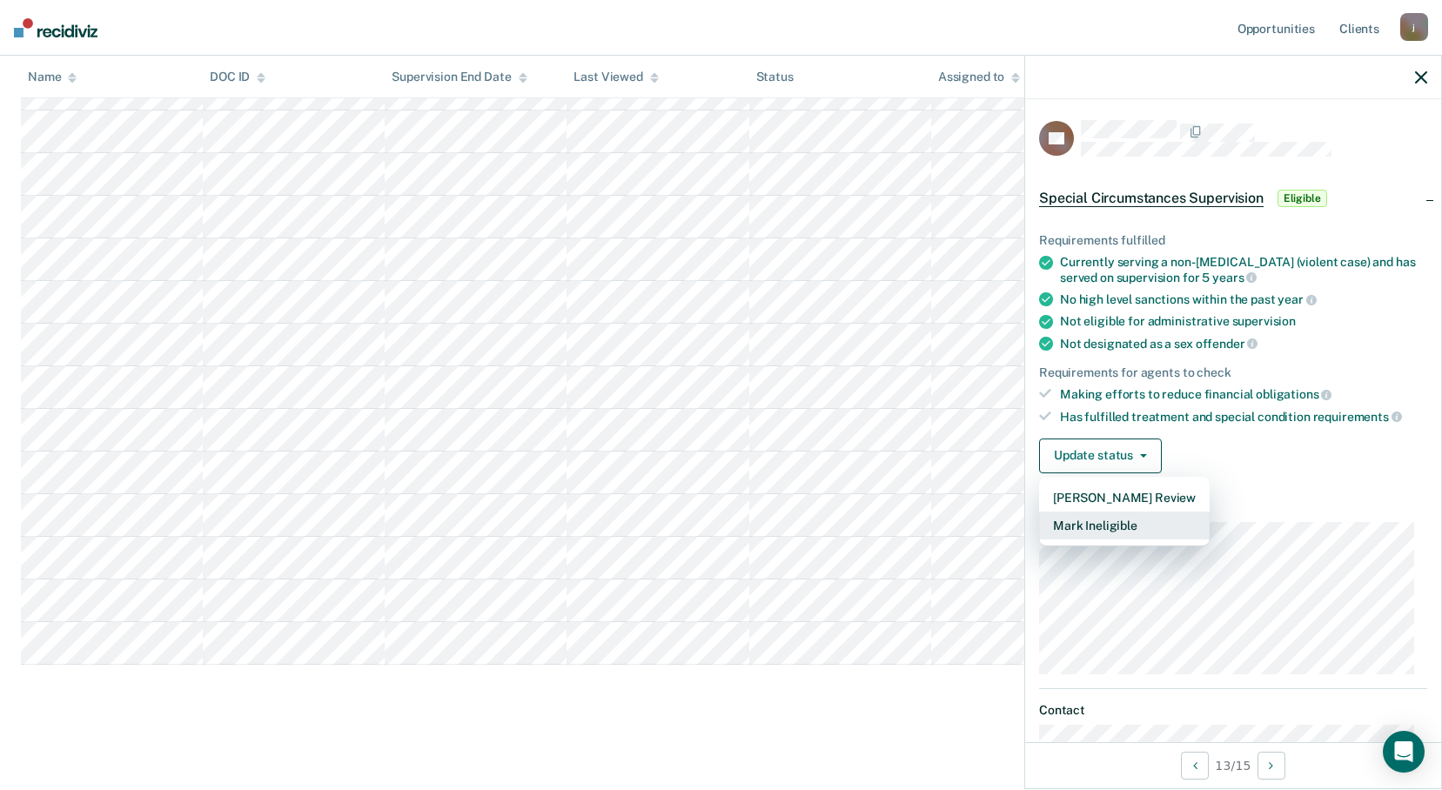
click at [1097, 520] on button "Mark Ineligible" at bounding box center [1124, 526] width 171 height 28
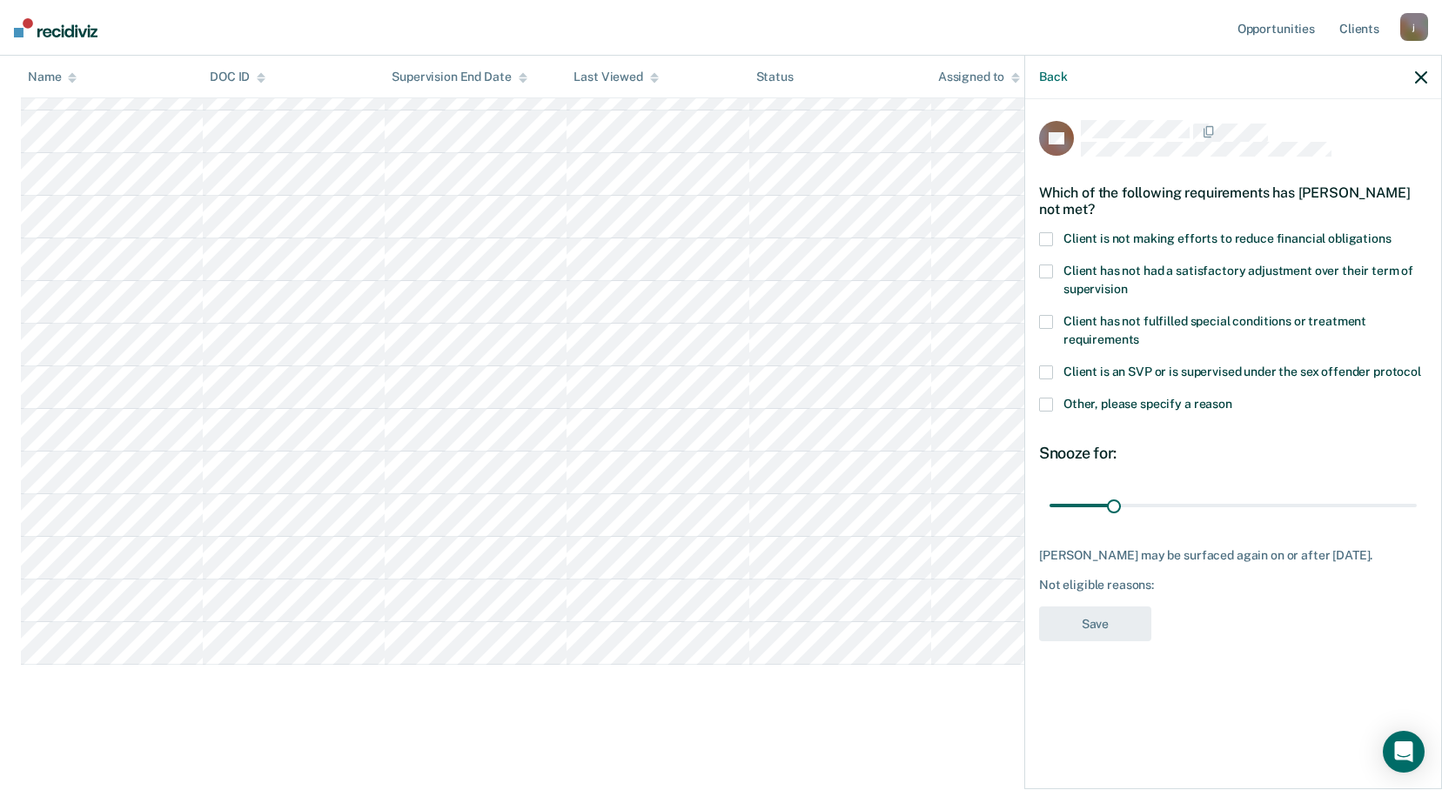
click at [1045, 235] on span at bounding box center [1046, 239] width 14 height 14
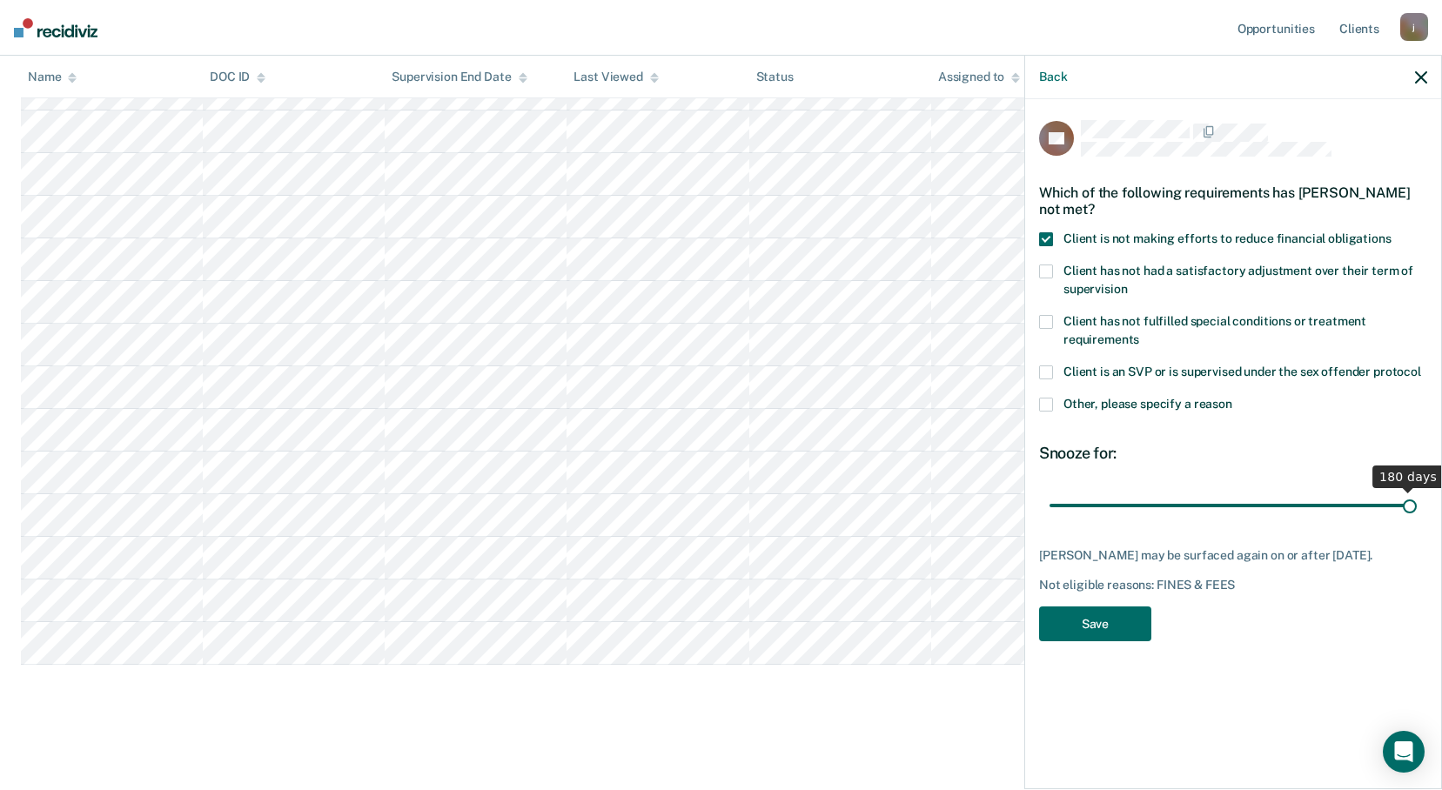
drag, startPoint x: 1115, startPoint y: 503, endPoint x: 1437, endPoint y: 499, distance: 322.0
type input "180"
click at [1417, 499] on input "range" at bounding box center [1232, 505] width 367 height 30
click at [1096, 623] on button "Save" at bounding box center [1095, 625] width 112 height 36
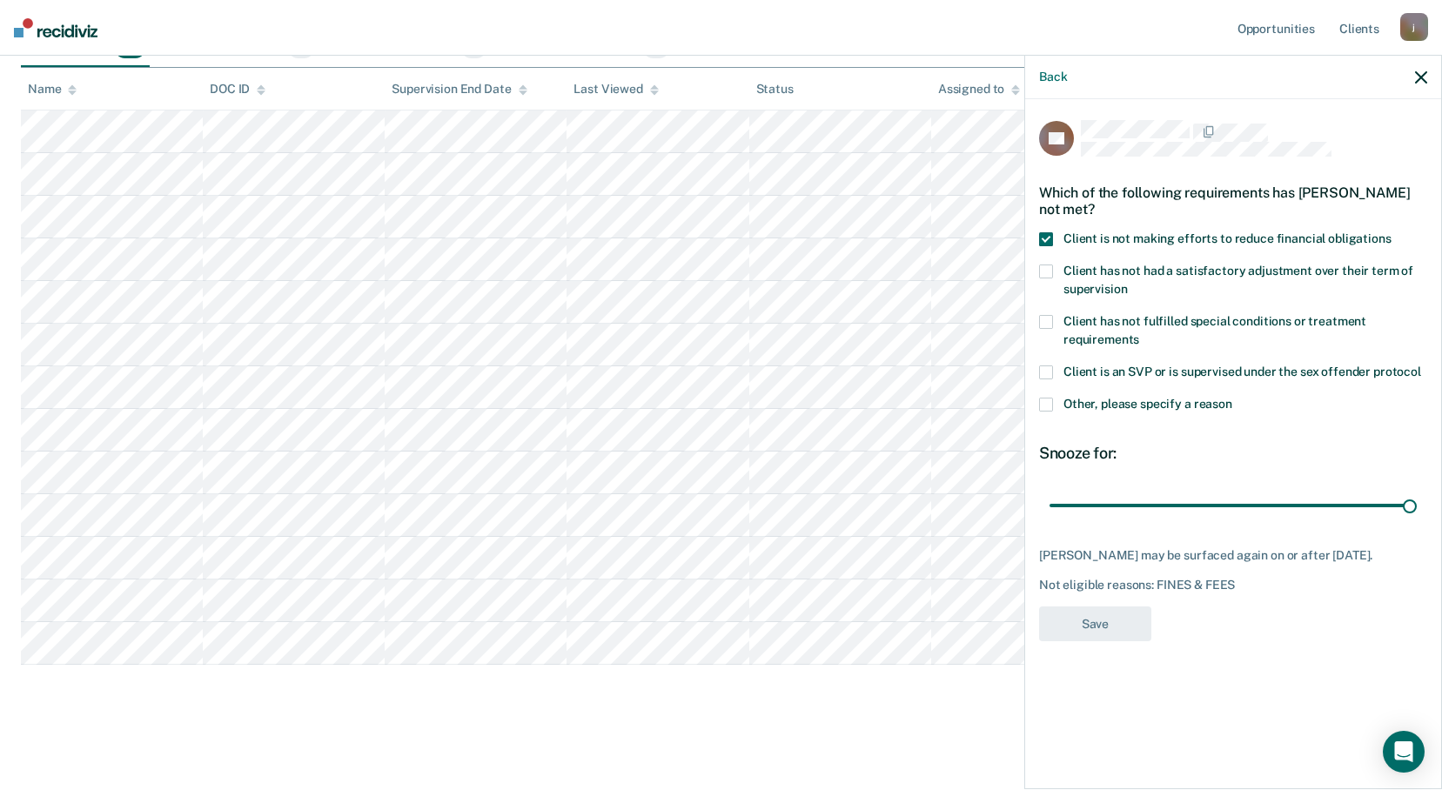
scroll to position [317, 0]
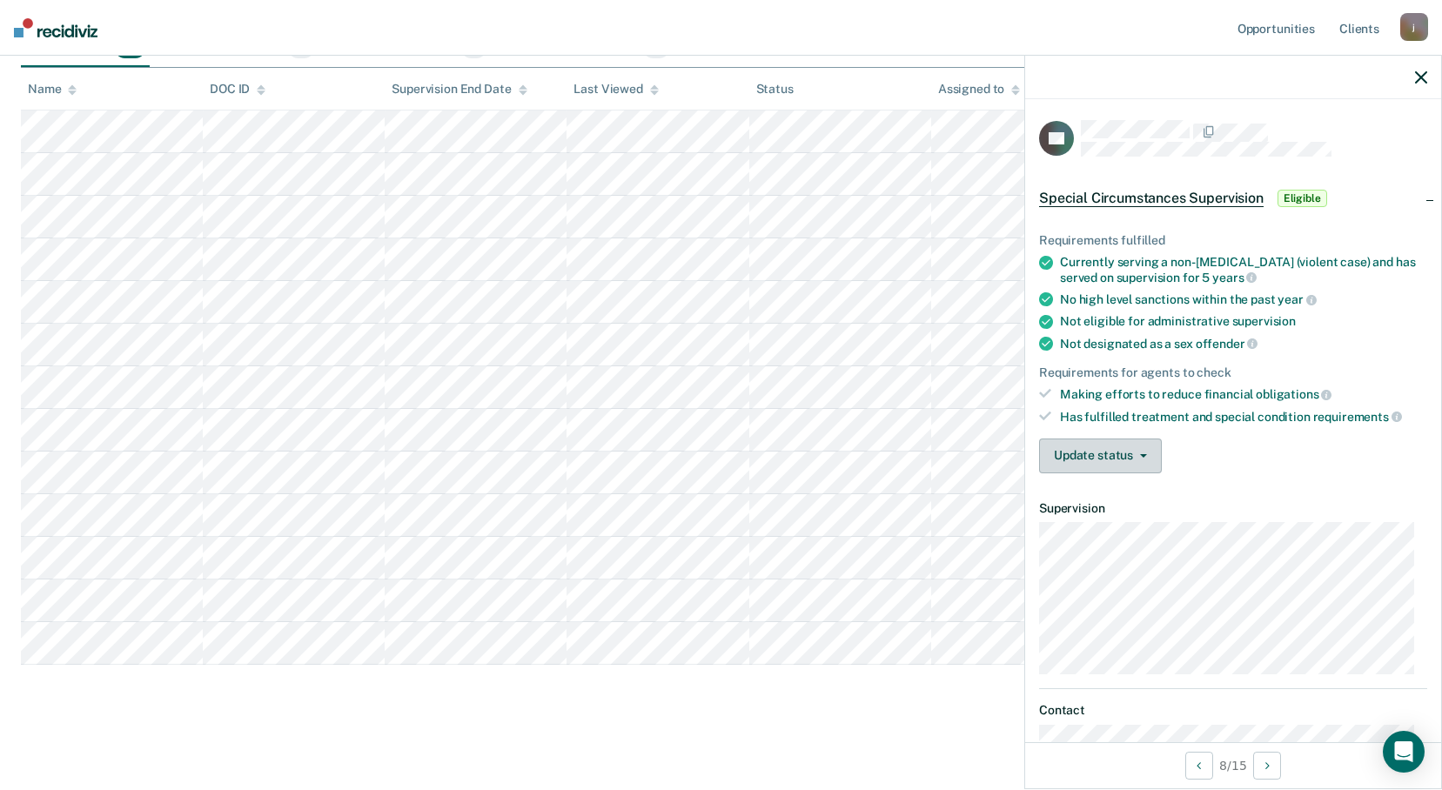
click at [1136, 454] on span "button" at bounding box center [1140, 455] width 14 height 3
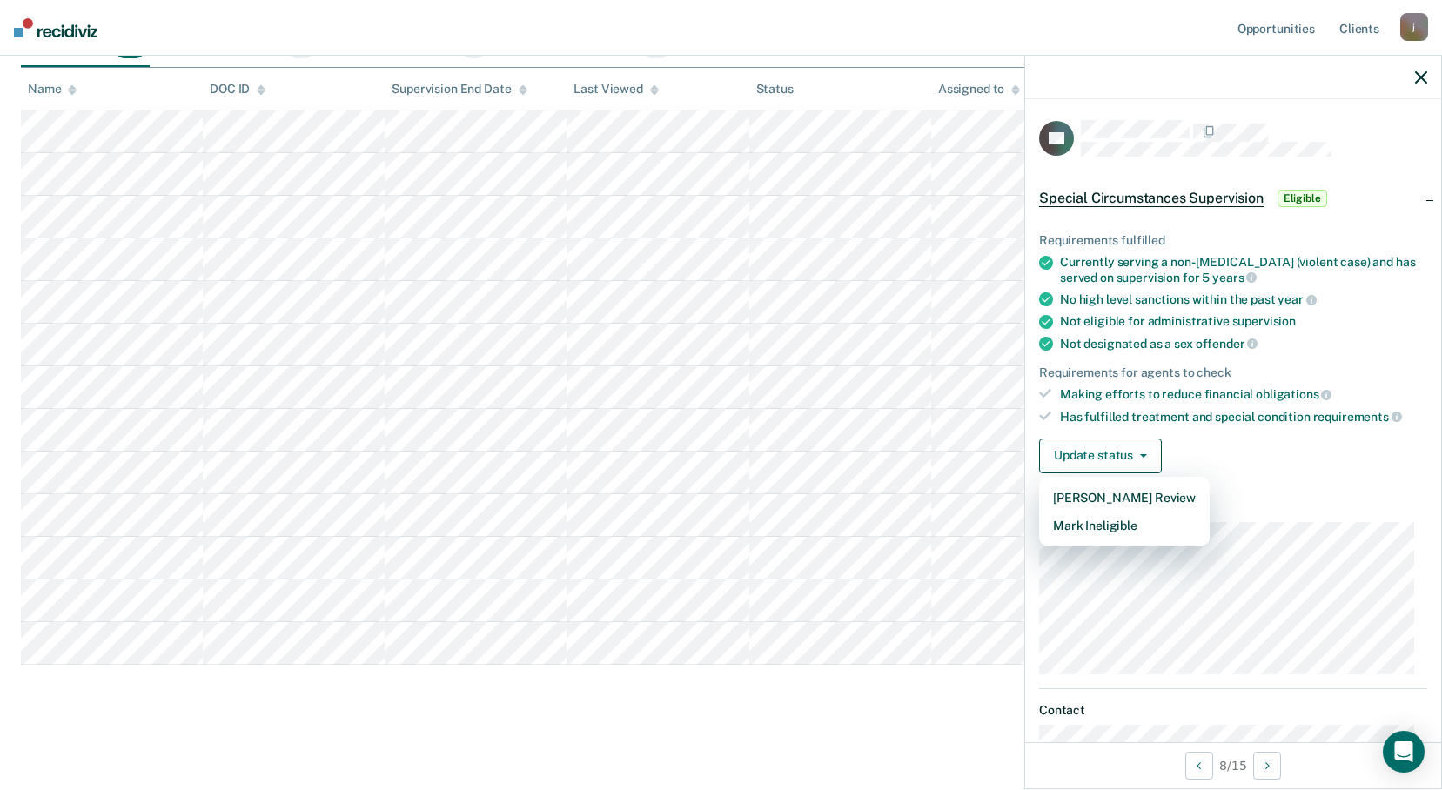
click at [754, 782] on main "Special Circumstances Supervision Special circumstances supervision allows reen…" at bounding box center [721, 279] width 1442 height 1009
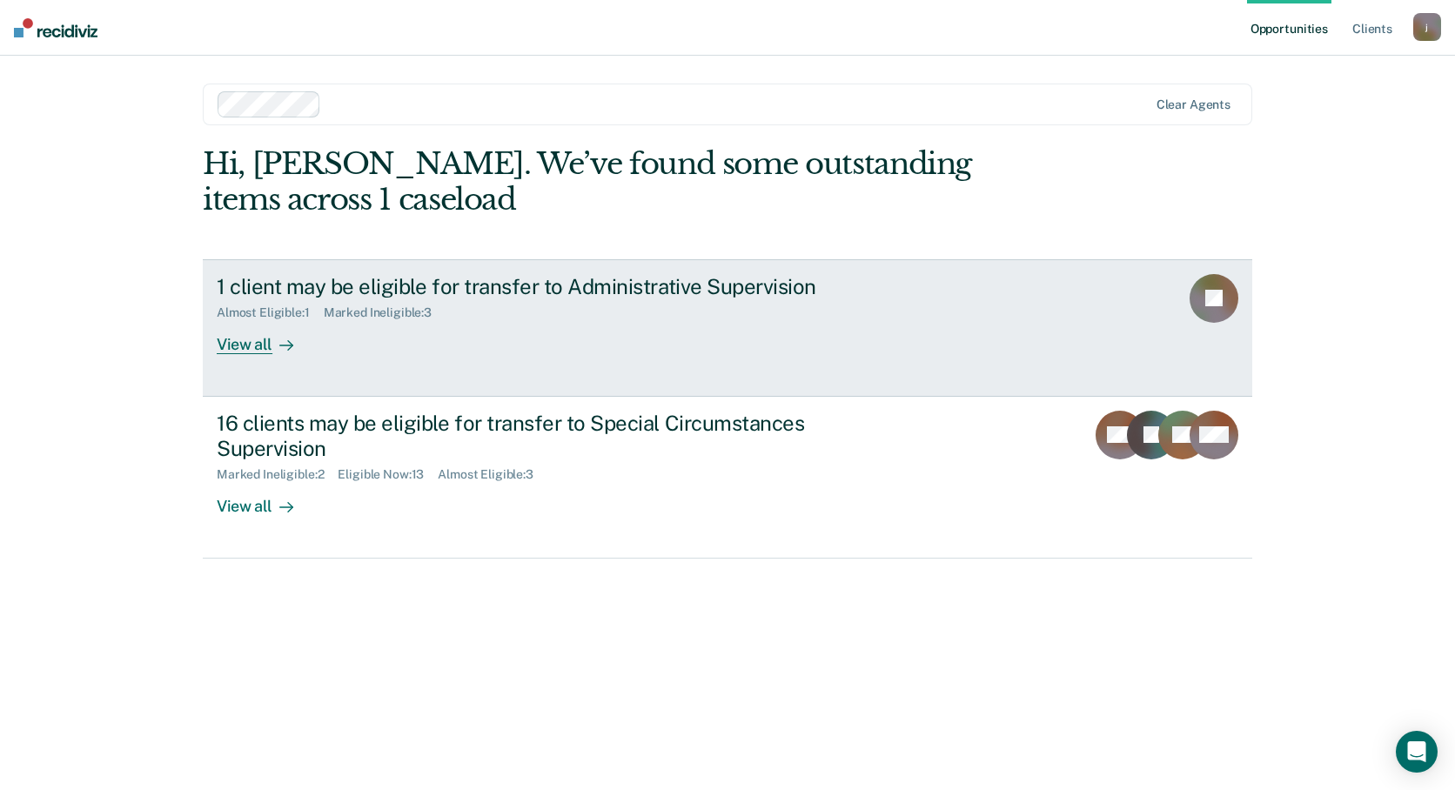
click at [235, 341] on div "View all" at bounding box center [265, 337] width 97 height 34
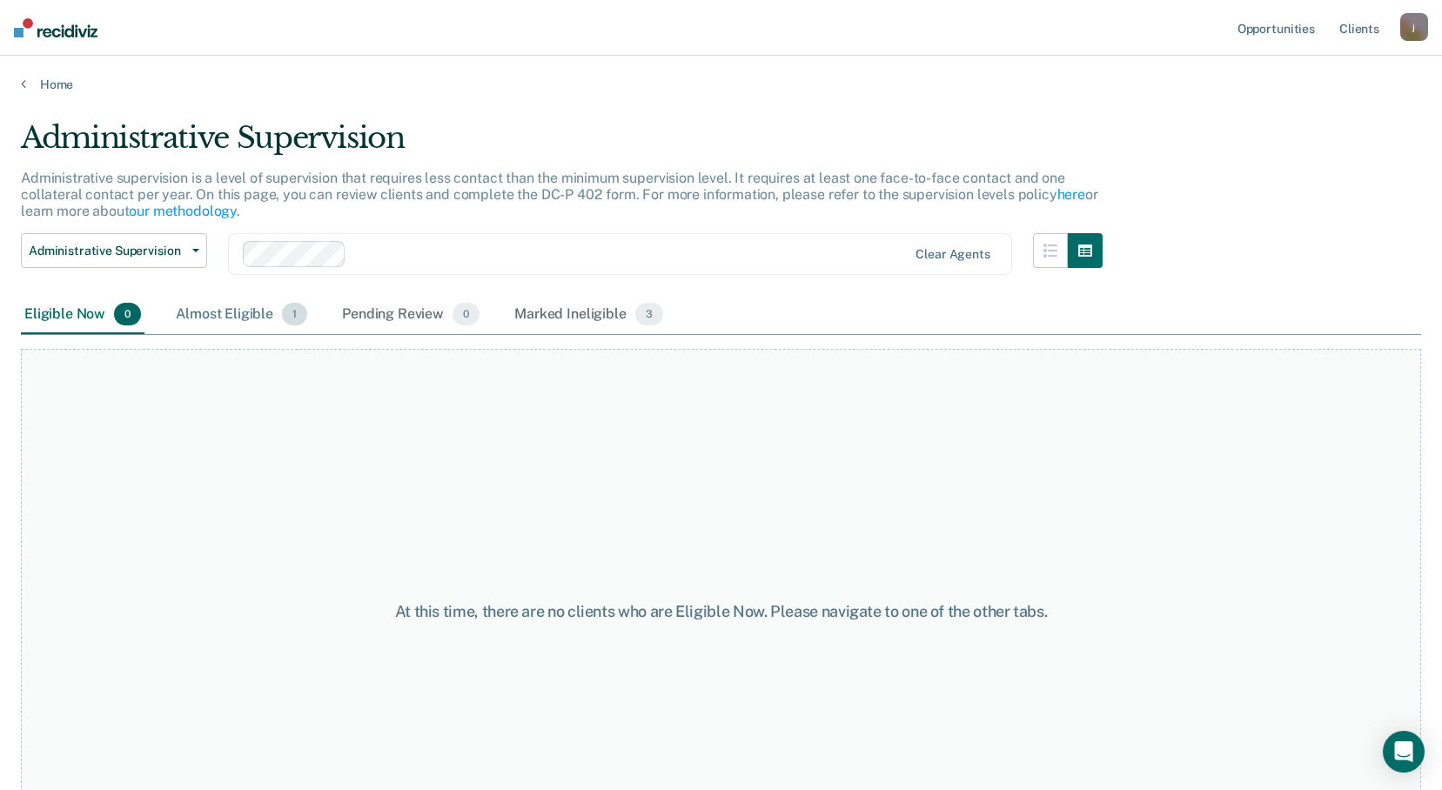
click at [224, 312] on div "Almost Eligible 1" at bounding box center [241, 315] width 138 height 38
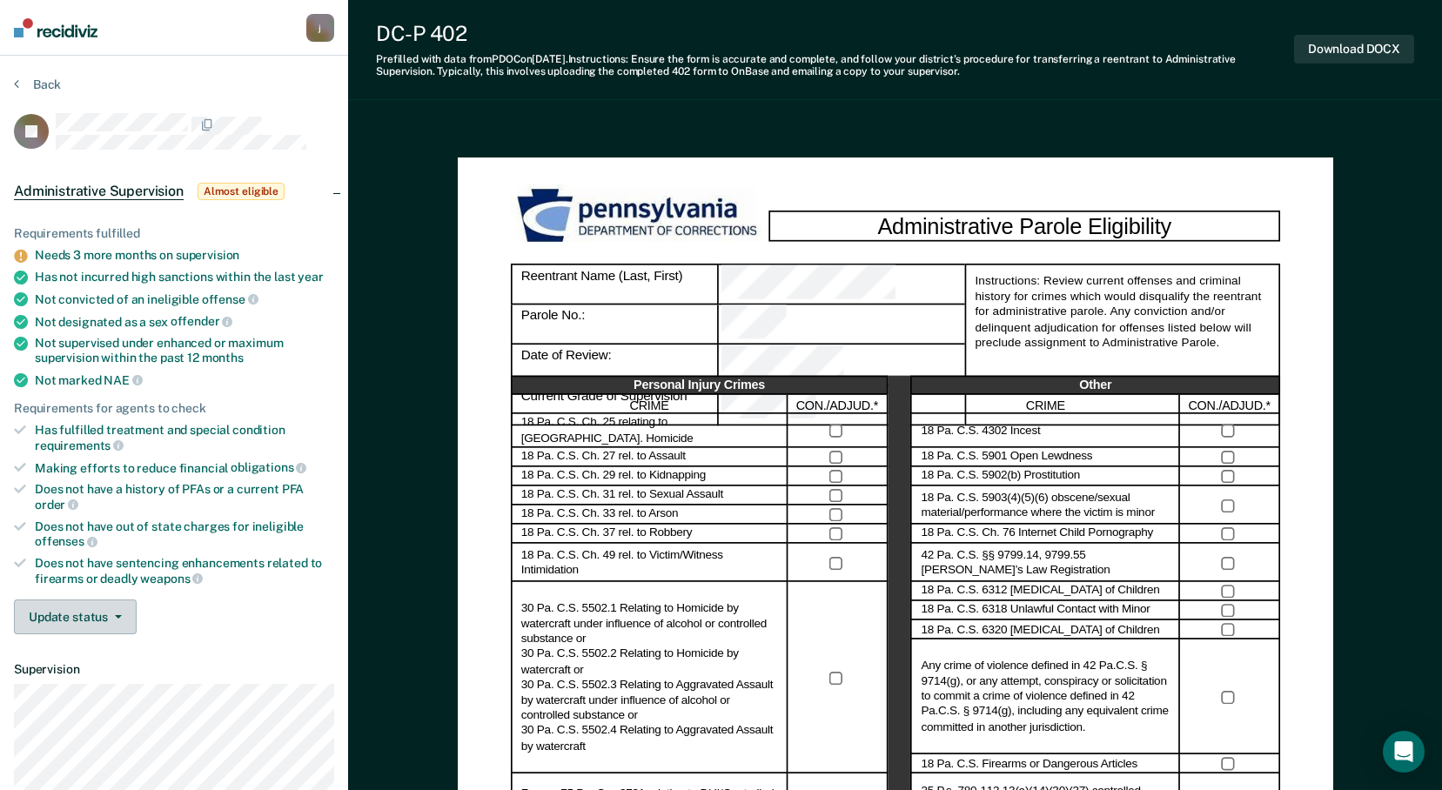
click at [68, 620] on button "Update status" at bounding box center [75, 617] width 123 height 35
click at [1383, 45] on button "Download DOCX" at bounding box center [1354, 49] width 120 height 29
